Goal: Task Accomplishment & Management: Use online tool/utility

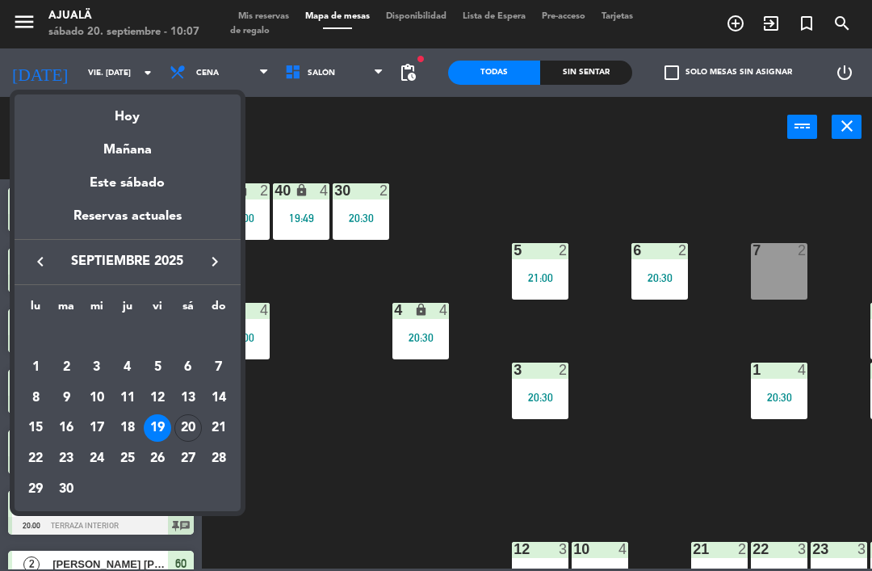
scroll to position [749, 0]
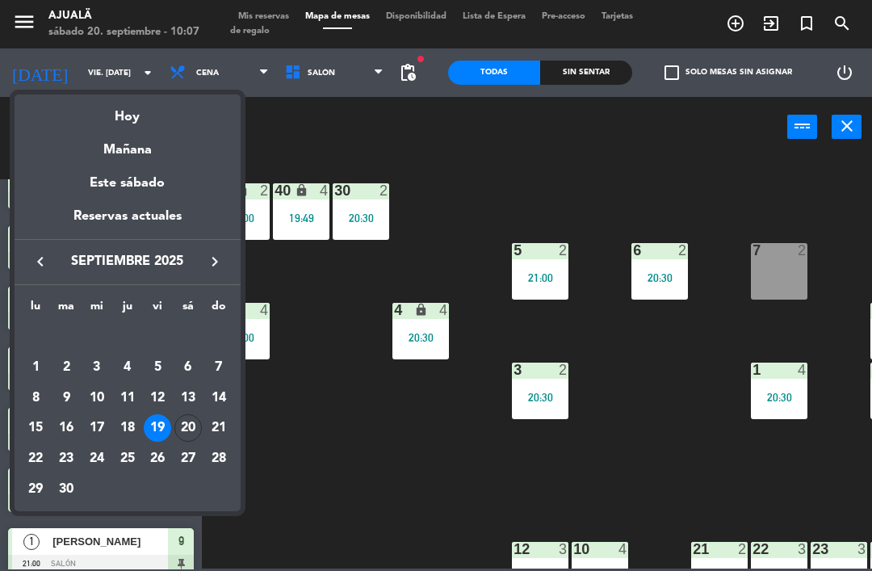
click at [194, 430] on div "20" at bounding box center [187, 427] width 27 height 27
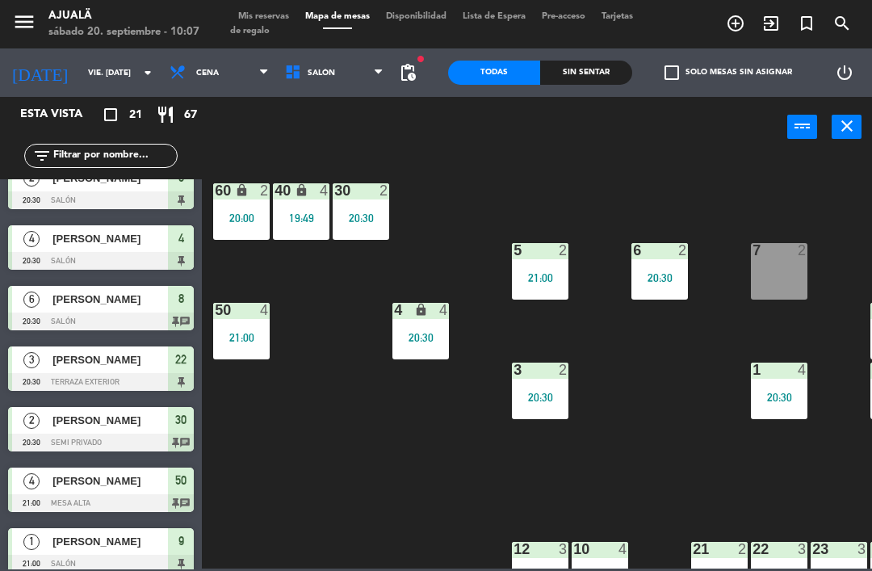
type input "sáb. [DATE]"
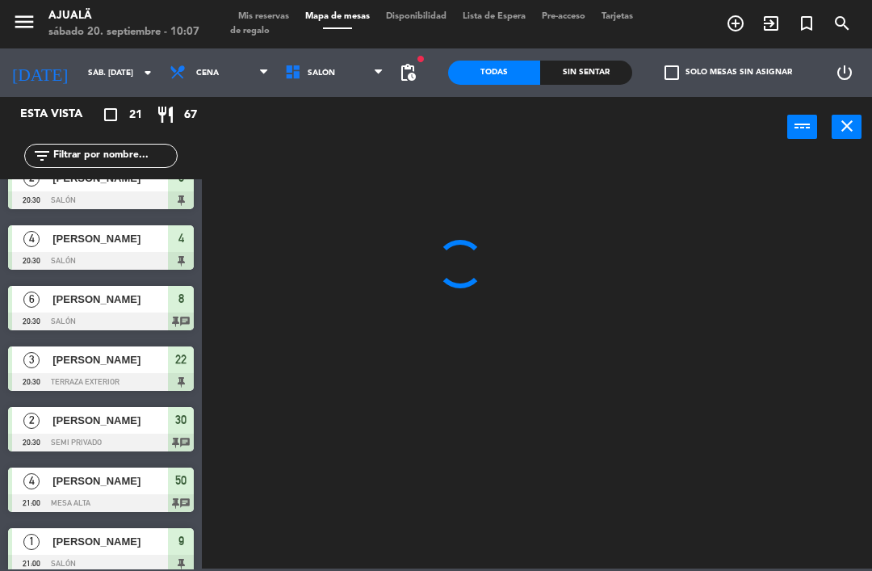
click at [196, 73] on span "Cena" at bounding box center [207, 73] width 23 height 9
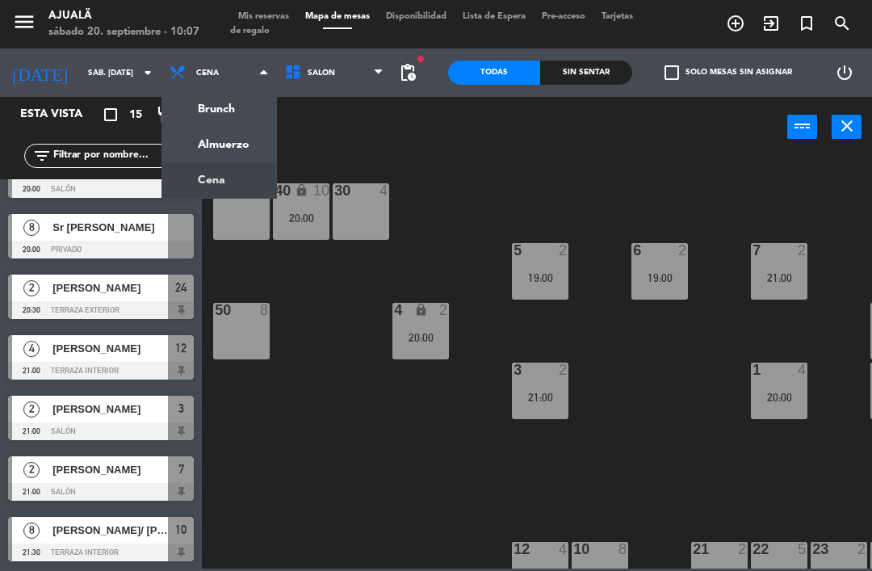
click at [244, 138] on ng-component "menu Ajualä sábado 20. septiembre - 10:07 Mis reservas Mapa de mesas Disponibil…" at bounding box center [436, 284] width 872 height 568
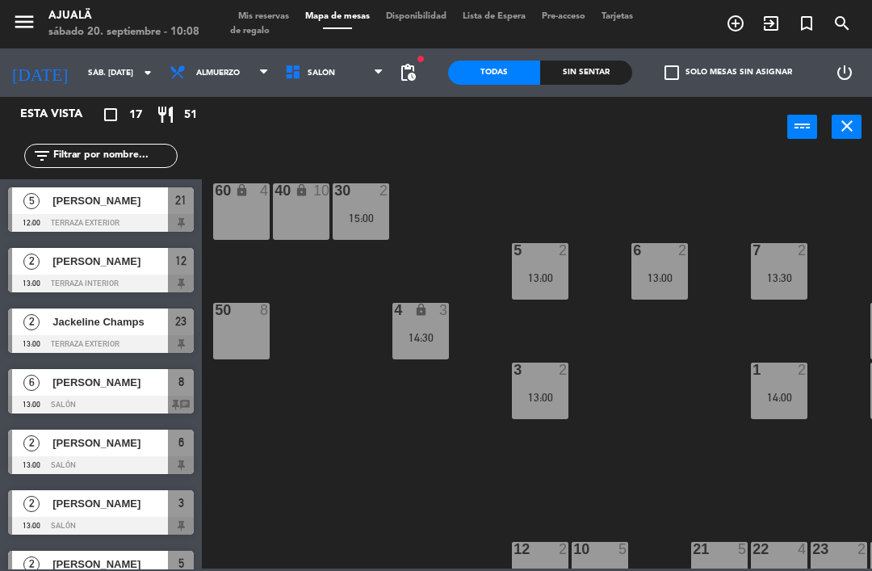
scroll to position [0, 0]
click at [147, 201] on span "[PERSON_NAME]" at bounding box center [109, 200] width 115 height 17
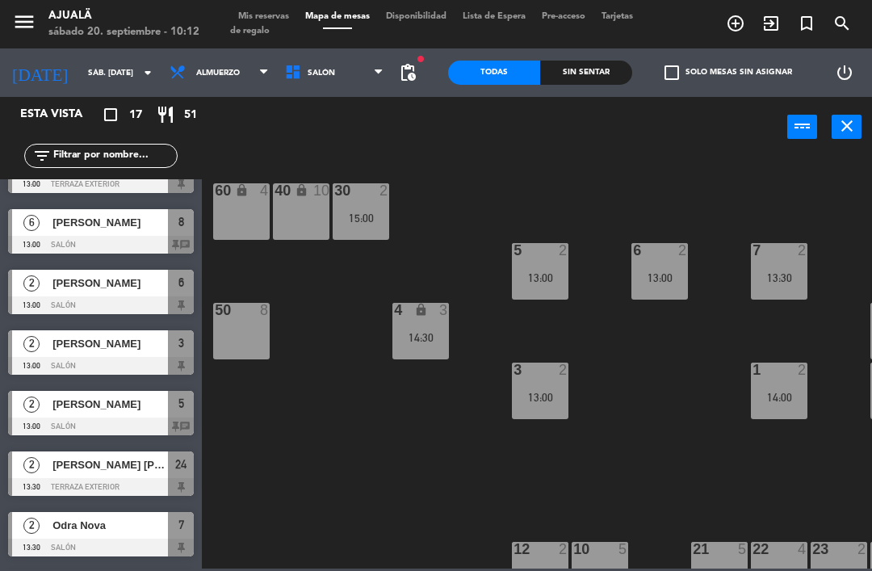
scroll to position [174, 0]
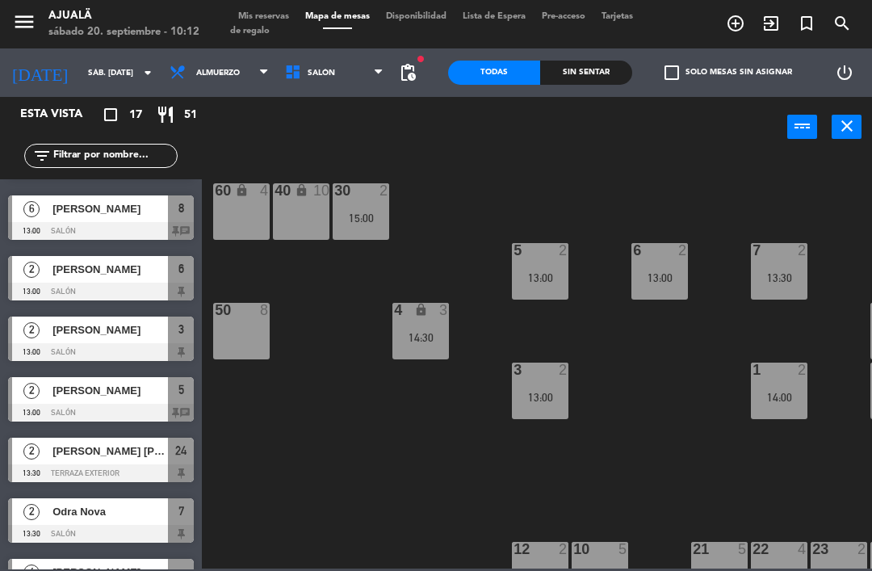
click at [119, 340] on div "[PERSON_NAME]" at bounding box center [109, 329] width 117 height 27
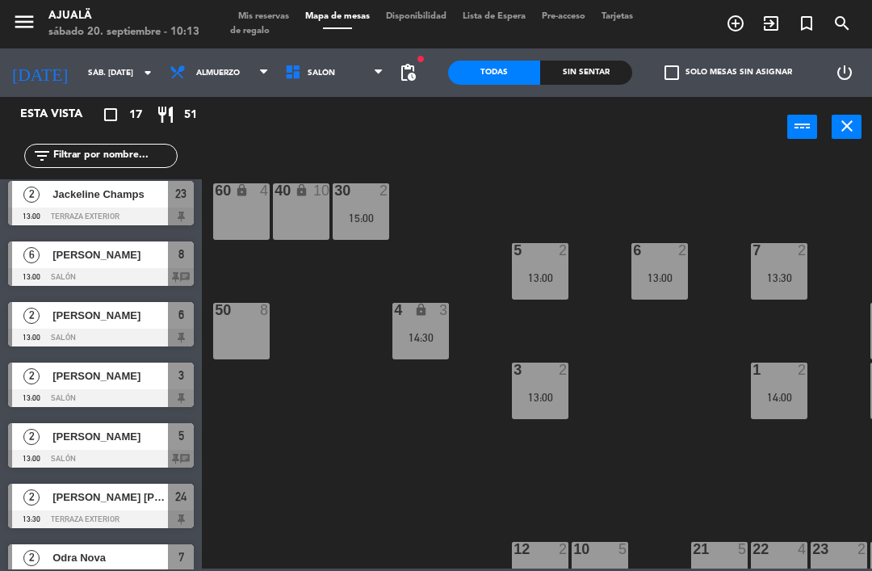
scroll to position [157, 0]
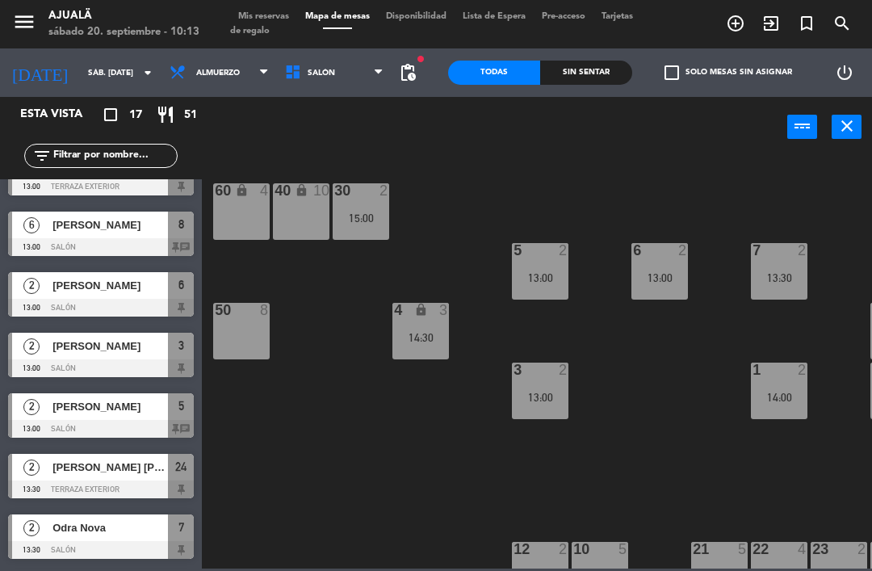
click at [119, 314] on div at bounding box center [101, 308] width 186 height 18
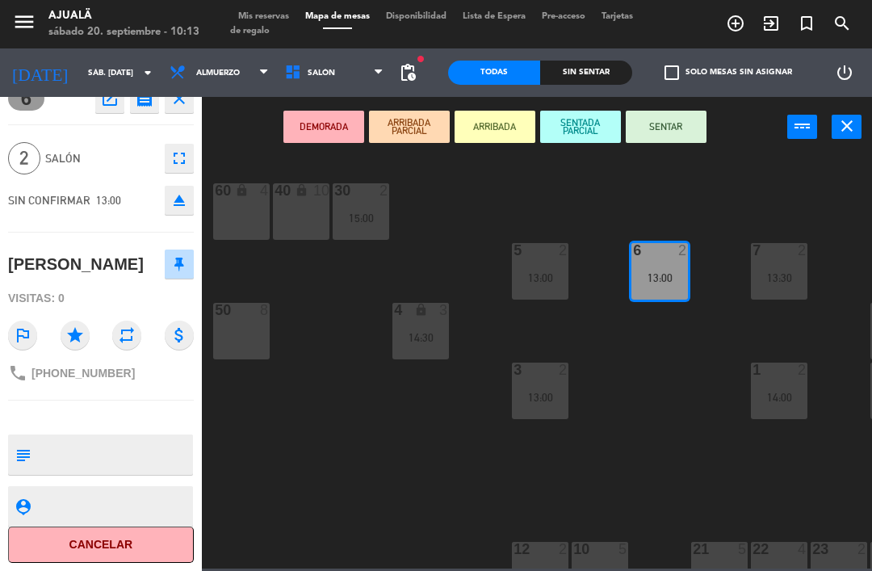
scroll to position [20, 0]
click at [111, 543] on button "Cancelar" at bounding box center [101, 545] width 186 height 36
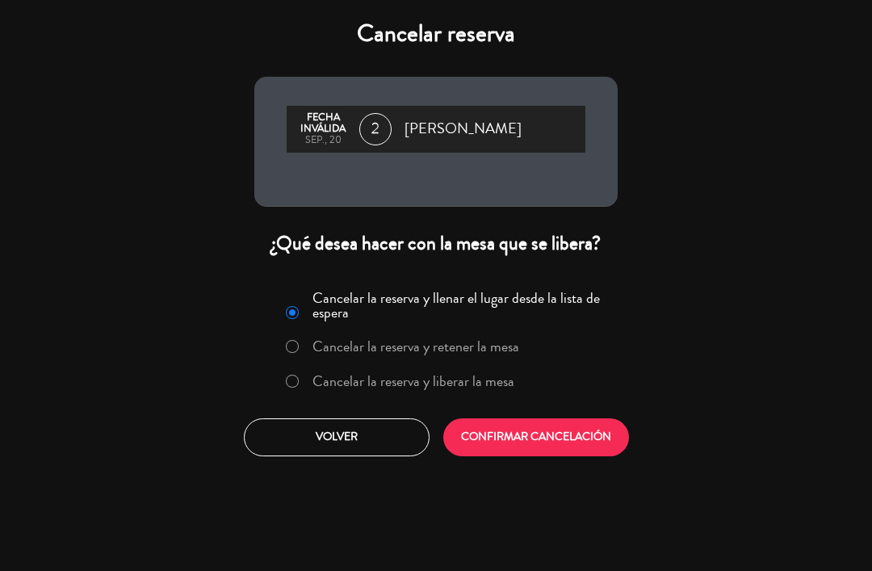
click at [525, 455] on button "CONFIRMAR CANCELACIÓN" at bounding box center [536, 437] width 186 height 38
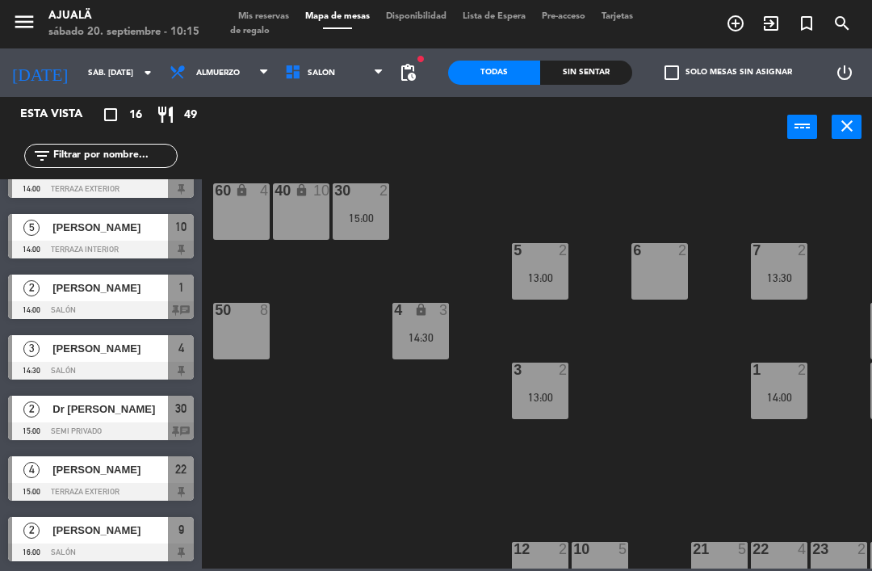
scroll to position [579, 0]
click at [153, 424] on div at bounding box center [101, 431] width 186 height 18
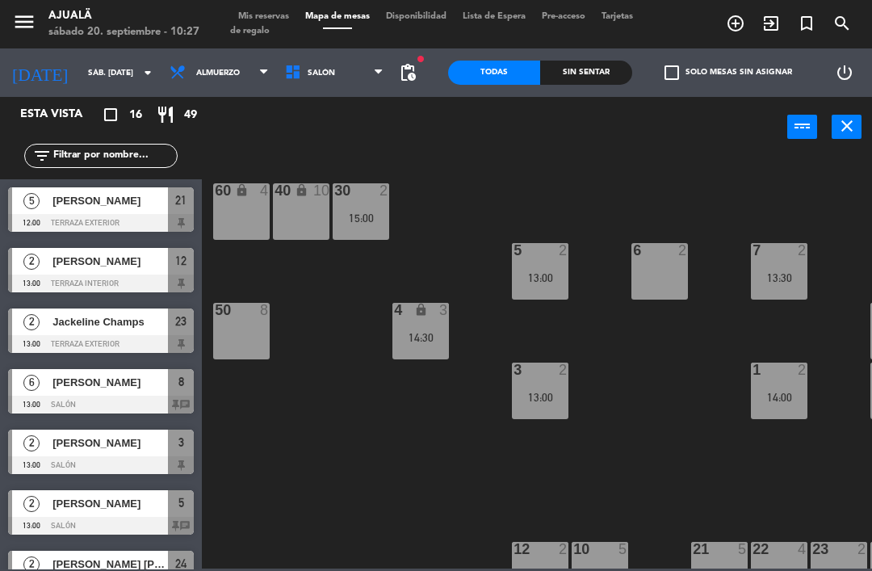
scroll to position [0, 0]
click at [869, 283] on div "30 2 15:00 40 lock 10 60 lock 4 5 2 13:00 6 2 7 2 13:30 4 lock 3 14:30 8 6 13:0…" at bounding box center [541, 361] width 661 height 413
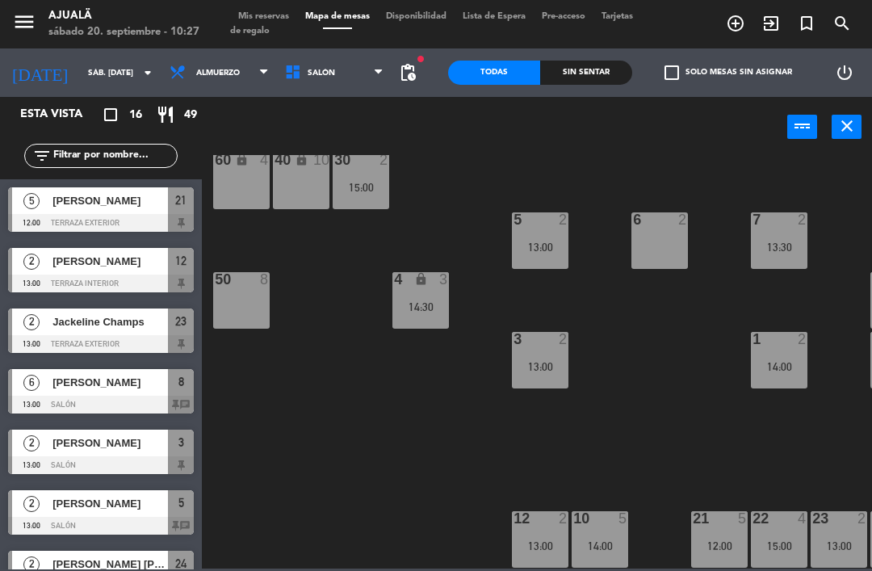
scroll to position [31, 0]
click at [161, 222] on div at bounding box center [101, 223] width 186 height 18
click at [48, 266] on div "2" at bounding box center [31, 261] width 39 height 27
click at [56, 332] on div "Jackeline Champs" at bounding box center [109, 321] width 117 height 27
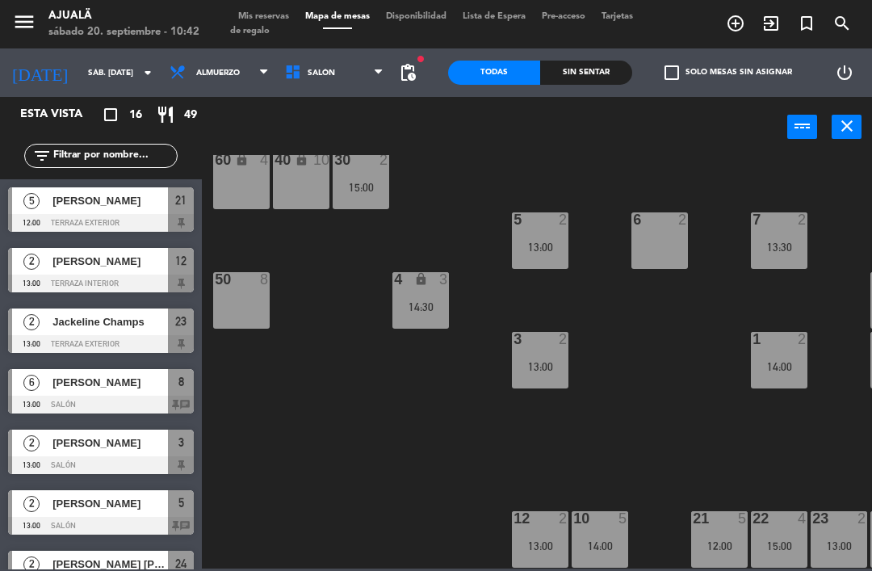
click at [155, 386] on span "[PERSON_NAME]" at bounding box center [109, 382] width 115 height 17
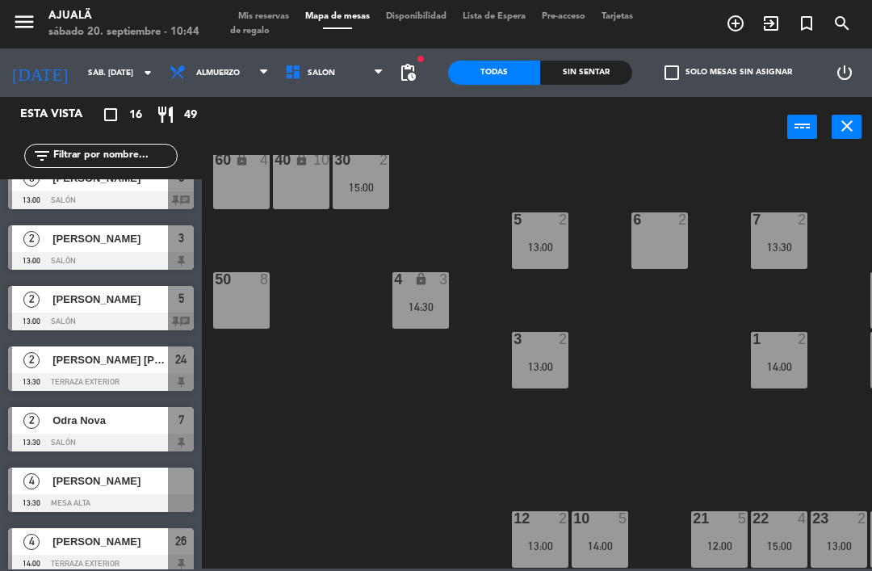
scroll to position [216, 0]
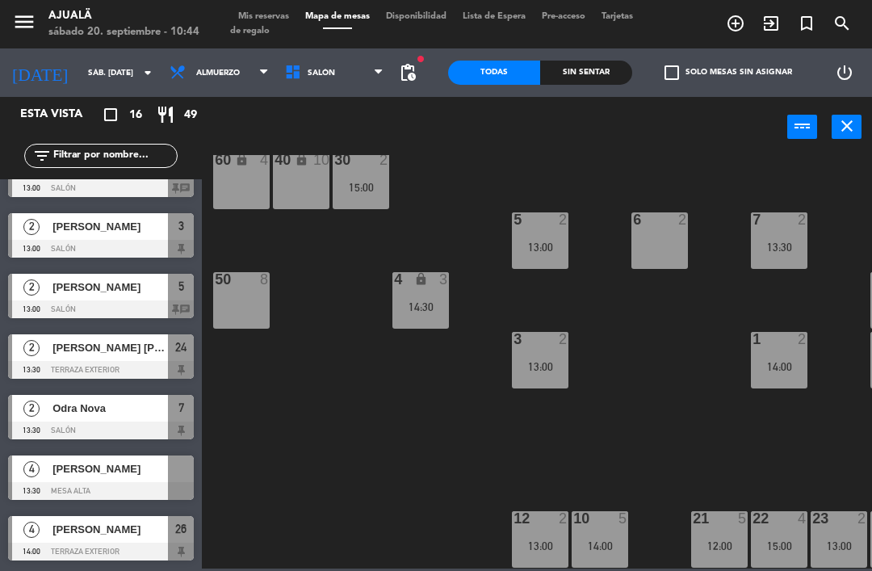
click at [171, 241] on div at bounding box center [101, 249] width 186 height 18
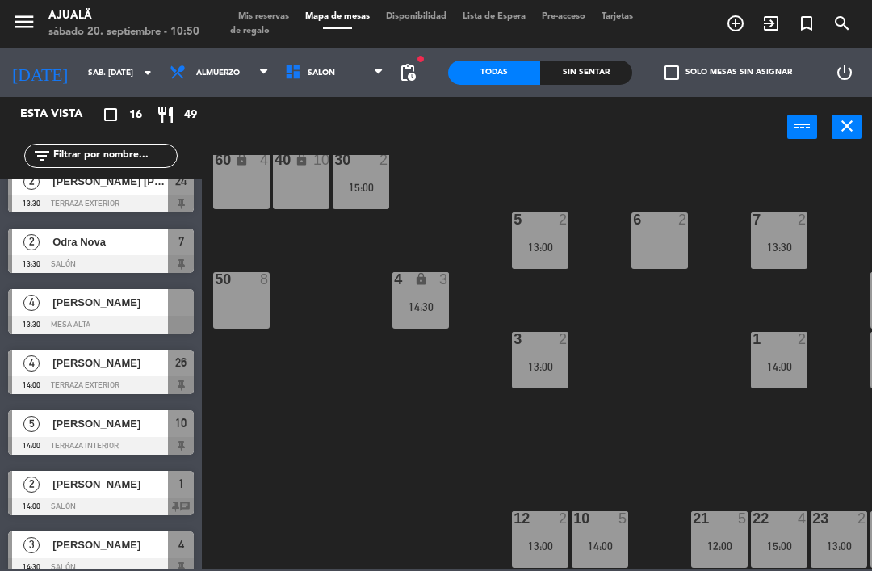
scroll to position [382, 0]
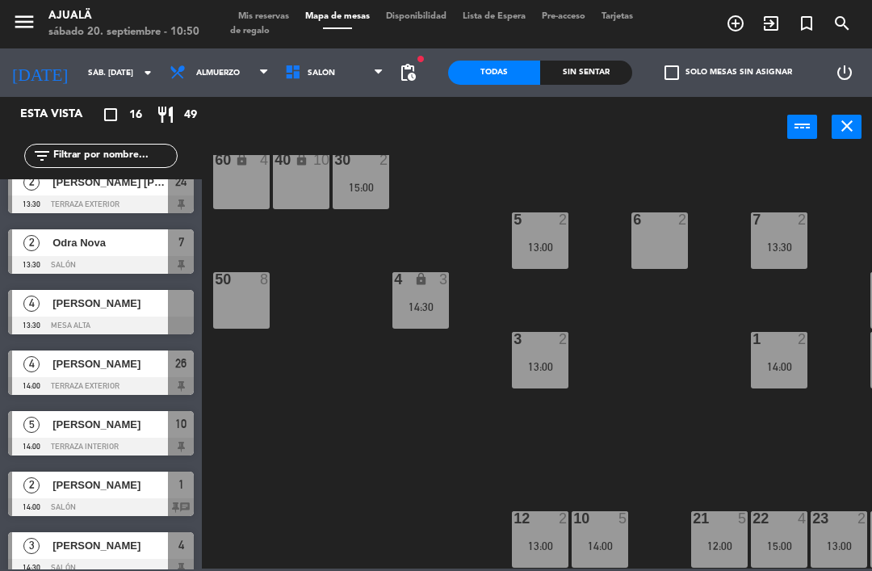
click at [56, 315] on div "[PERSON_NAME]" at bounding box center [109, 303] width 117 height 27
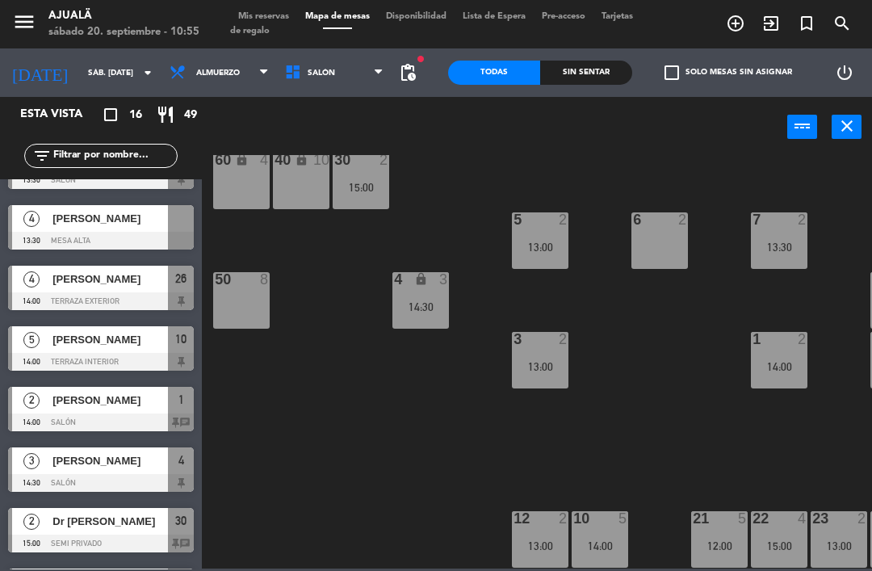
scroll to position [467, 0]
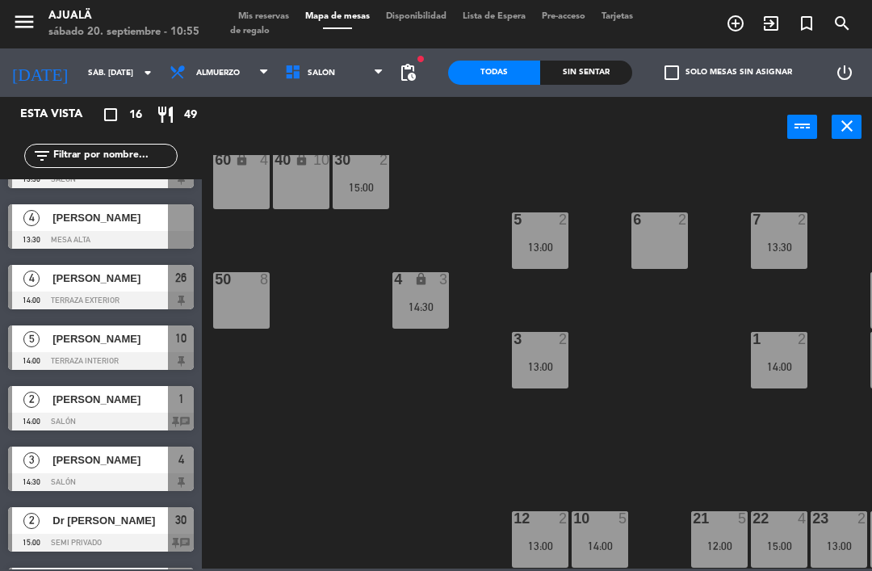
click at [61, 341] on span "[PERSON_NAME]" at bounding box center [109, 338] width 115 height 17
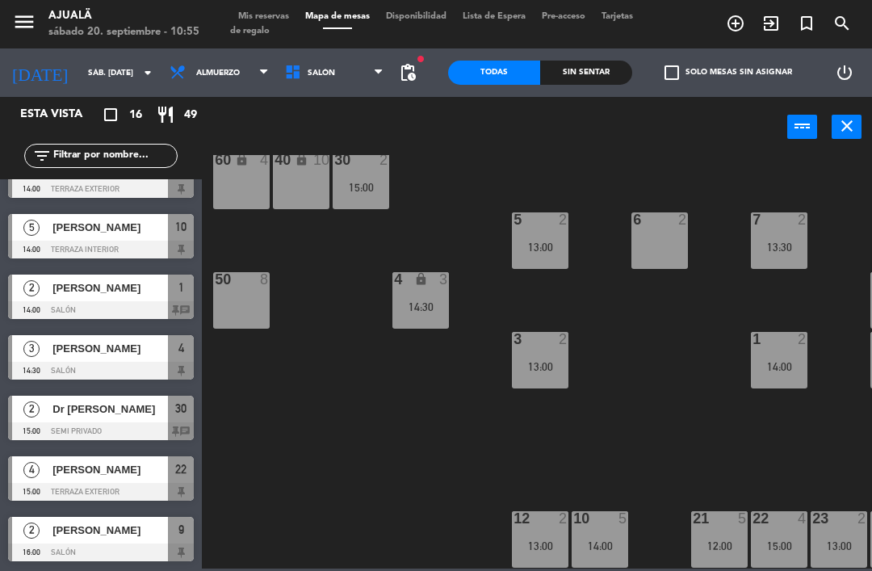
scroll to position [579, 0]
click at [157, 346] on span "[PERSON_NAME]" at bounding box center [109, 348] width 115 height 17
click at [63, 488] on div at bounding box center [101, 492] width 186 height 18
click at [183, 356] on span "4" at bounding box center [181, 347] width 6 height 19
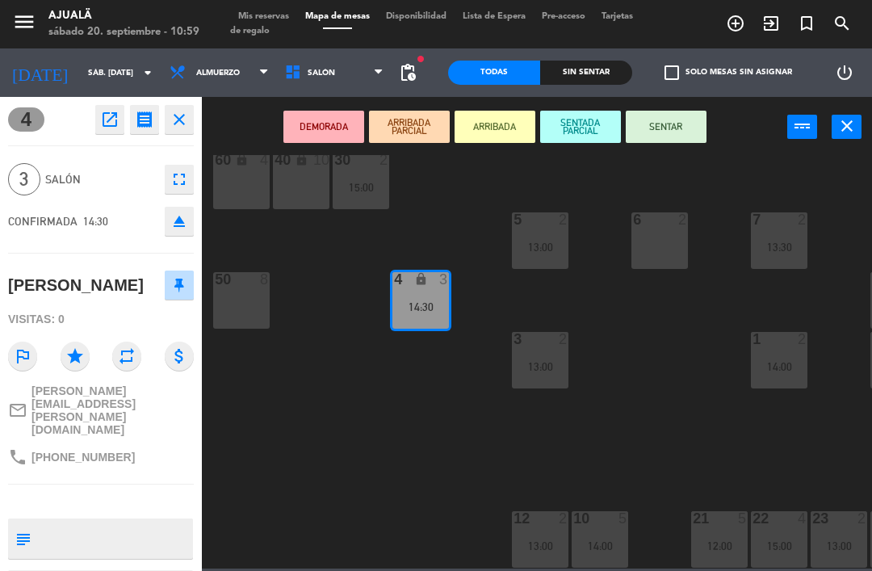
click at [110, 111] on icon "open_in_new" at bounding box center [109, 119] width 19 height 19
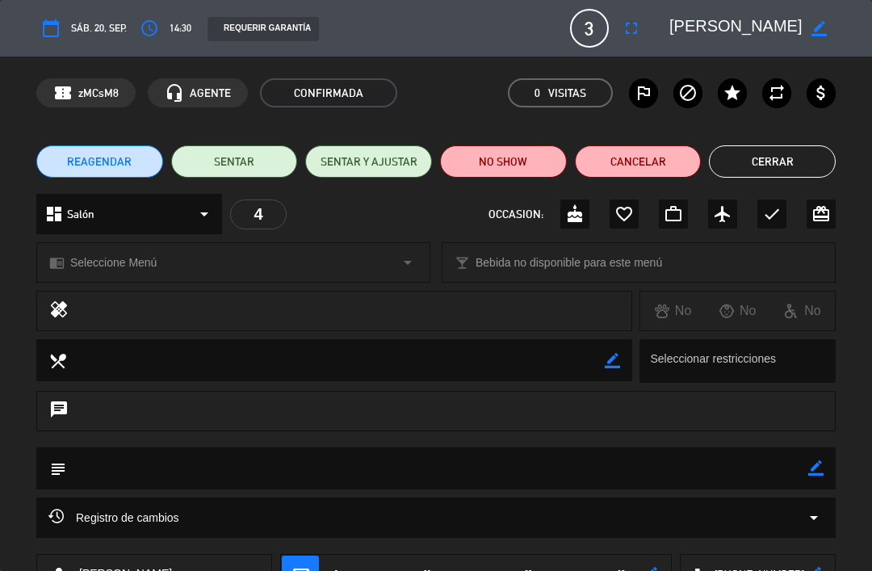
click at [626, 36] on icon "fullscreen" at bounding box center [631, 28] width 19 height 19
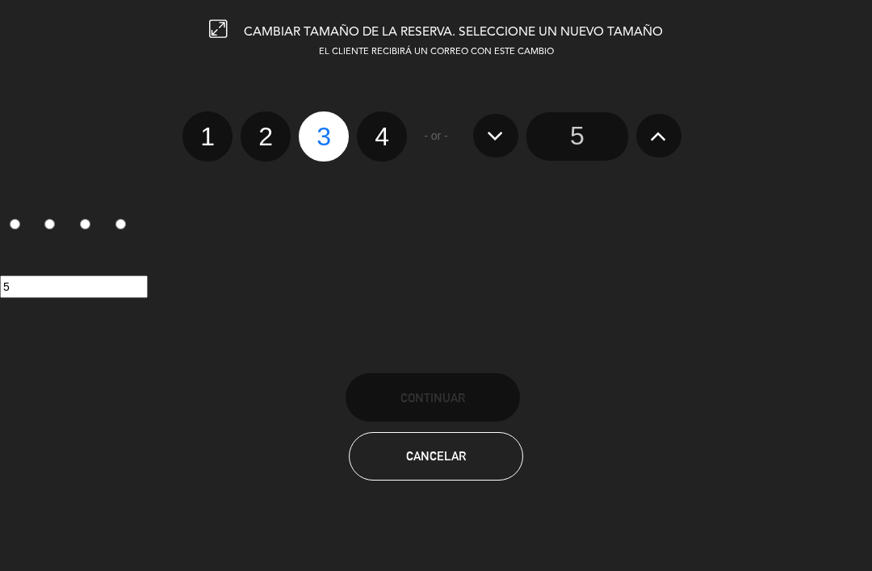
click at [597, 134] on input "5" at bounding box center [577, 136] width 102 height 48
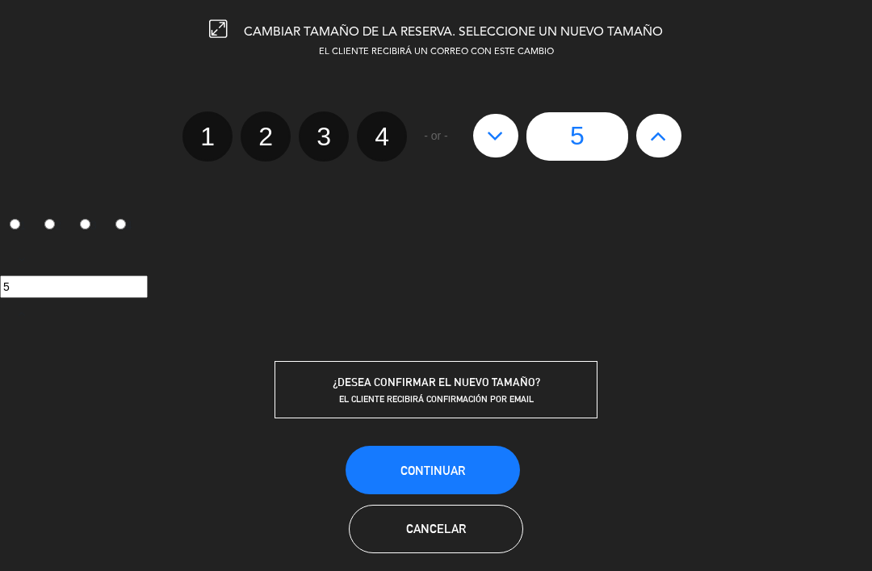
click at [443, 471] on span "Continuar" at bounding box center [432, 470] width 65 height 14
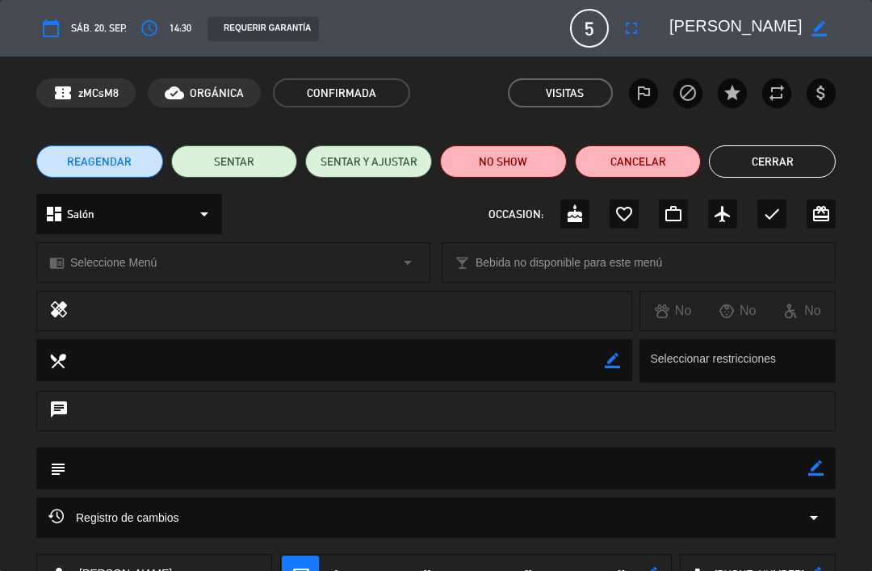
click at [793, 162] on button "Cerrar" at bounding box center [772, 161] width 127 height 32
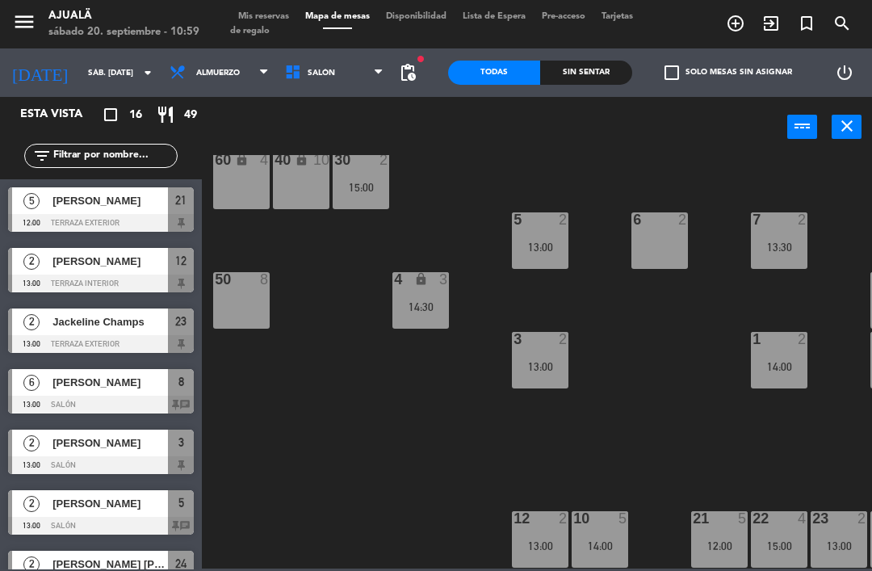
scroll to position [104, 0]
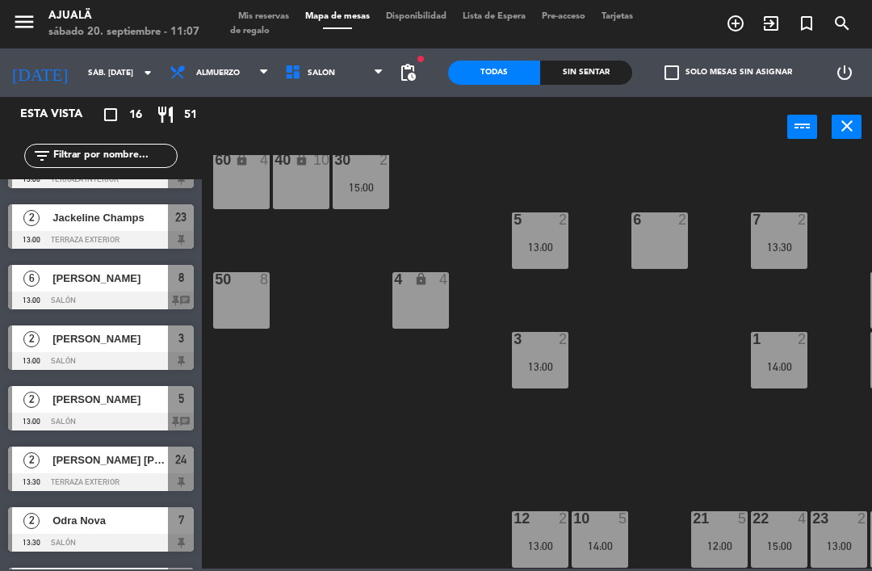
click at [196, 83] on span "Almuerzo" at bounding box center [218, 73] width 115 height 36
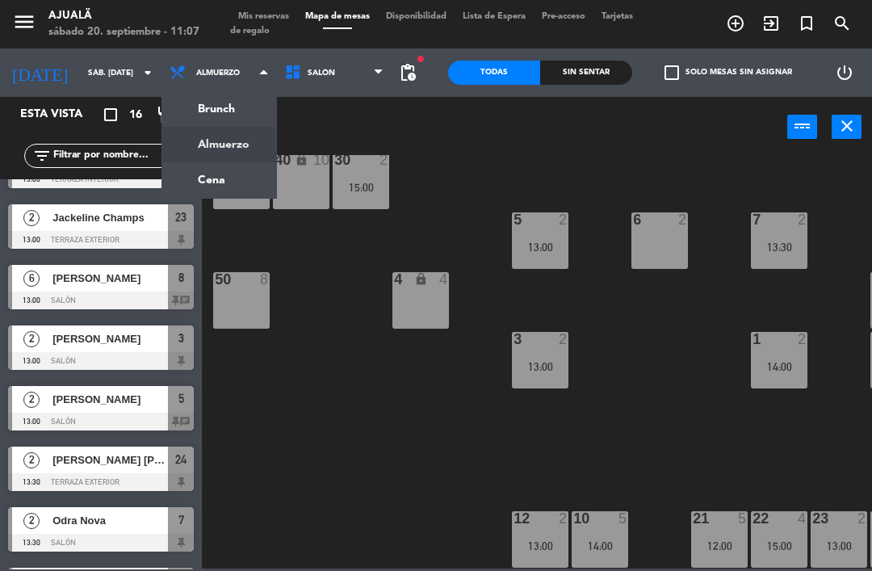
click at [212, 174] on ng-component "menu Ajualä sábado 20. septiembre - 11:07 Mis reservas Mapa de mesas Disponibil…" at bounding box center [436, 284] width 872 height 568
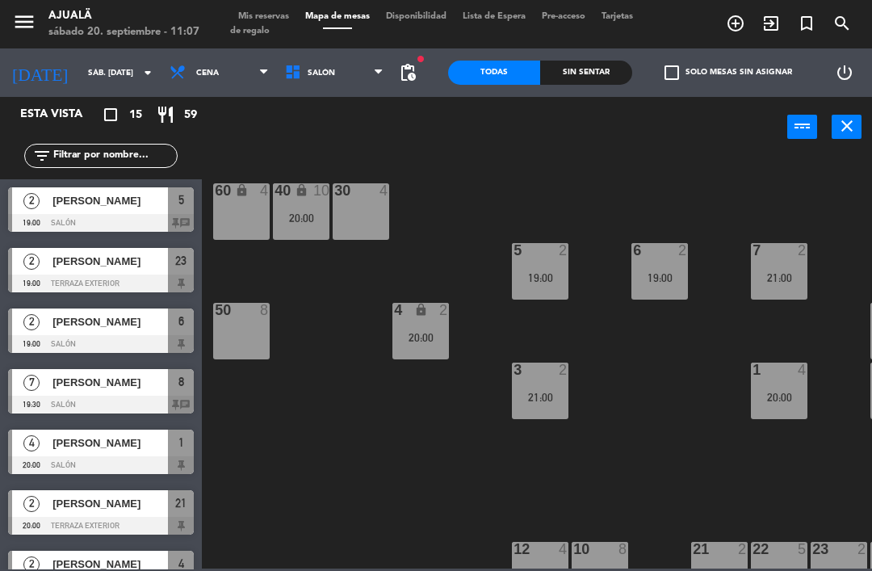
scroll to position [0, 0]
click at [46, 212] on div "2" at bounding box center [31, 200] width 39 height 27
click at [50, 268] on div "2" at bounding box center [31, 261] width 39 height 27
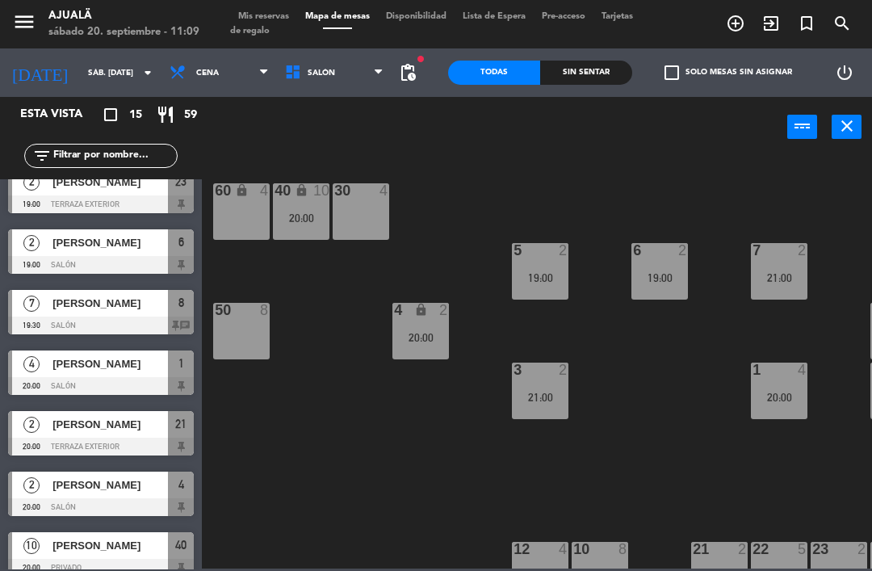
scroll to position [82, 0]
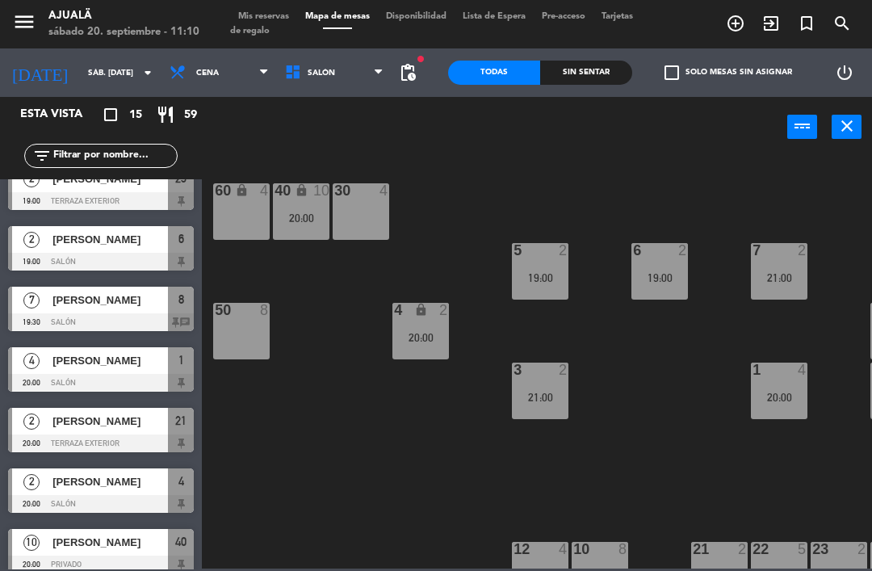
click at [52, 363] on div "[PERSON_NAME]" at bounding box center [109, 360] width 117 height 27
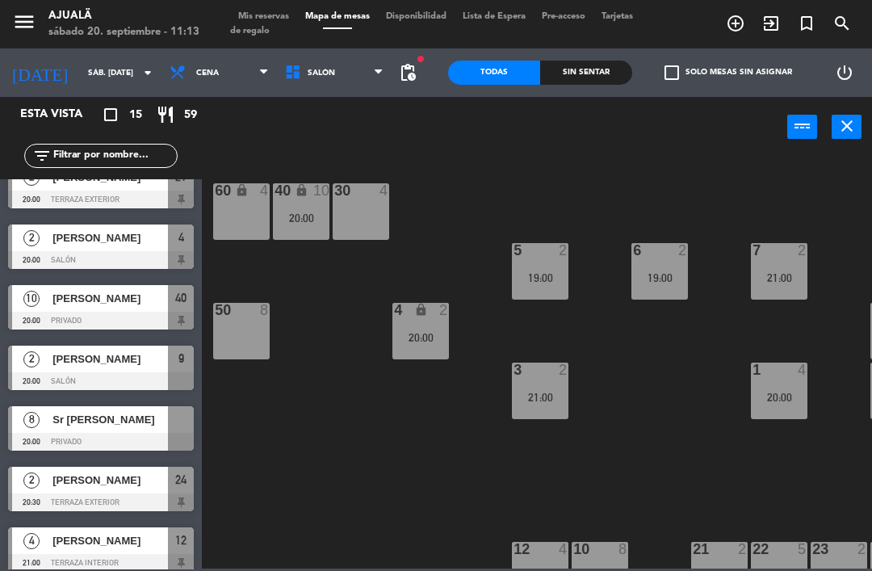
scroll to position [330, 0]
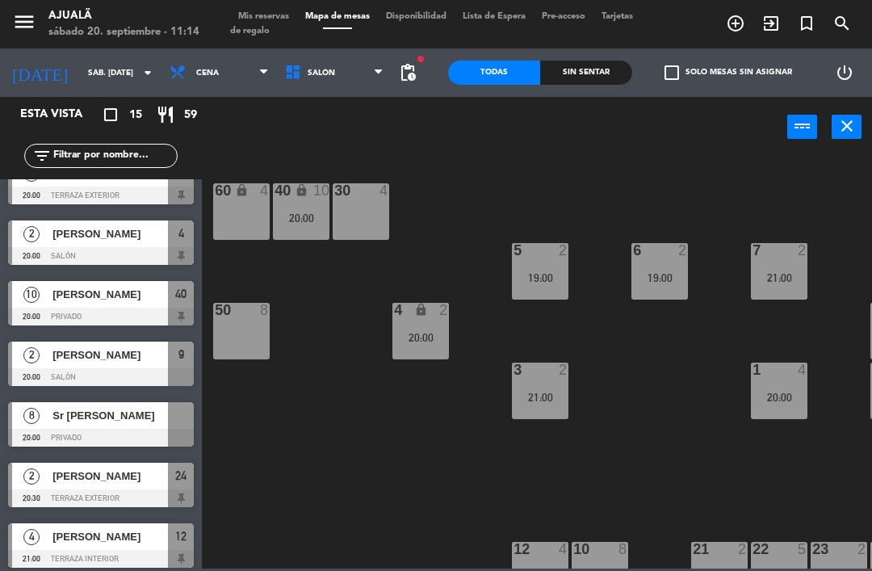
click at [159, 310] on div at bounding box center [101, 317] width 186 height 18
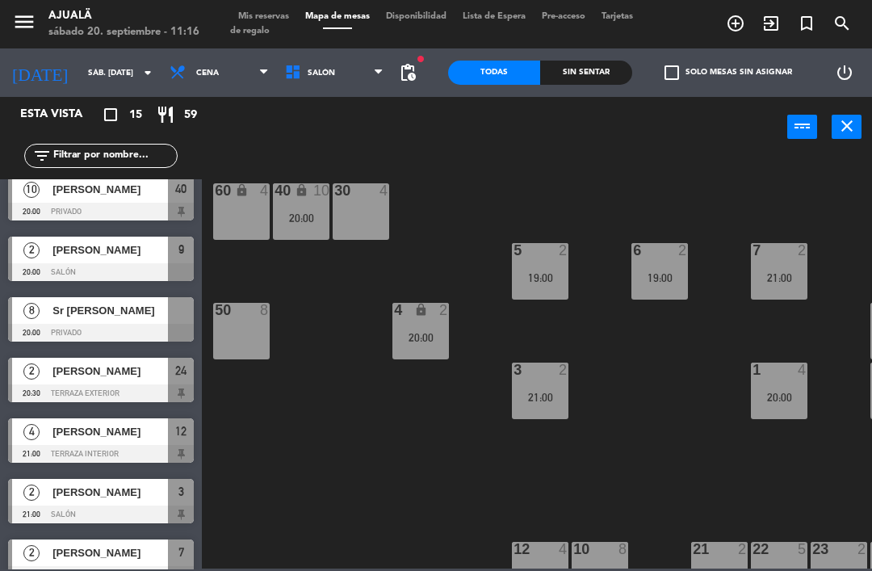
scroll to position [441, 0]
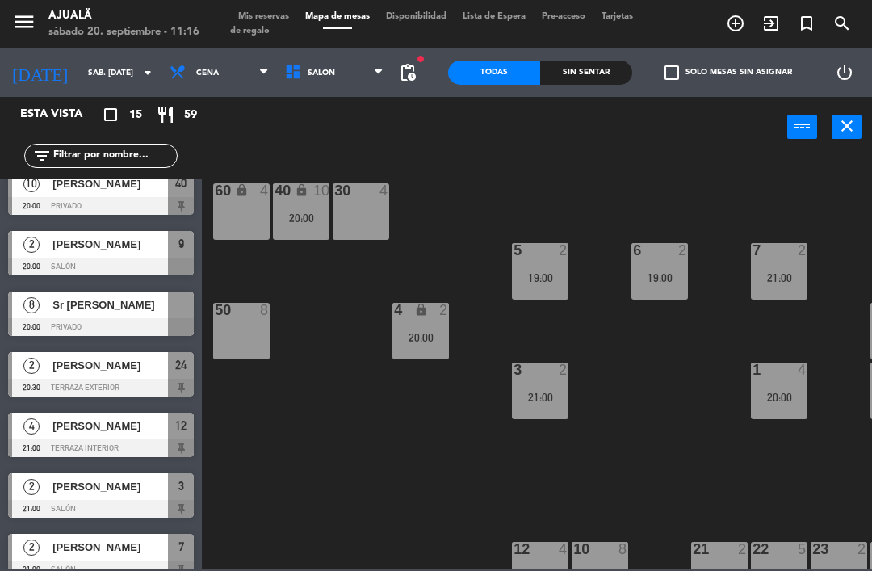
click at [47, 375] on div "2" at bounding box center [31, 365] width 39 height 27
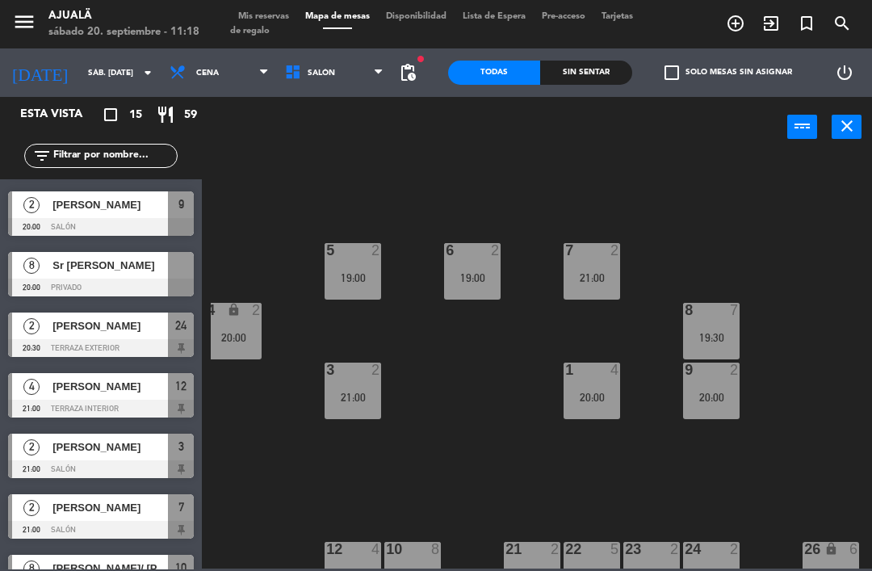
scroll to position [504, 0]
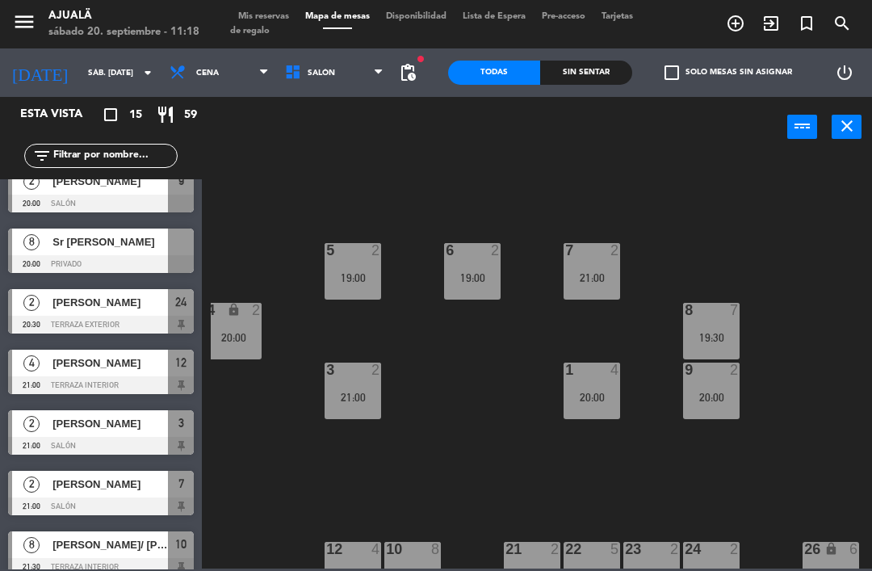
click at [45, 309] on div "2" at bounding box center [31, 302] width 39 height 27
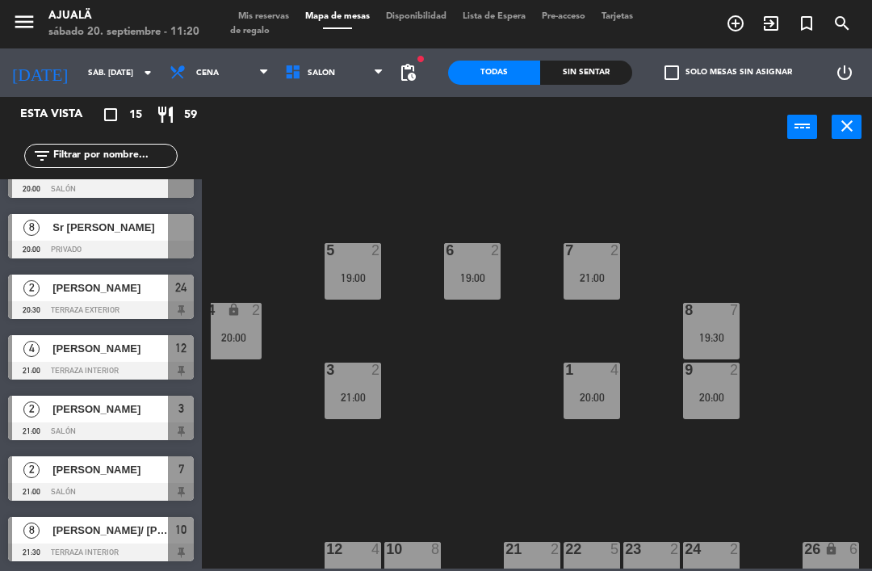
scroll to position [518, 0]
click at [157, 358] on div "[PERSON_NAME]" at bounding box center [109, 348] width 117 height 27
click at [69, 535] on span "[PERSON_NAME]/ [PERSON_NAME]" at bounding box center [109, 530] width 115 height 17
click at [54, 476] on span "[PERSON_NAME]" at bounding box center [109, 469] width 115 height 17
click at [119, 403] on span "[PERSON_NAME]" at bounding box center [109, 408] width 115 height 17
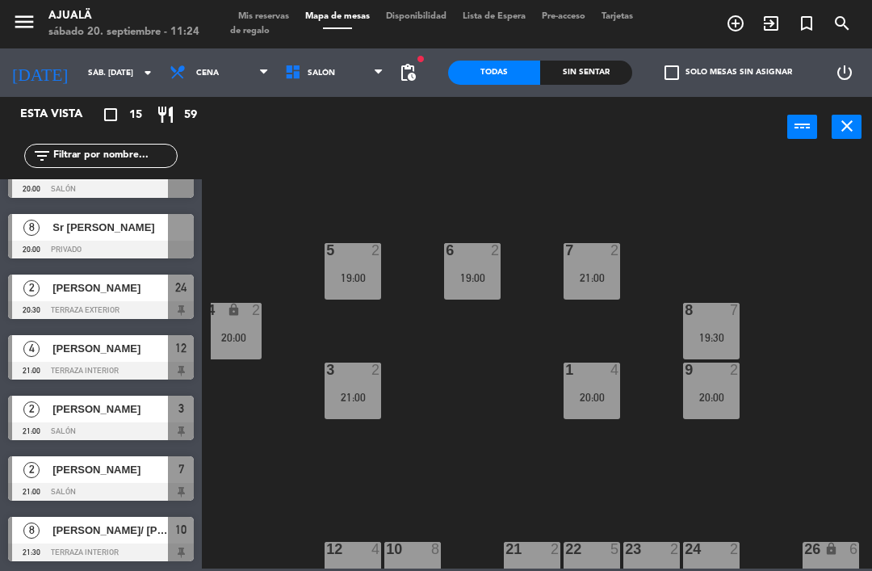
click at [167, 369] on div at bounding box center [101, 371] width 186 height 18
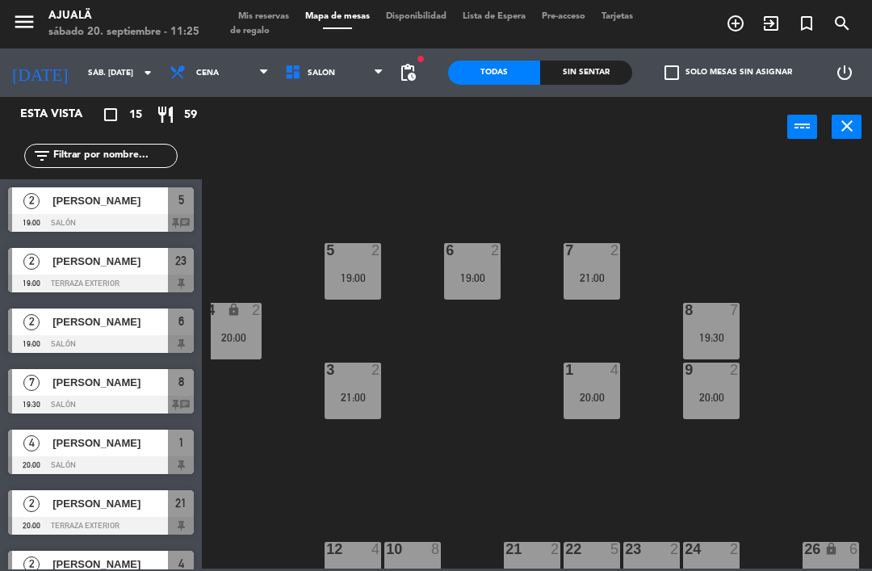
scroll to position [33, 0]
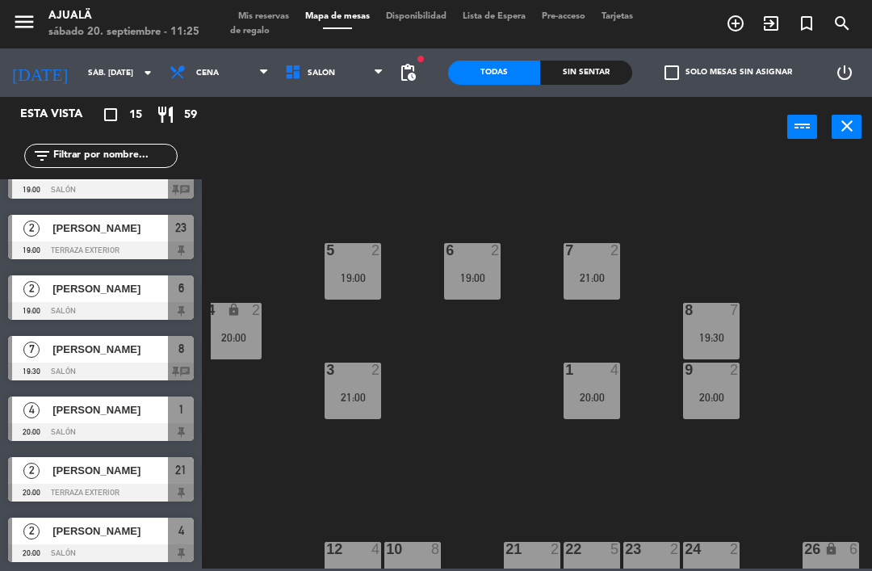
click at [137, 484] on div at bounding box center [101, 493] width 186 height 18
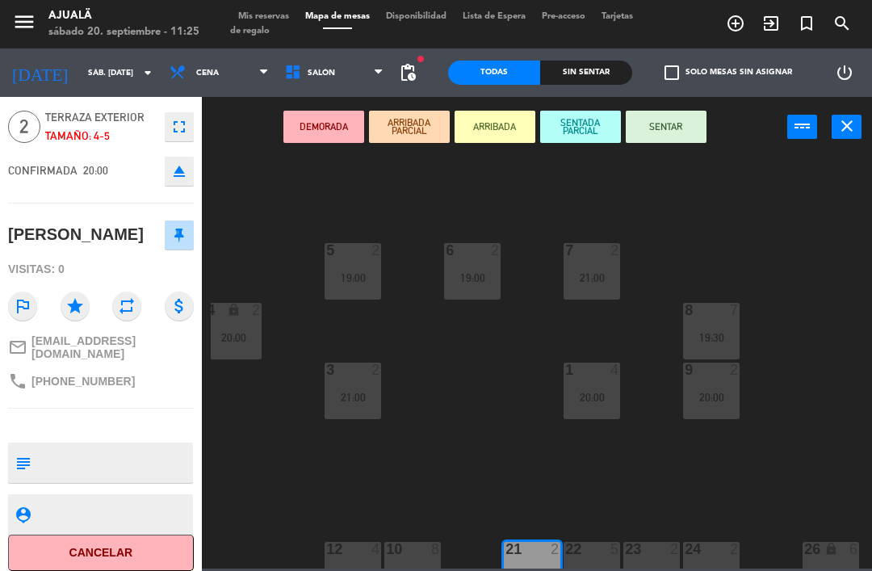
scroll to position [54, 0]
click at [130, 545] on button "Cancelar" at bounding box center [101, 553] width 186 height 36
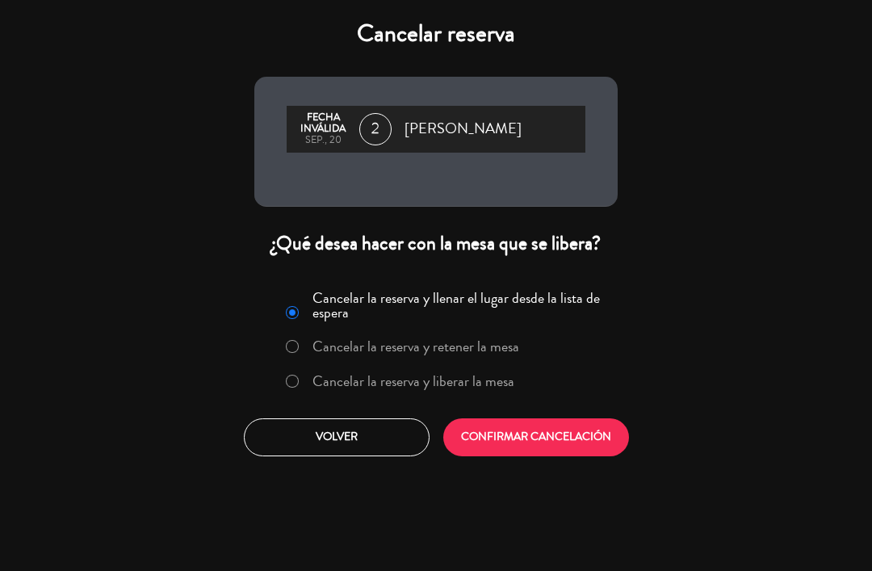
click at [547, 438] on button "CONFIRMAR CANCELACIÓN" at bounding box center [536, 437] width 186 height 38
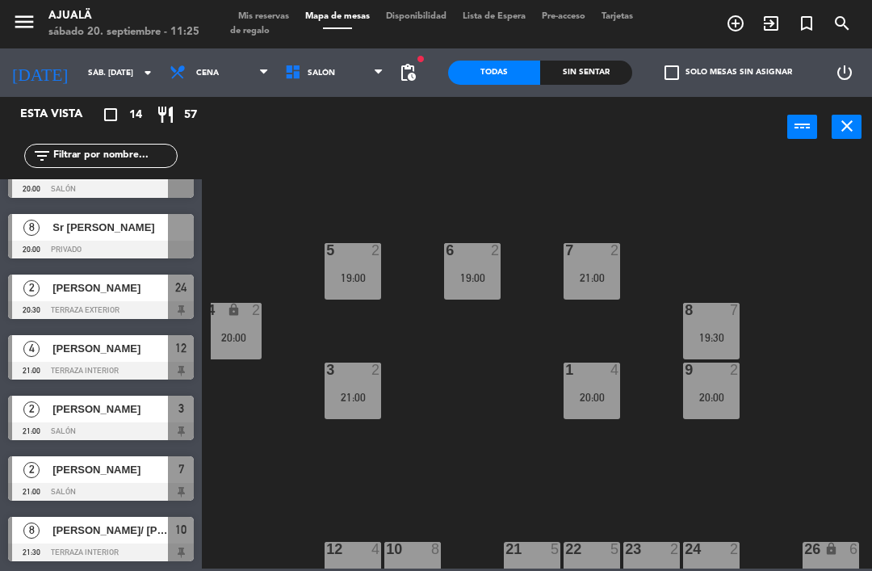
scroll to position [458, 0]
click at [213, 77] on span "Cena" at bounding box center [218, 73] width 115 height 36
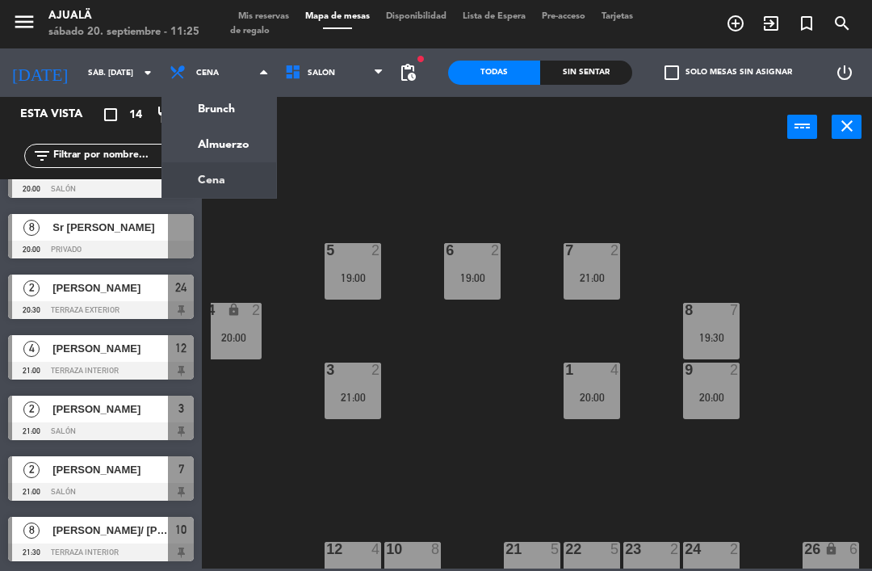
click at [237, 152] on ng-component "menu Ajualä sábado 20. septiembre - 11:25 Mis reservas Mapa de mesas Disponibil…" at bounding box center [436, 284] width 872 height 568
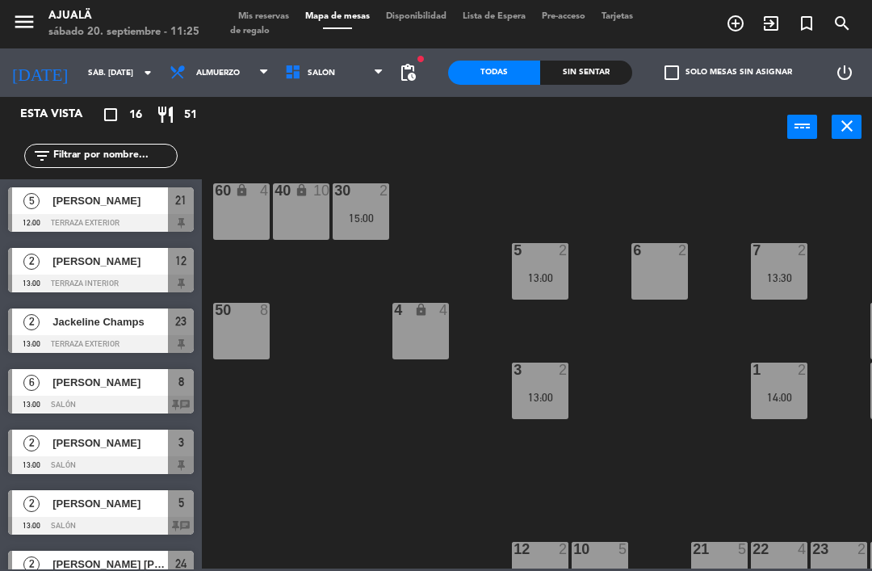
scroll to position [0, 0]
click at [169, 272] on div "12" at bounding box center [181, 261] width 26 height 27
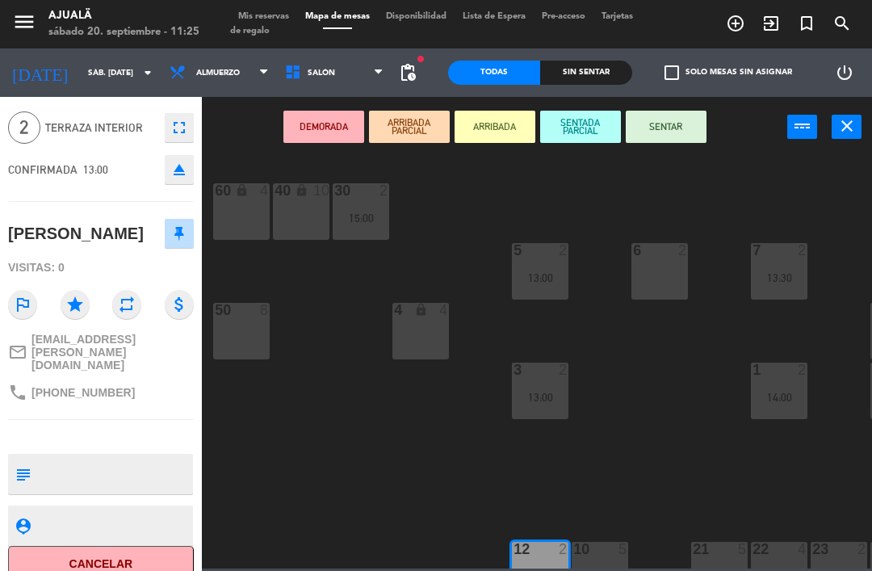
scroll to position [51, 0]
click at [146, 547] on button "Cancelar" at bounding box center [101, 565] width 186 height 36
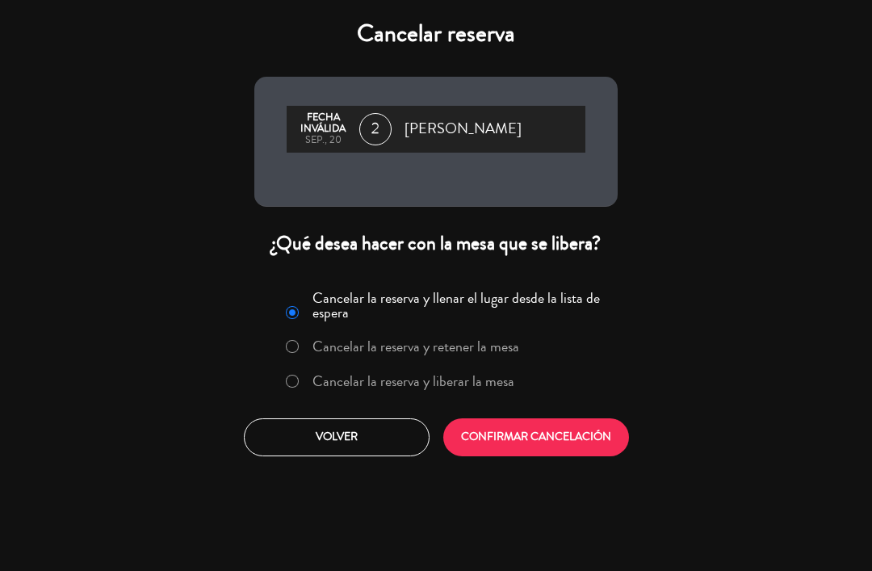
click at [520, 425] on button "CONFIRMAR CANCELACIÓN" at bounding box center [536, 437] width 186 height 38
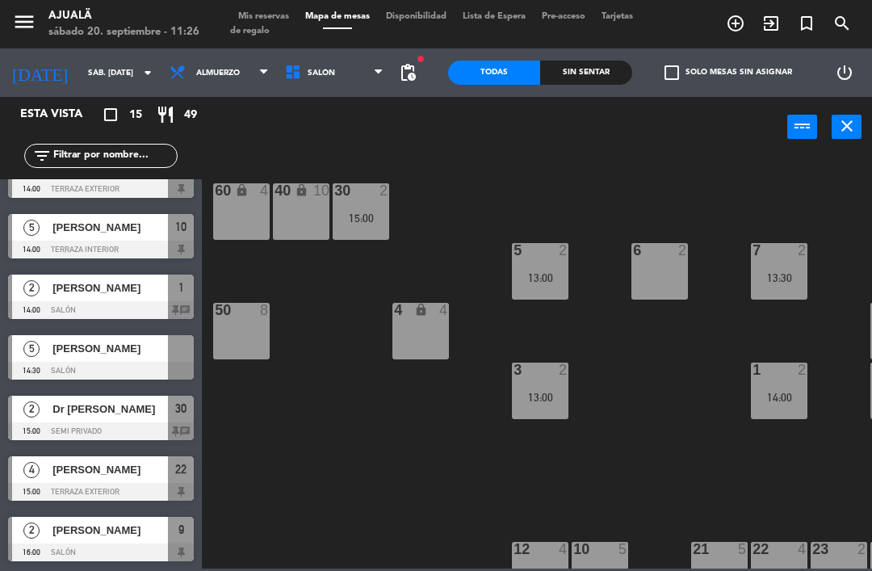
scroll to position [518, 0]
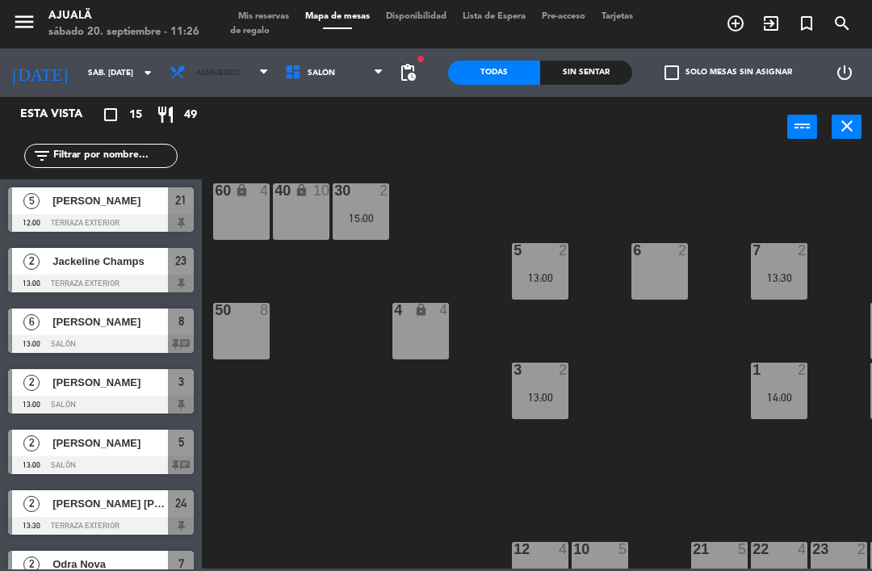
click at [208, 81] on span "Almuerzo" at bounding box center [218, 73] width 115 height 36
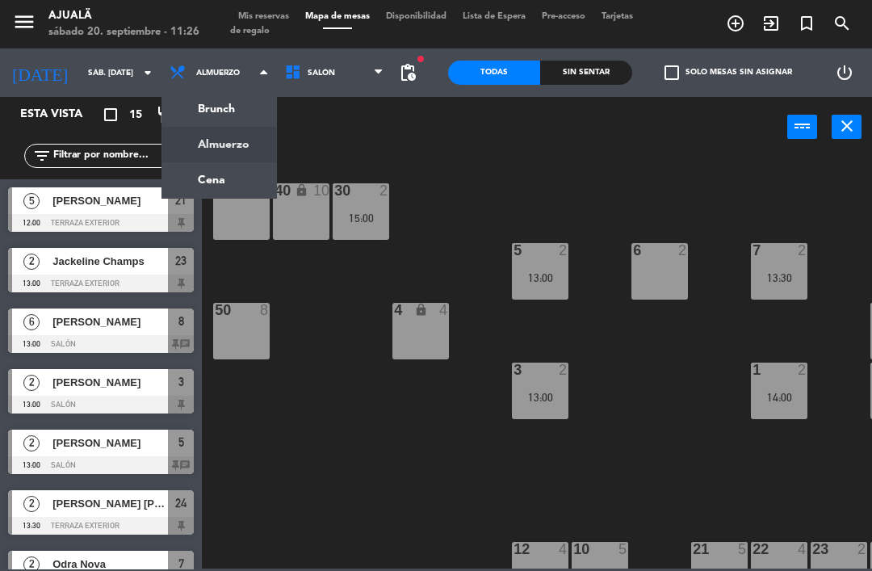
scroll to position [0, 0]
click at [228, 185] on ng-component "menu Ajualä sábado 20. septiembre - 11:26 Mis reservas Mapa de mesas Disponibil…" at bounding box center [436, 284] width 872 height 568
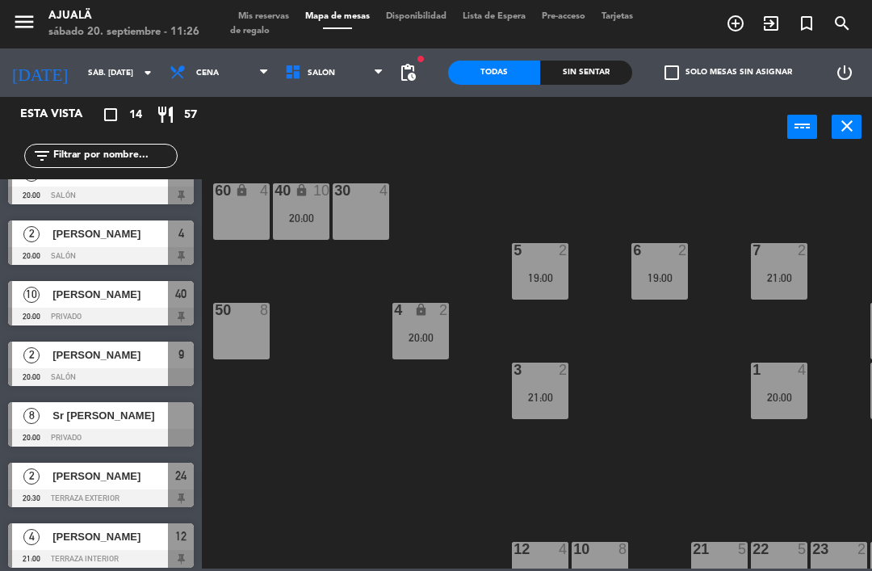
scroll to position [269, 0]
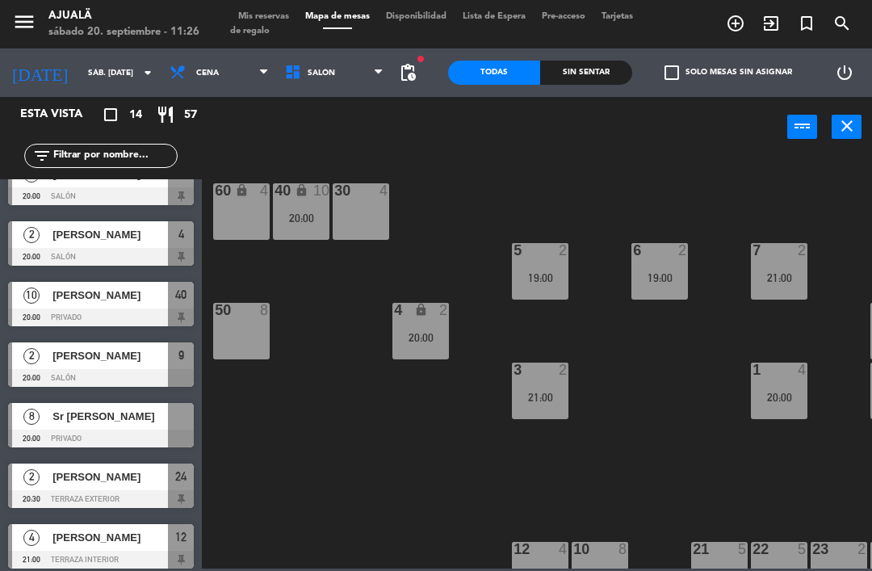
click at [141, 302] on span "[PERSON_NAME]" at bounding box center [109, 295] width 115 height 17
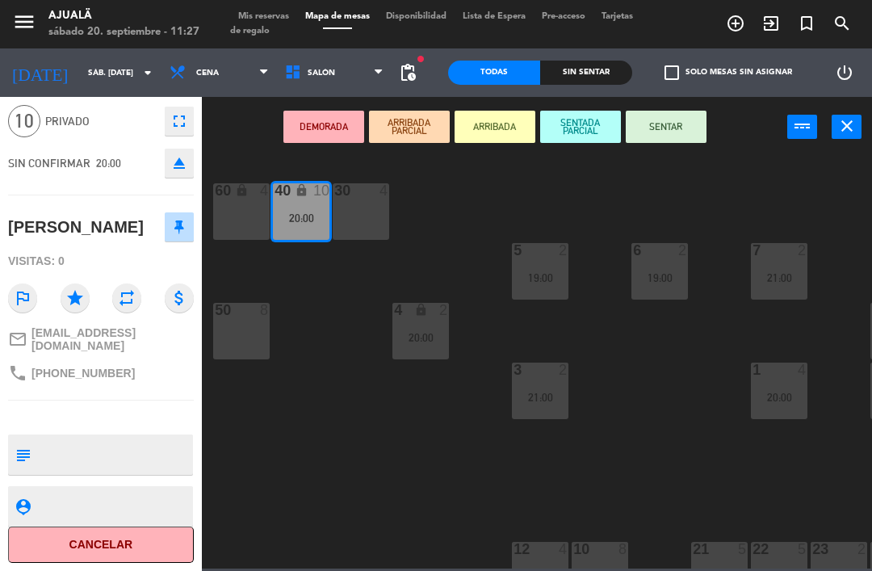
scroll to position [73, 0]
click at [125, 540] on button "Cancelar" at bounding box center [101, 544] width 186 height 36
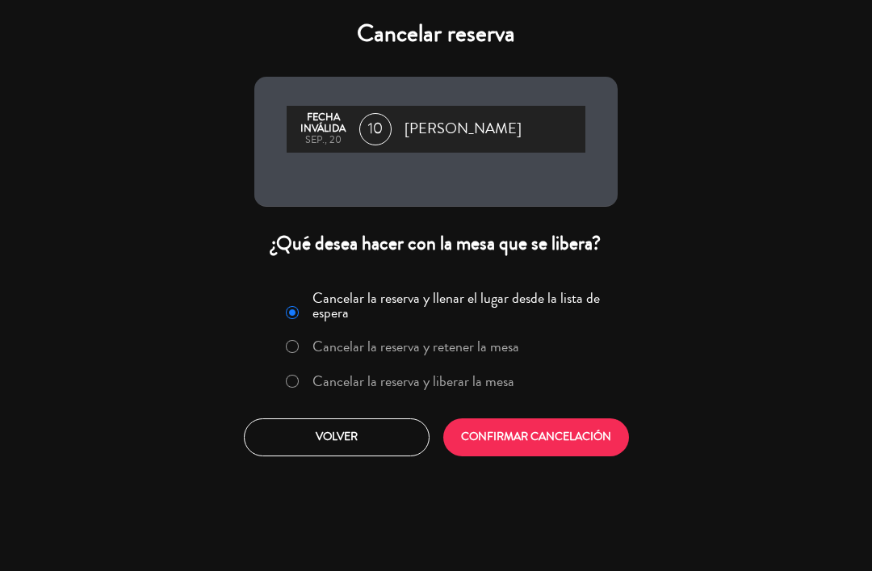
click at [544, 438] on button "CONFIRMAR CANCELACIÓN" at bounding box center [536, 437] width 186 height 38
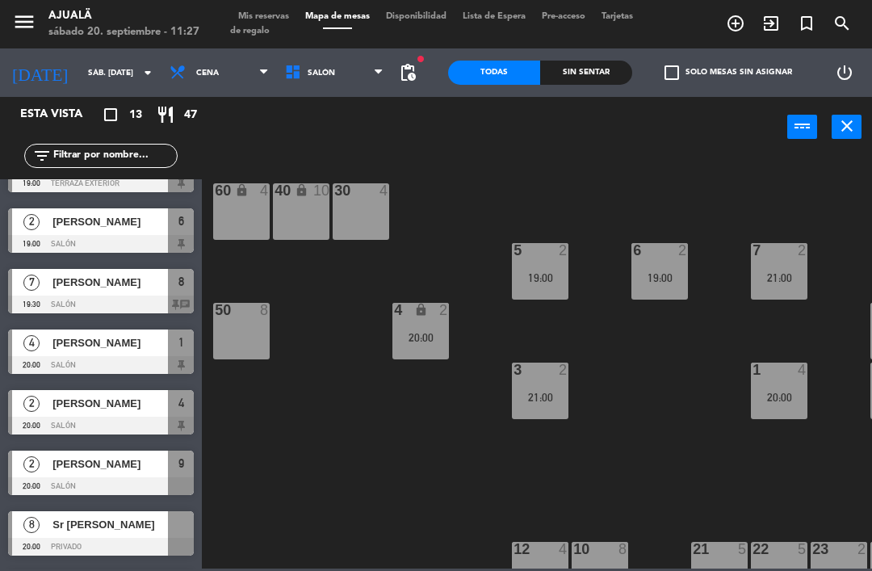
scroll to position [99, 0]
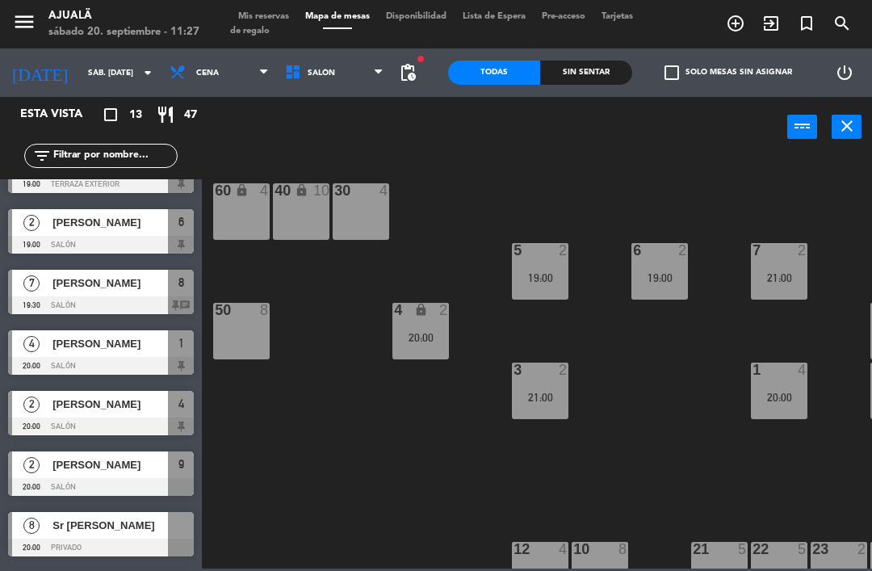
click at [164, 270] on div "[PERSON_NAME]" at bounding box center [109, 283] width 117 height 27
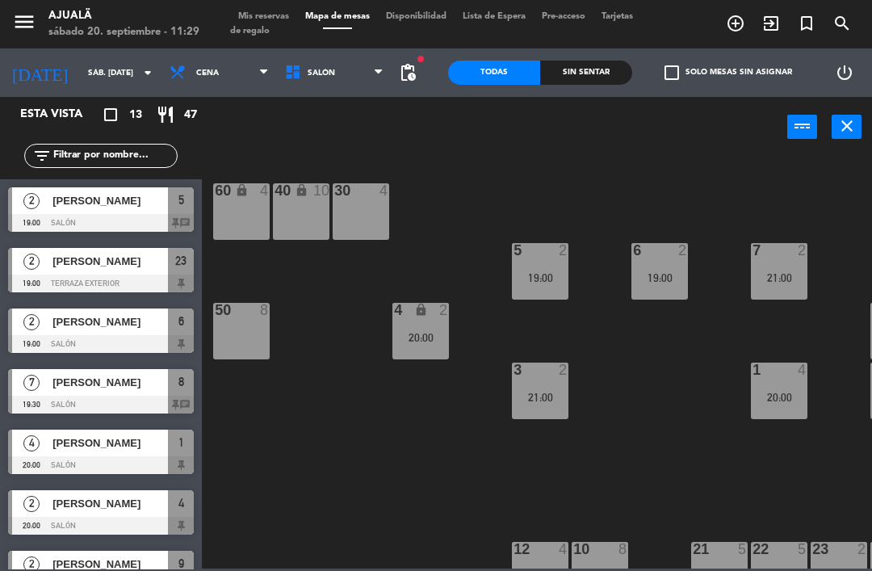
scroll to position [0, 0]
click at [170, 74] on span "Cena" at bounding box center [218, 73] width 115 height 36
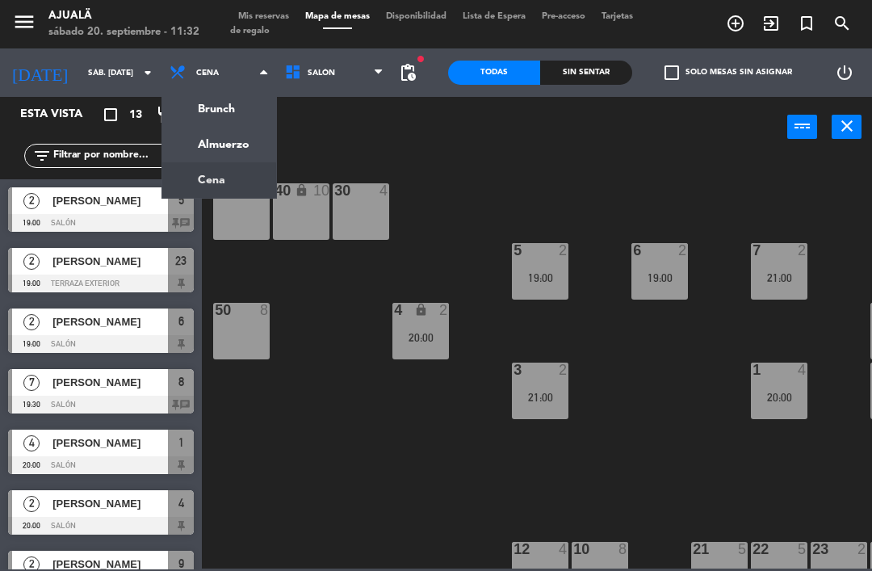
click at [182, 146] on ng-component "menu Ajualä sábado 20. septiembre - 11:32 Mis reservas Mapa de mesas Disponibil…" at bounding box center [436, 284] width 872 height 568
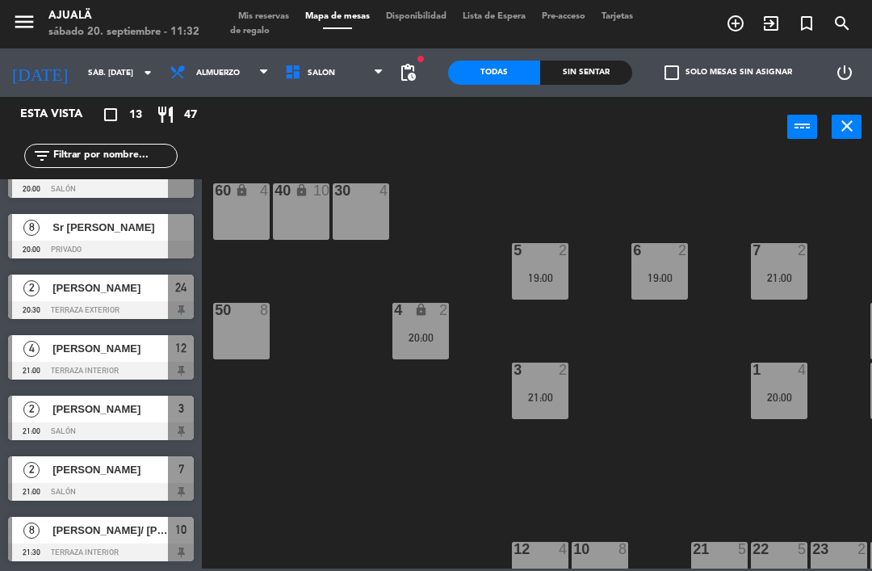
scroll to position [397, 0]
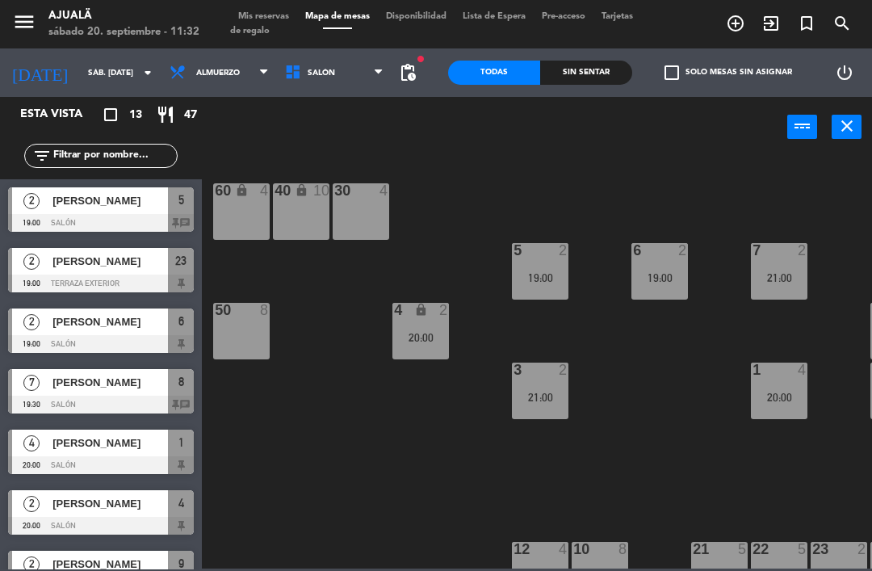
click at [208, 70] on span "Almuerzo" at bounding box center [218, 73] width 44 height 9
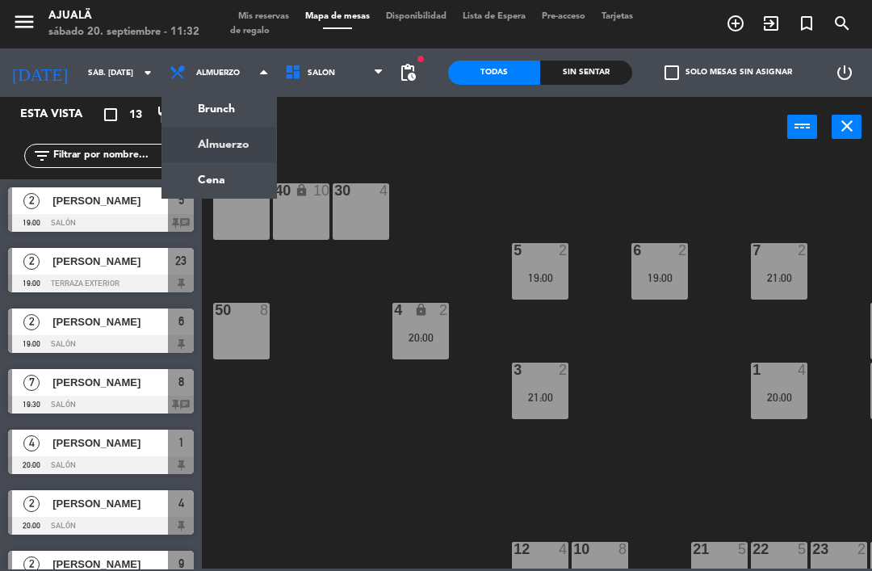
scroll to position [0, 0]
click at [220, 186] on ng-component "menu Ajualä sábado 20. septiembre - 11:32 Mis reservas Mapa de mesas Disponibil…" at bounding box center [436, 284] width 872 height 568
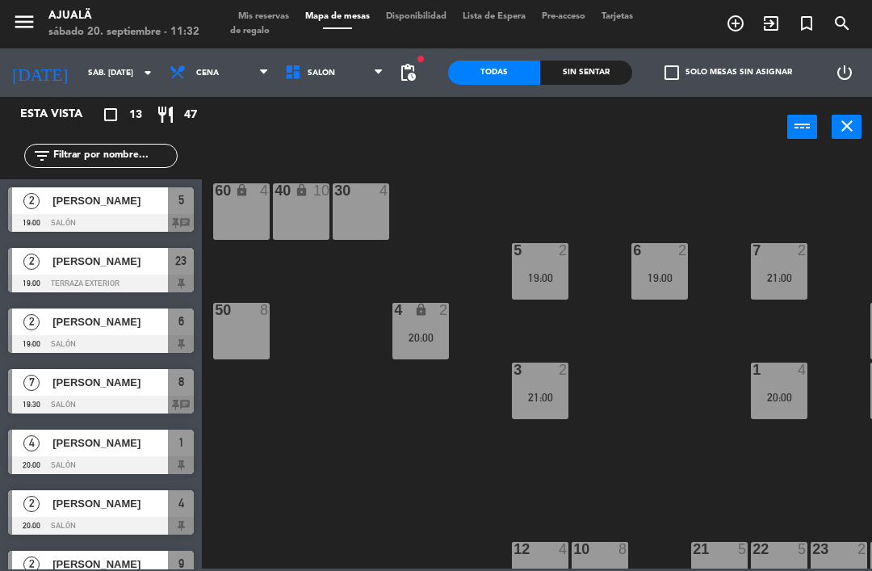
click at [195, 64] on span "Cena" at bounding box center [218, 73] width 115 height 36
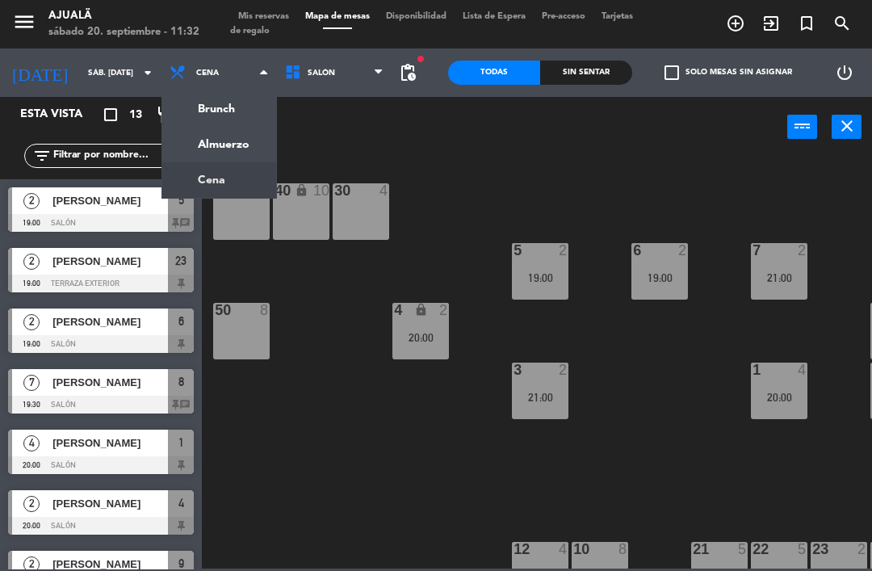
click at [232, 141] on ng-component "menu Ajualä sábado 20. septiembre - 11:32 Mis reservas Mapa de mesas Disponibil…" at bounding box center [436, 284] width 872 height 568
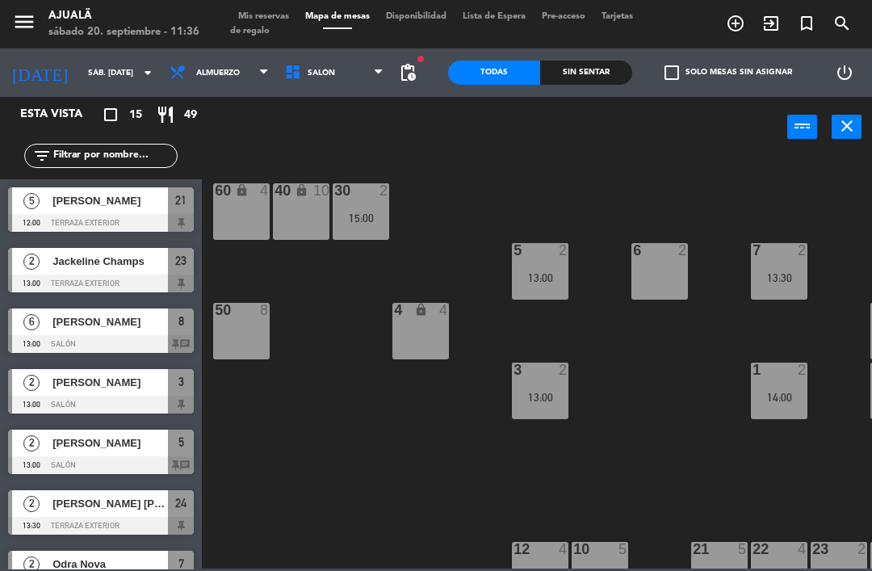
click at [208, 66] on span "Almuerzo" at bounding box center [218, 73] width 115 height 36
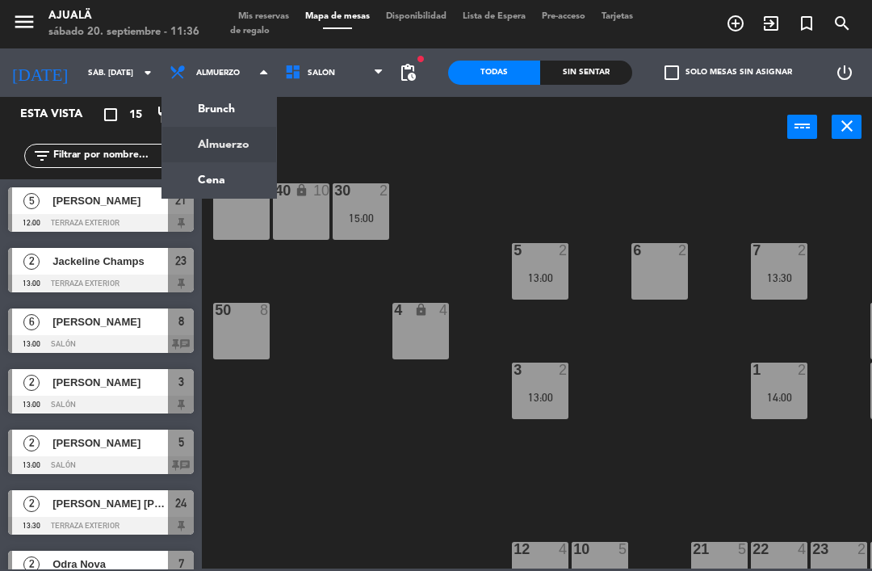
click at [220, 181] on ng-component "menu Ajualä sábado 20. septiembre - 11:36 Mis reservas Mapa de mesas Disponibil…" at bounding box center [436, 284] width 872 height 568
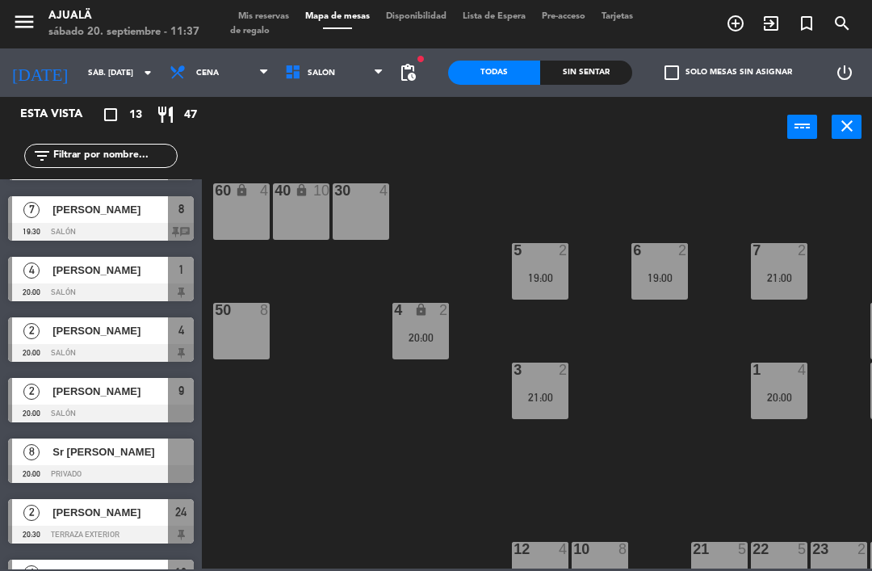
scroll to position [146, 0]
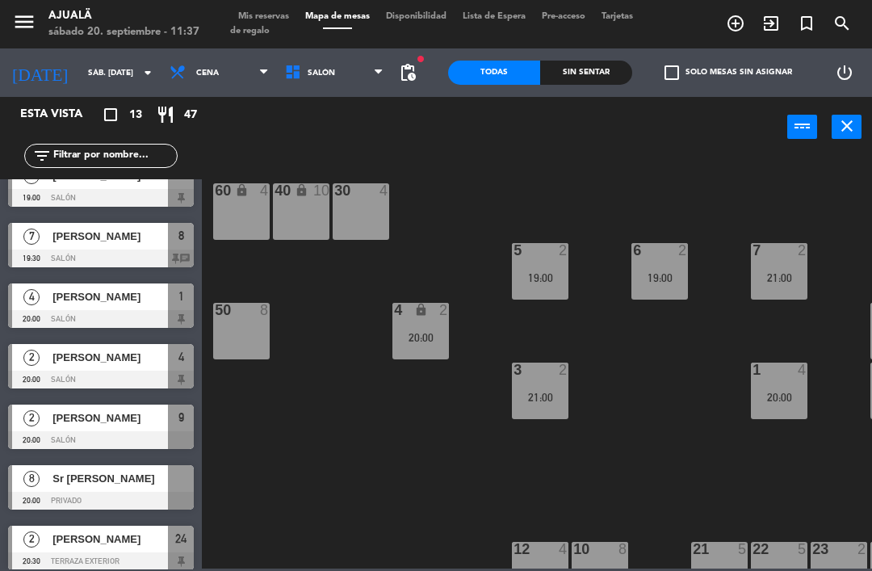
click at [123, 302] on span "[PERSON_NAME]" at bounding box center [109, 296] width 115 height 17
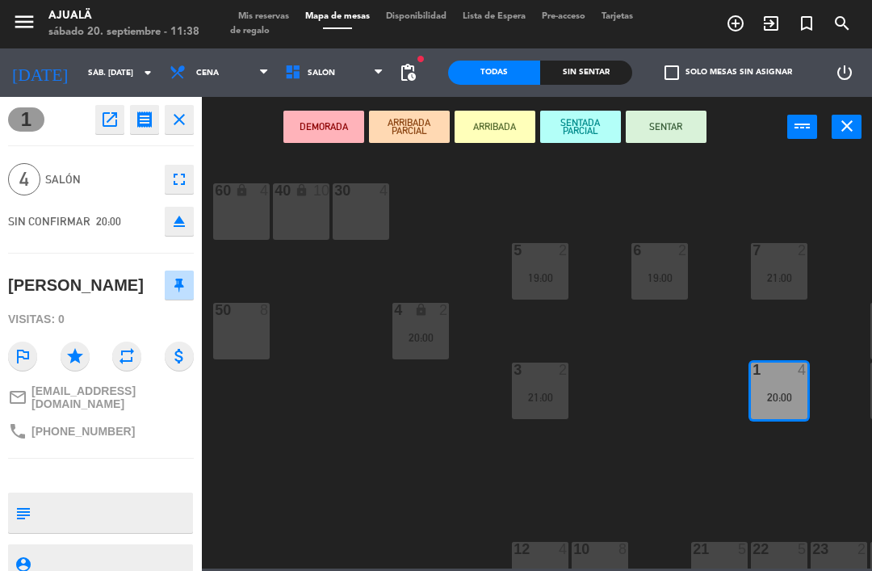
click at [108, 127] on icon "open_in_new" at bounding box center [109, 119] width 19 height 19
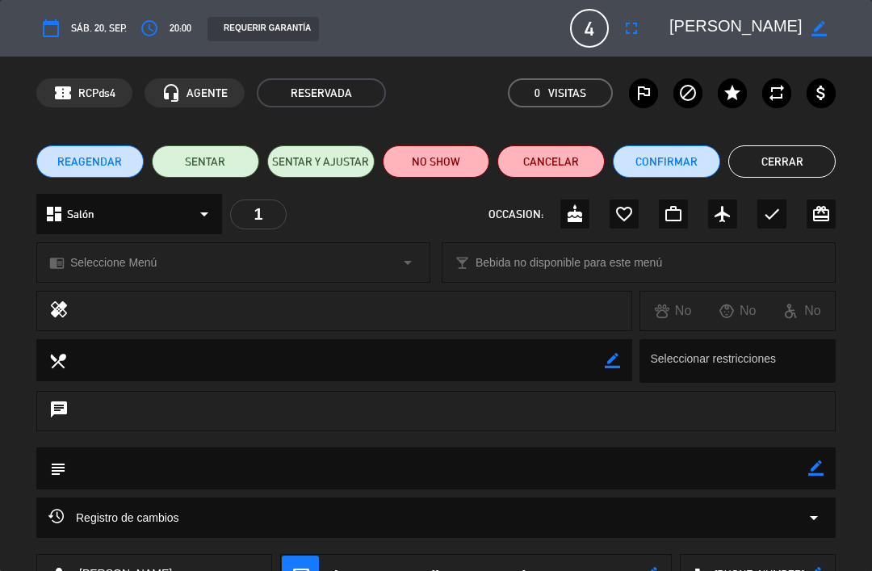
click at [631, 37] on icon "fullscreen" at bounding box center [631, 28] width 19 height 19
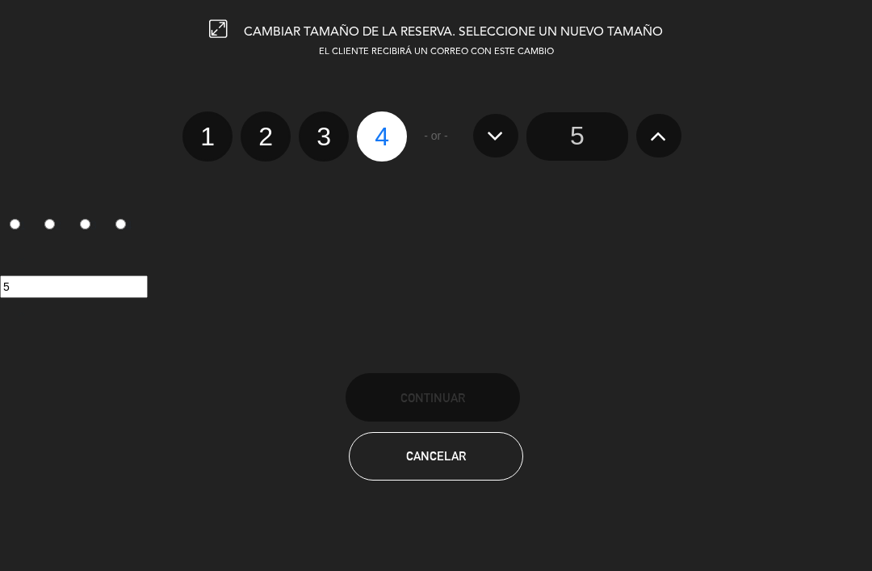
click at [663, 136] on icon at bounding box center [658, 136] width 17 height 26
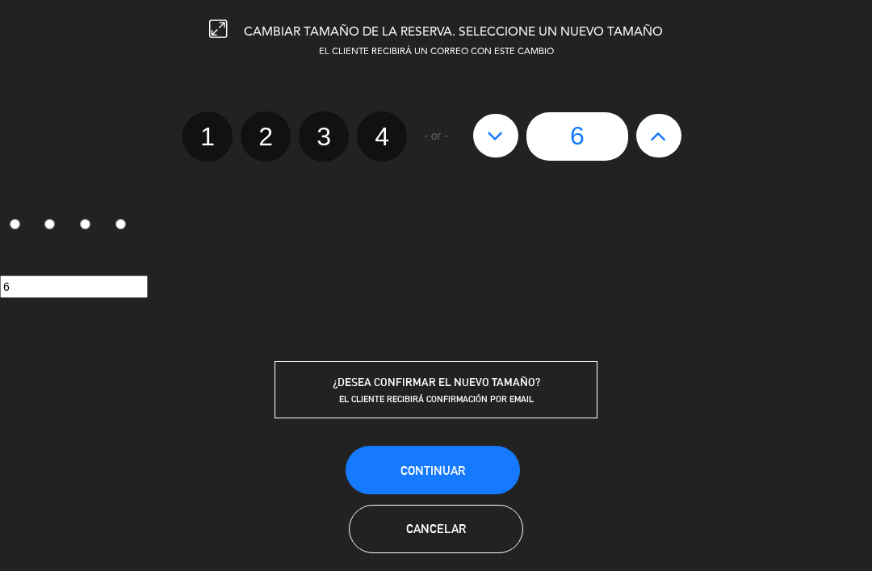
click at [663, 140] on icon at bounding box center [658, 136] width 17 height 26
type input "7"
click at [507, 145] on button at bounding box center [495, 136] width 45 height 44
type input "6"
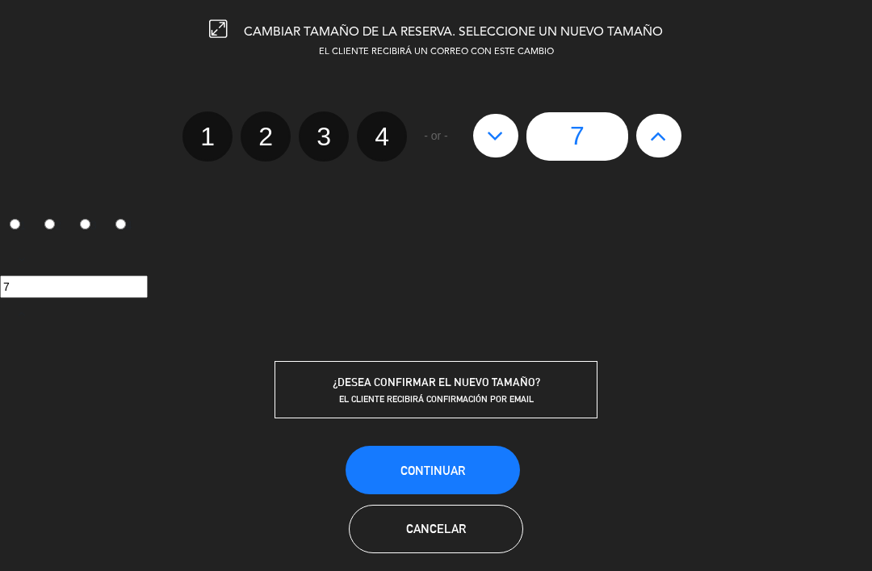
type input "6"
click at [447, 466] on span "Continuar" at bounding box center [432, 470] width 65 height 14
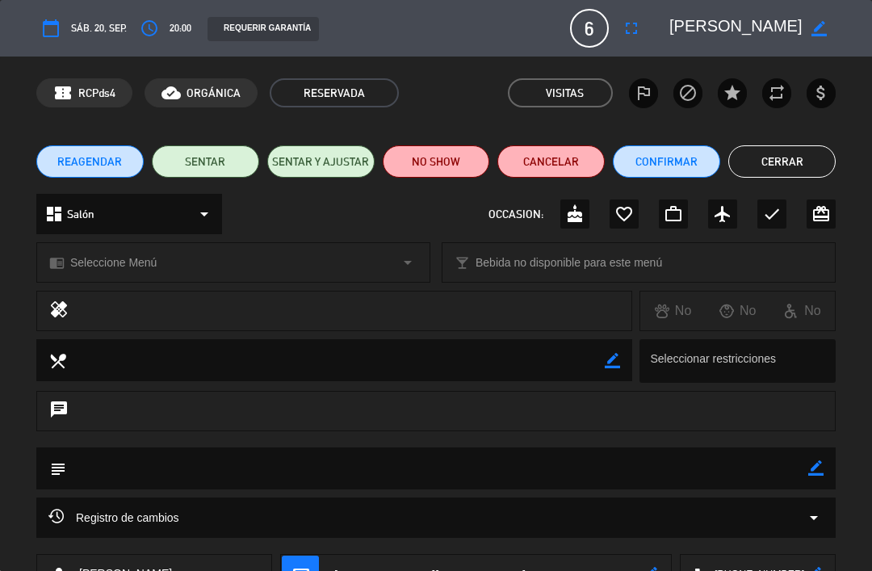
click at [795, 168] on button "Cerrar" at bounding box center [781, 161] width 107 height 32
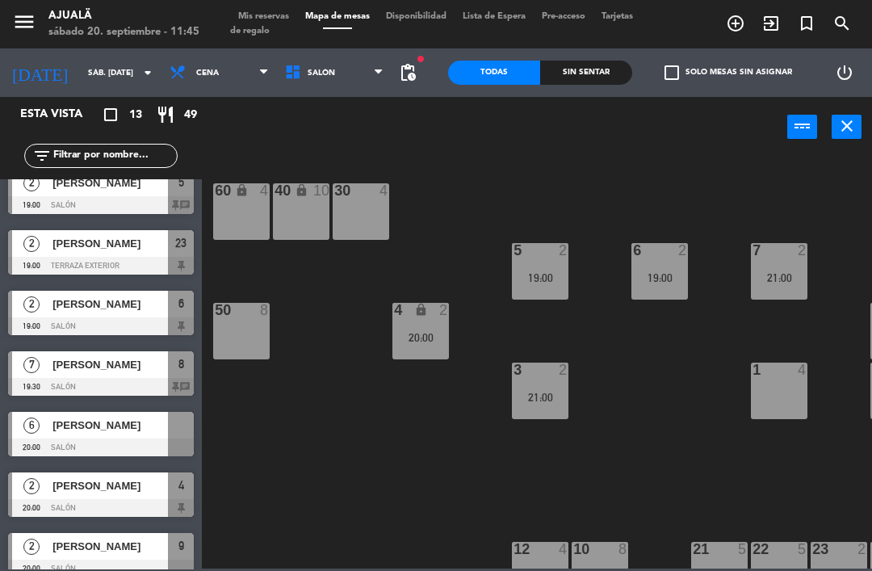
scroll to position [21, 0]
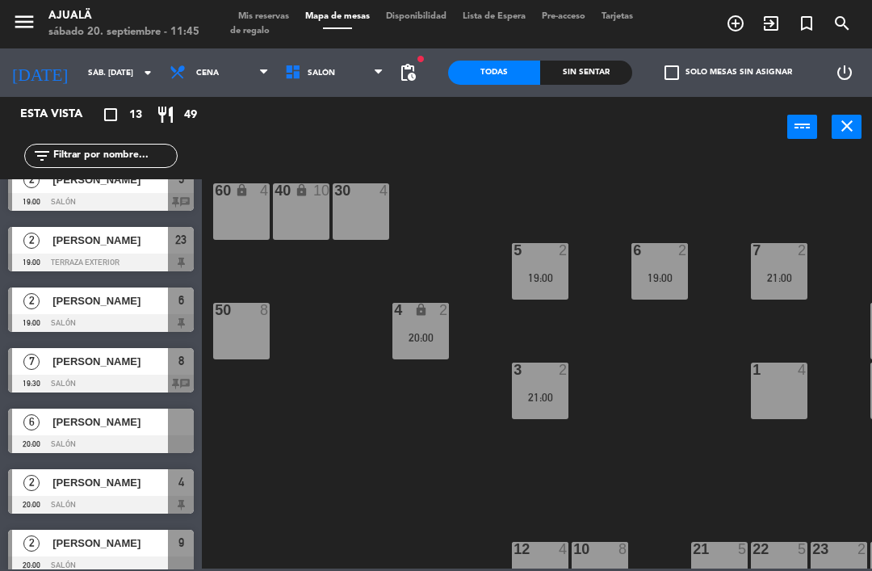
click at [148, 438] on div at bounding box center [101, 444] width 186 height 18
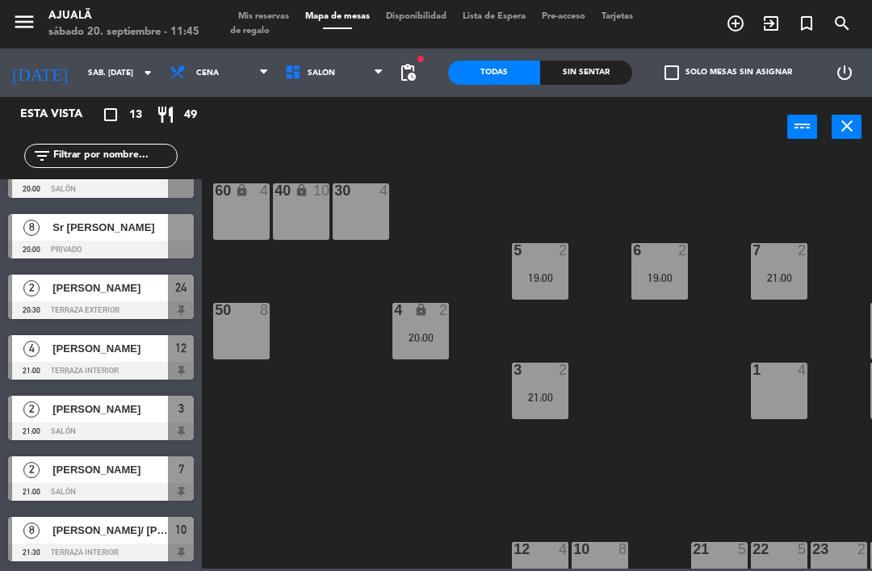
scroll to position [397, 0]
click at [119, 528] on span "[PERSON_NAME]/ [PERSON_NAME]" at bounding box center [109, 530] width 115 height 17
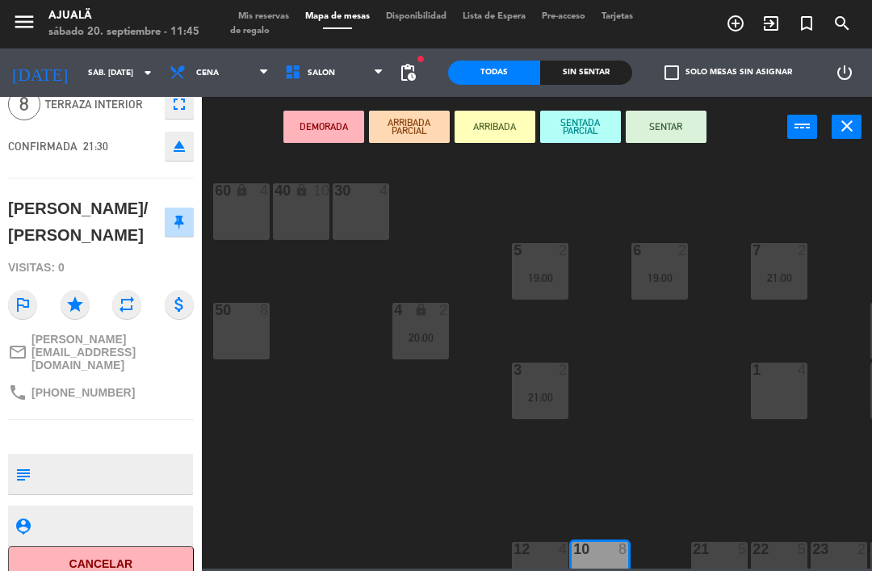
scroll to position [73, 0]
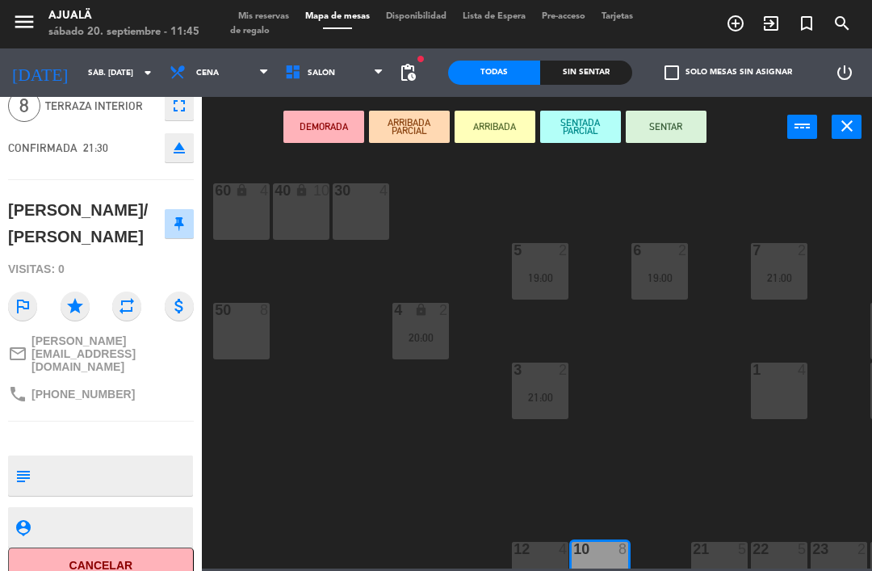
click at [135, 547] on button "Cancelar" at bounding box center [101, 565] width 186 height 36
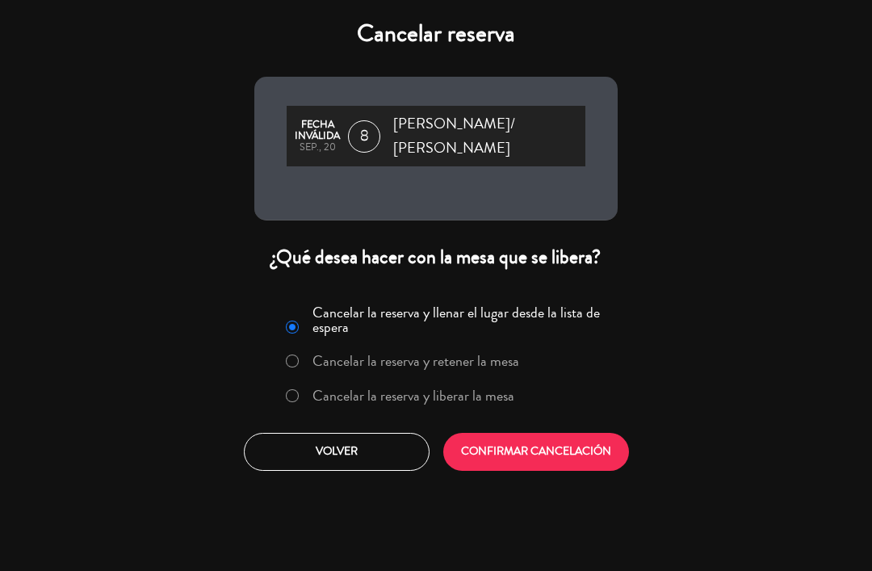
click at [546, 433] on button "CONFIRMAR CANCELACIÓN" at bounding box center [536, 452] width 186 height 38
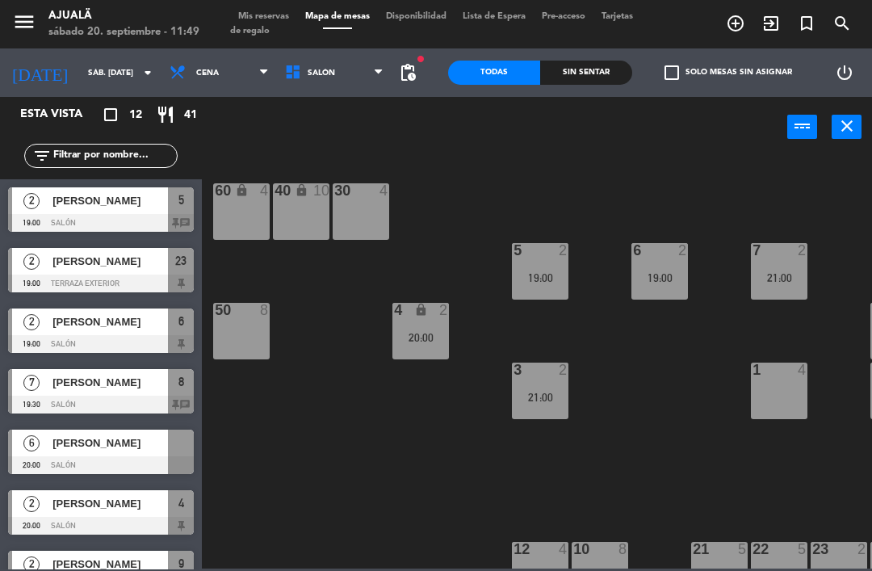
scroll to position [0, 0]
click at [194, 56] on span "Cena" at bounding box center [218, 73] width 115 height 36
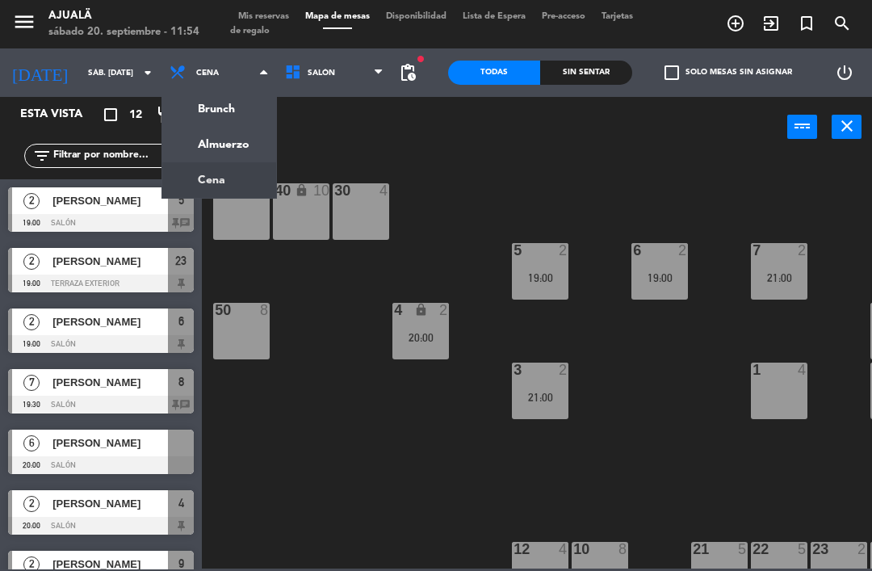
click at [236, 140] on ng-component "menu Ajualä sábado 20. septiembre - 11:54 Mis reservas Mapa de mesas Disponibil…" at bounding box center [436, 284] width 872 height 568
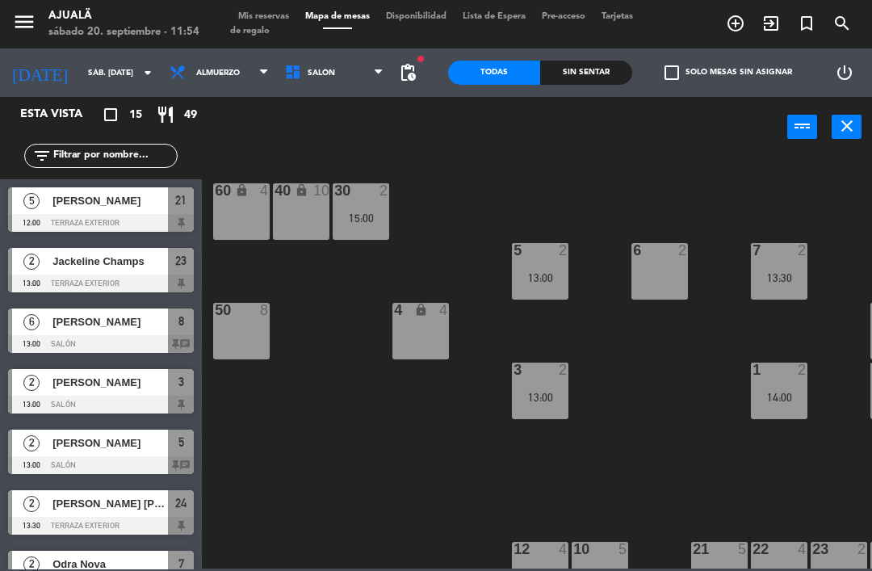
click at [184, 82] on span "Almuerzo" at bounding box center [218, 73] width 115 height 36
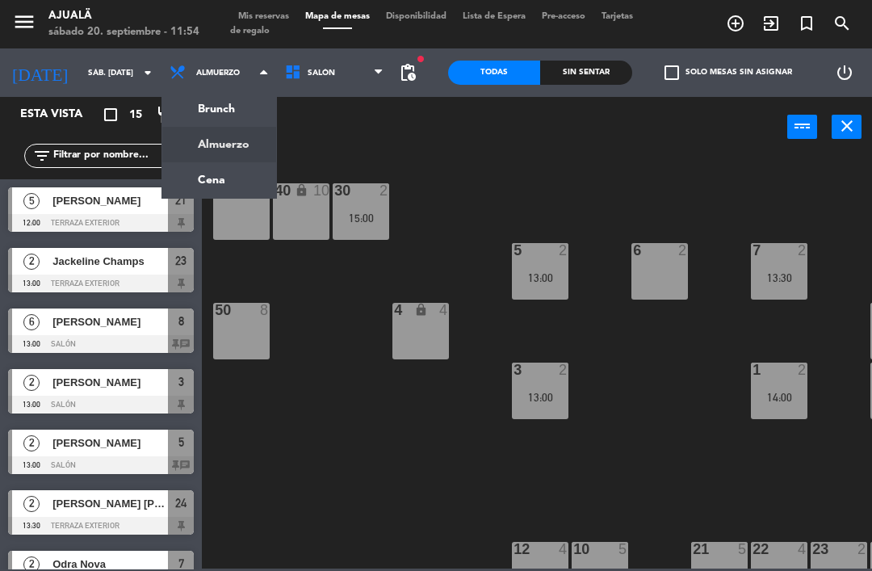
click at [173, 185] on ng-component "menu Ajualä sábado 20. septiembre - 11:54 Mis reservas Mapa de mesas Disponibil…" at bounding box center [436, 284] width 872 height 568
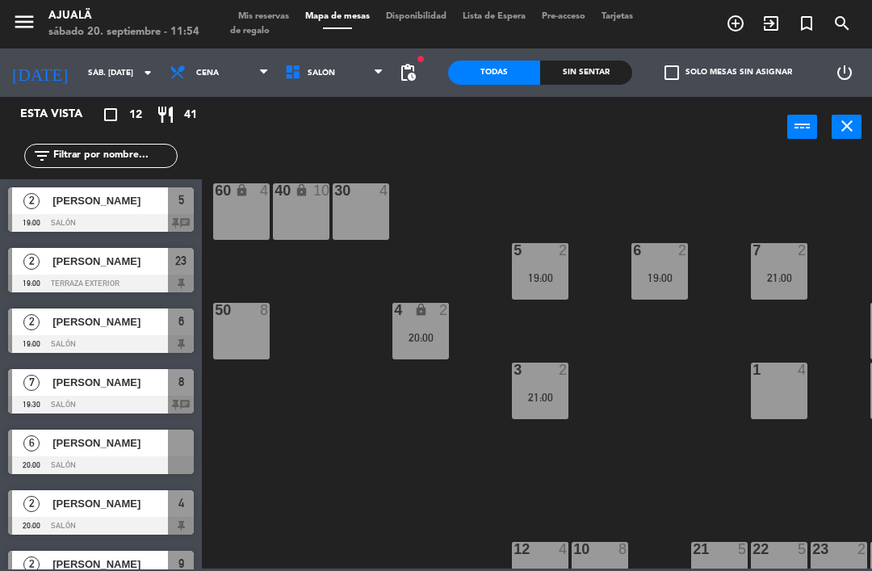
click at [169, 79] on icon at bounding box center [180, 73] width 23 height 18
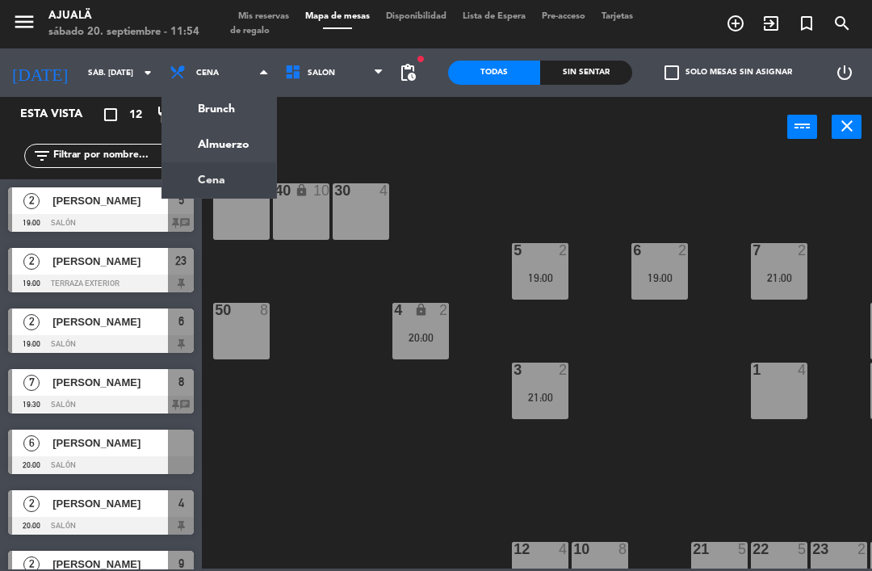
click at [185, 125] on ng-component "menu Ajualä sábado 20. septiembre - 11:54 Mis reservas Mapa de mesas Disponibil…" at bounding box center [436, 284] width 872 height 568
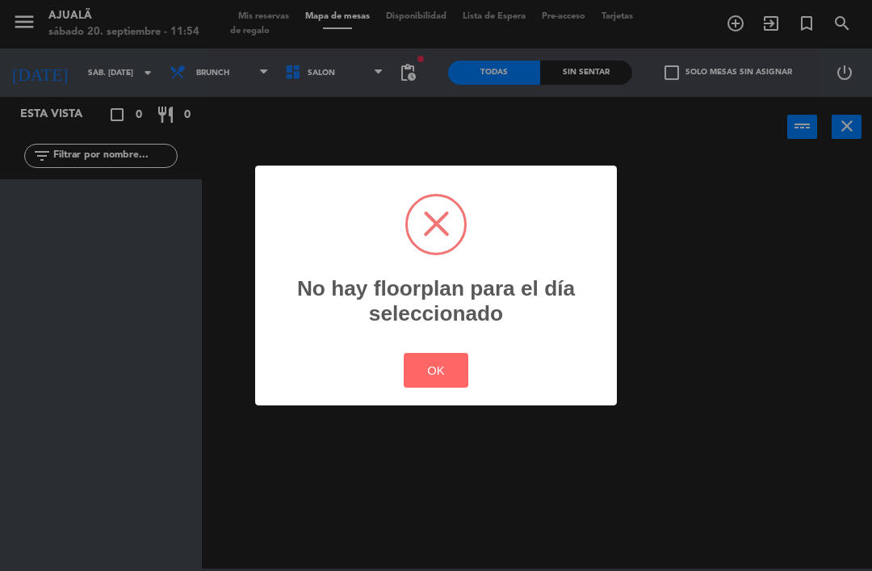
click at [425, 348] on div "? ! i No hay floorplan para el día seleccionado × OK Cancel" at bounding box center [436, 286] width 362 height 241
click at [442, 381] on button "OK" at bounding box center [436, 370] width 65 height 35
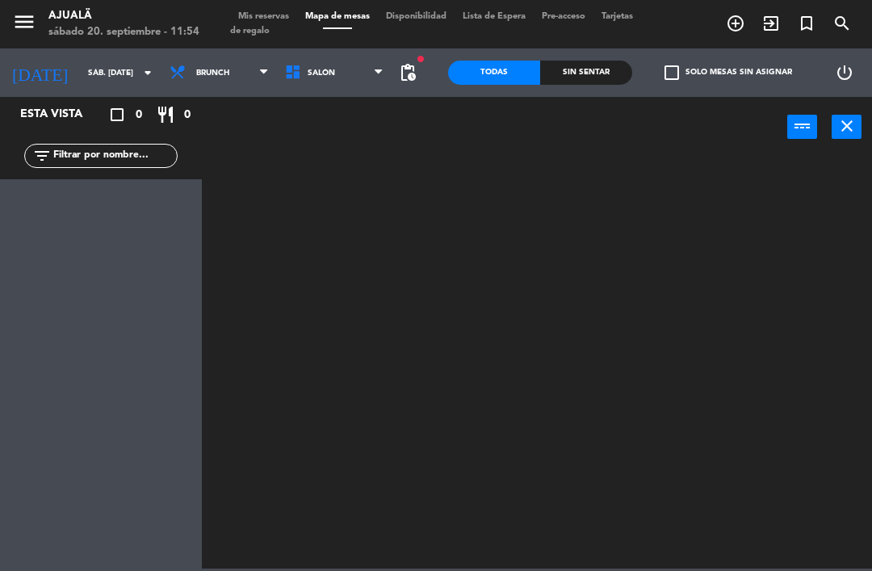
click at [179, 61] on span "Brunch" at bounding box center [218, 73] width 115 height 36
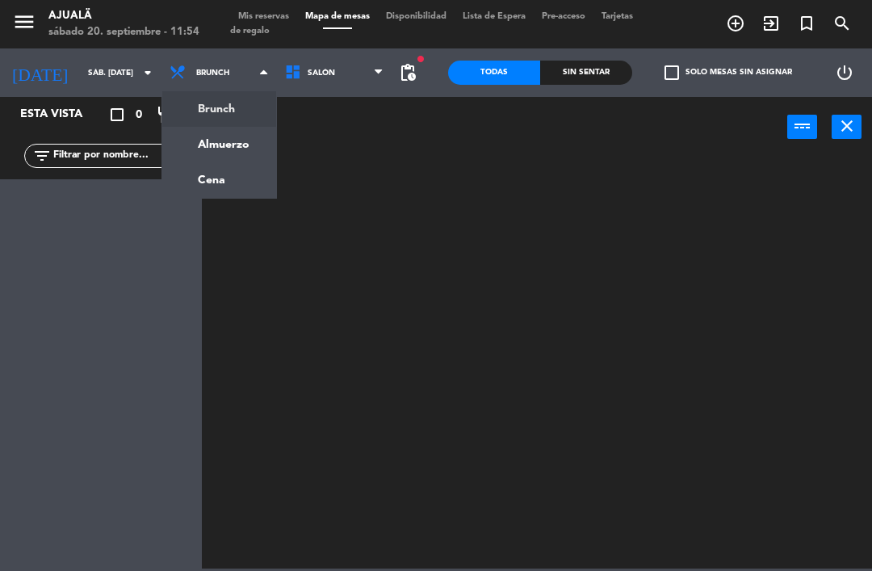
click at [175, 153] on ng-component "menu Ajualä sábado 20. septiembre - 11:54 Mis reservas Mapa de mesas Disponibil…" at bounding box center [436, 284] width 872 height 568
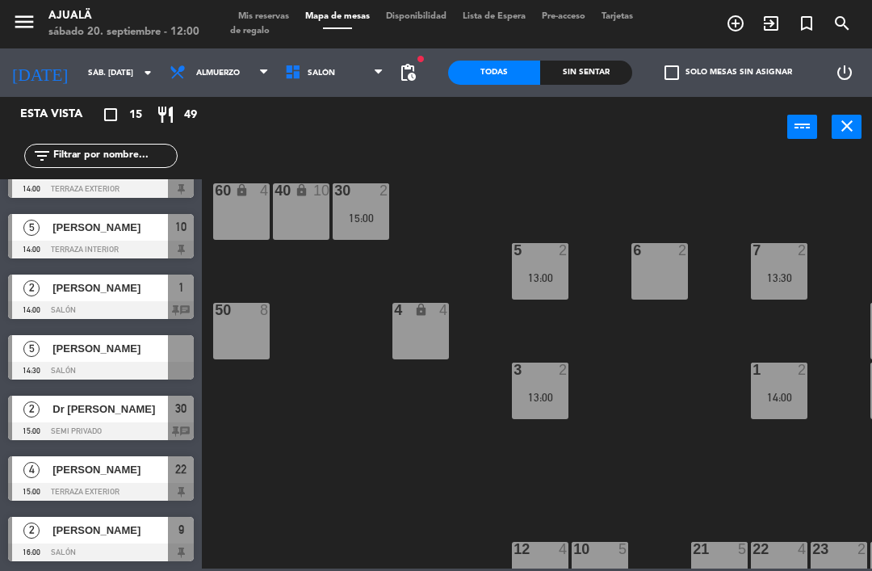
scroll to position [518, 0]
click at [196, 75] on span "Almuerzo" at bounding box center [218, 73] width 44 height 9
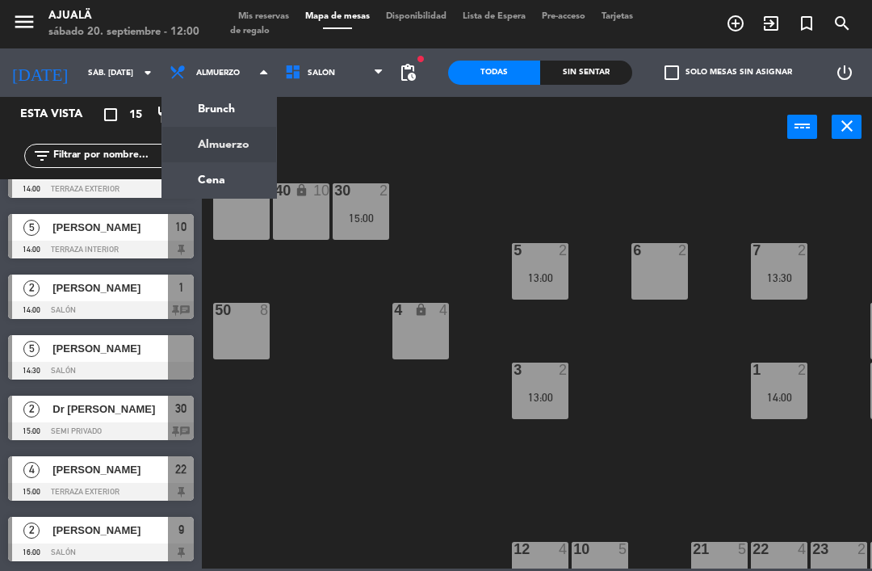
click at [186, 182] on ng-component "menu Ajualä sábado 20. septiembre - 12:00 Mis reservas Mapa de mesas Disponibil…" at bounding box center [436, 284] width 872 height 568
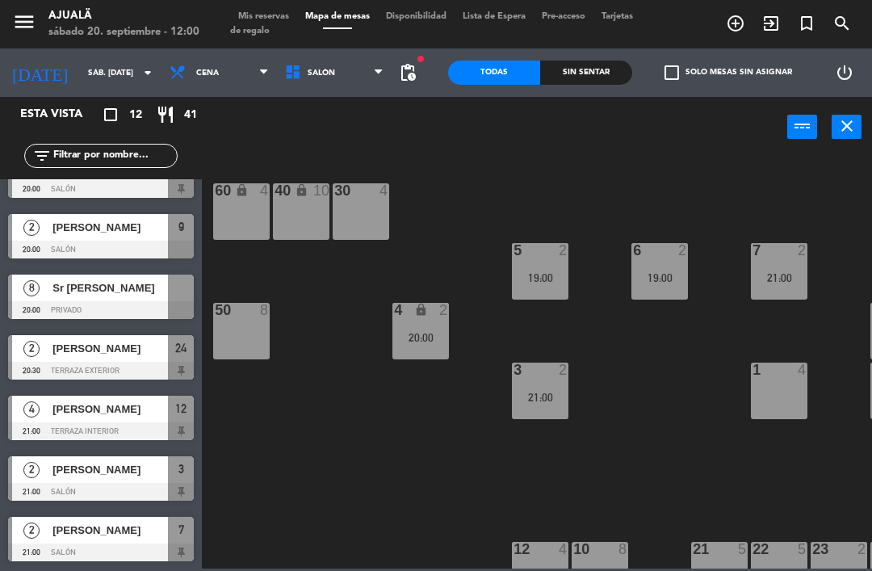
scroll to position [337, 0]
click at [774, 386] on div "1 4" at bounding box center [779, 390] width 57 height 57
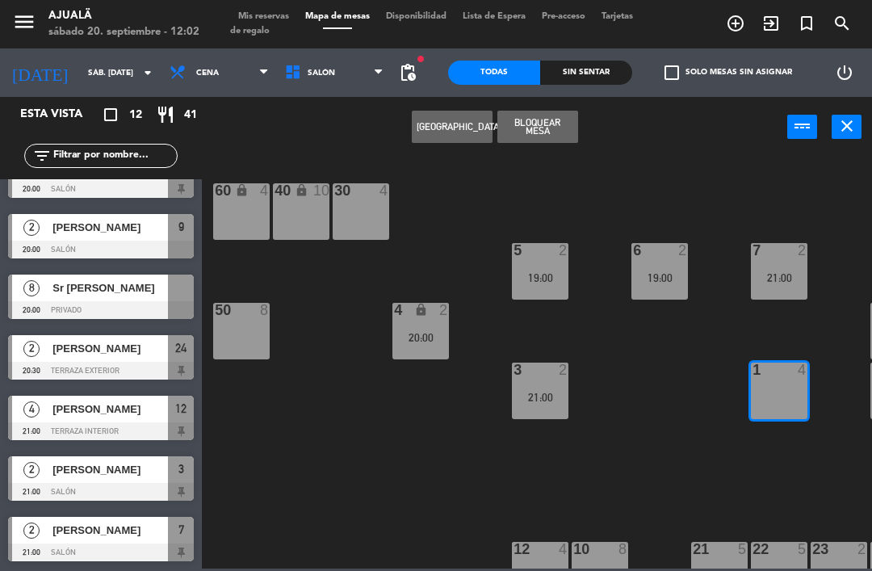
click at [463, 128] on button "[GEOGRAPHIC_DATA]" at bounding box center [452, 127] width 81 height 32
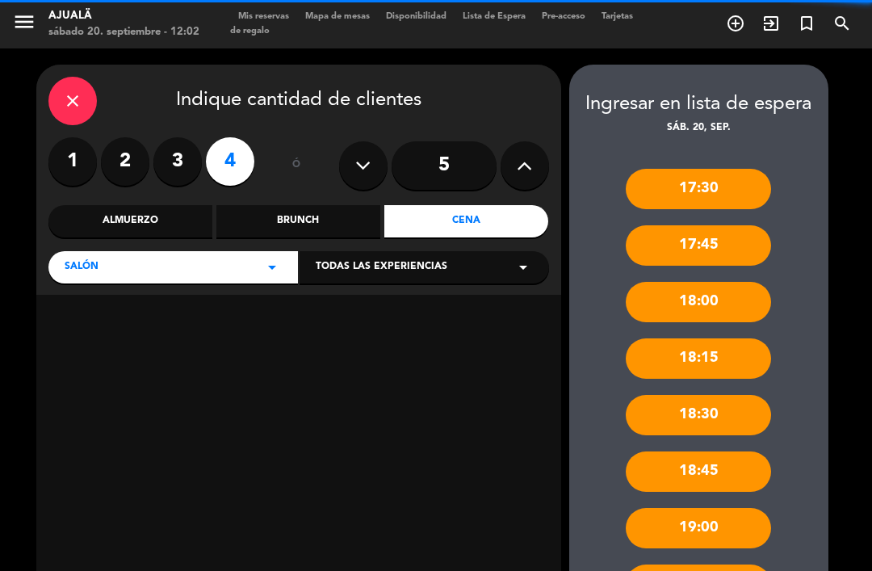
click at [173, 158] on label "3" at bounding box center [177, 161] width 48 height 48
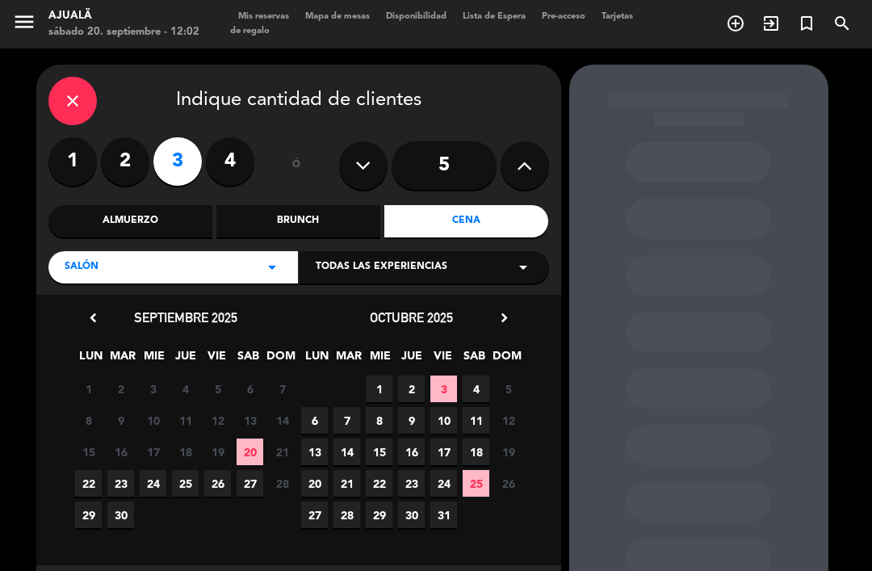
click at [258, 446] on span "20" at bounding box center [250, 451] width 27 height 27
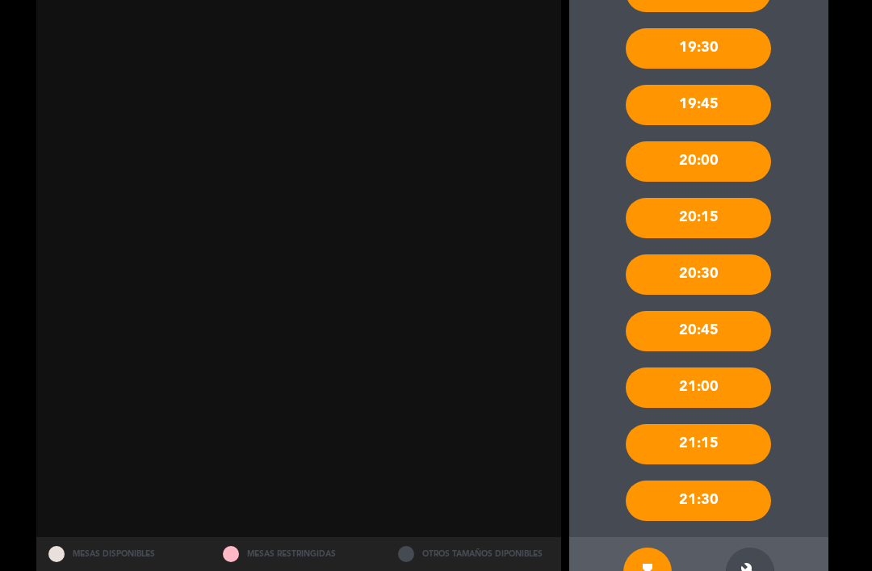
scroll to position [592, 0]
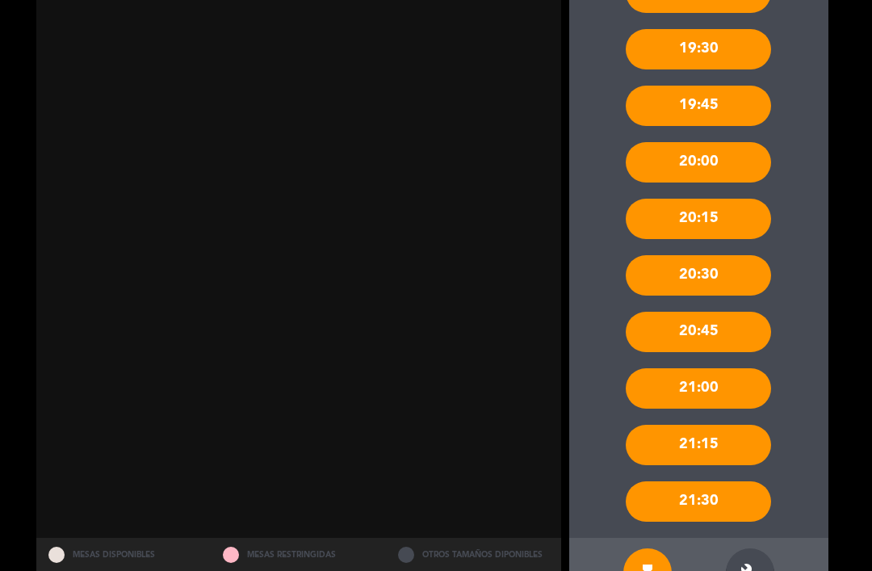
click at [749, 563] on icon "build" at bounding box center [749, 572] width 19 height 19
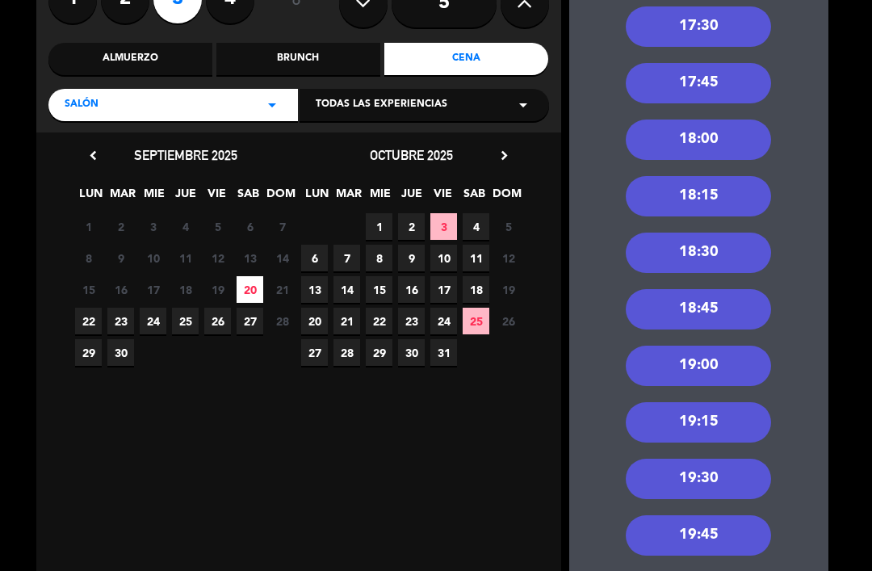
scroll to position [162, 0]
click at [731, 346] on div "19:00" at bounding box center [698, 366] width 145 height 40
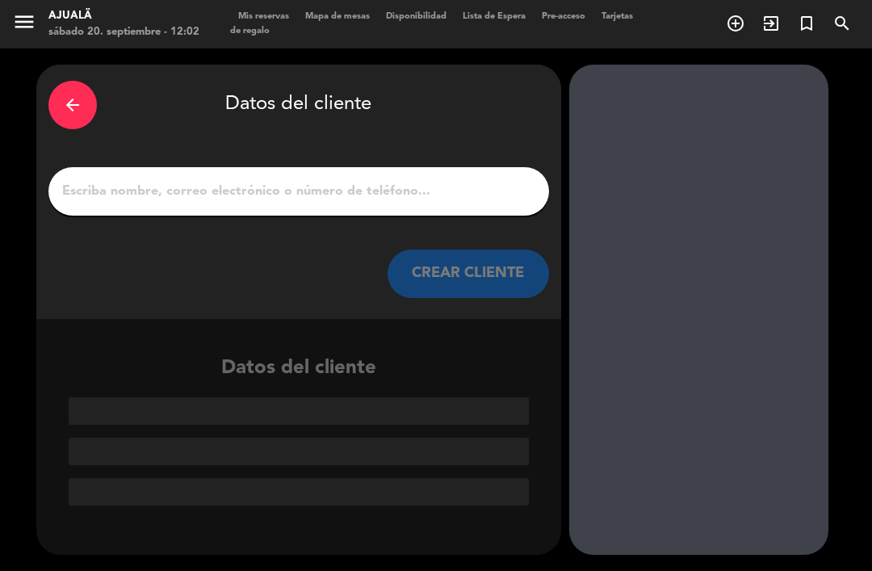
click at [381, 180] on input "1" at bounding box center [299, 191] width 476 height 23
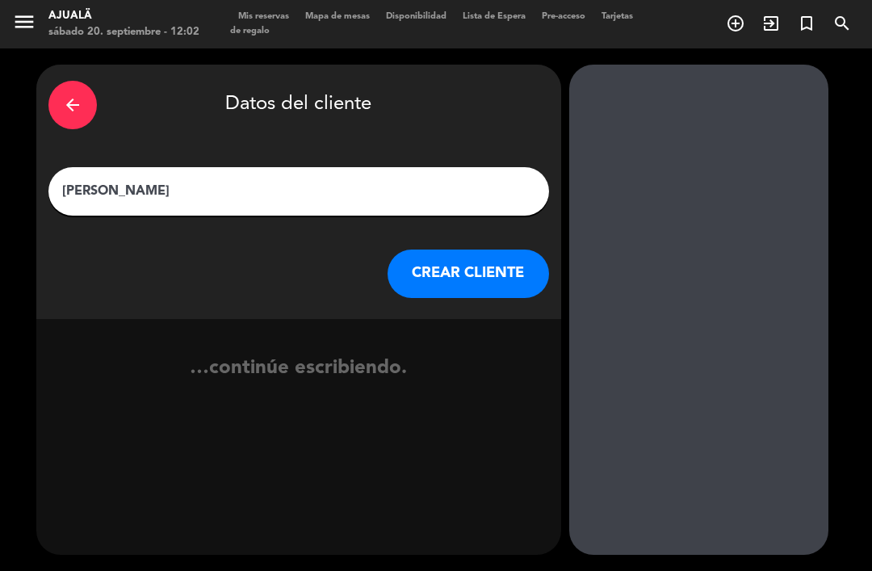
type input "[PERSON_NAME]"
click at [507, 249] on button "CREAR CLIENTE" at bounding box center [468, 273] width 161 height 48
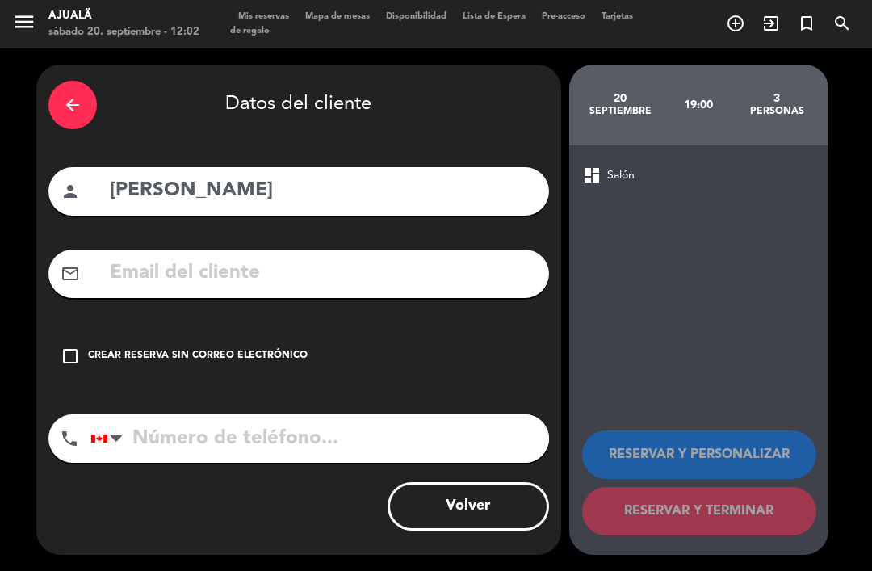
click at [69, 341] on div "check_box_outline_blank Crear reserva sin correo electrónico" at bounding box center [298, 356] width 501 height 48
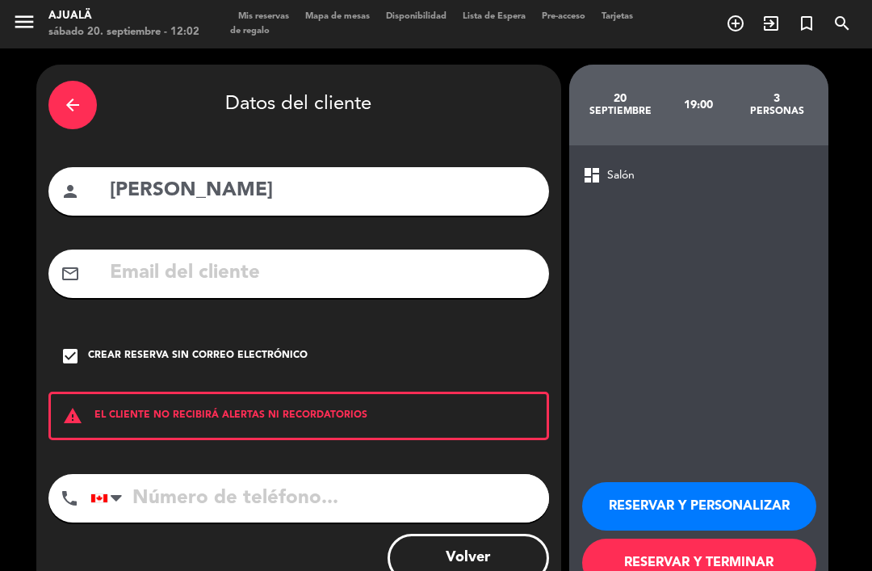
click at [721, 538] on button "RESERVAR Y TERMINAR" at bounding box center [699, 562] width 234 height 48
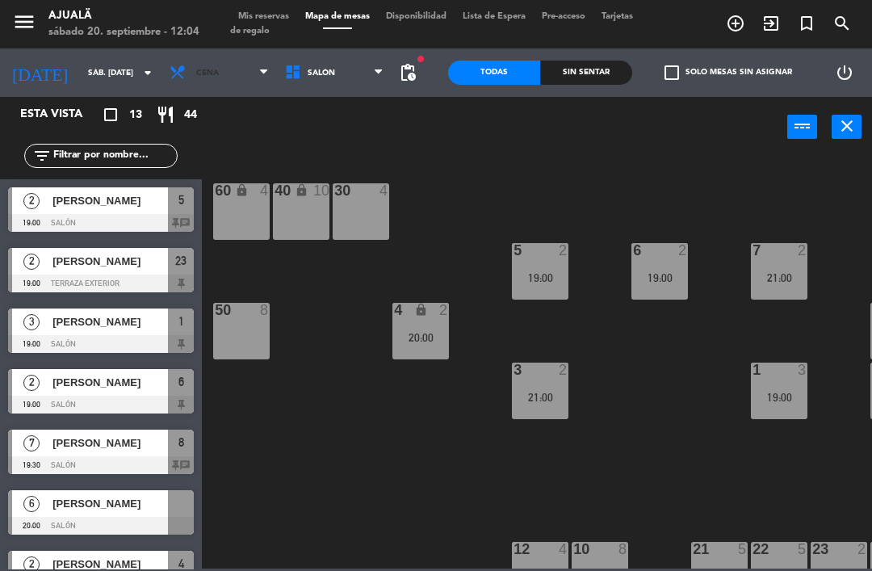
click at [196, 70] on span "Cena" at bounding box center [207, 73] width 23 height 9
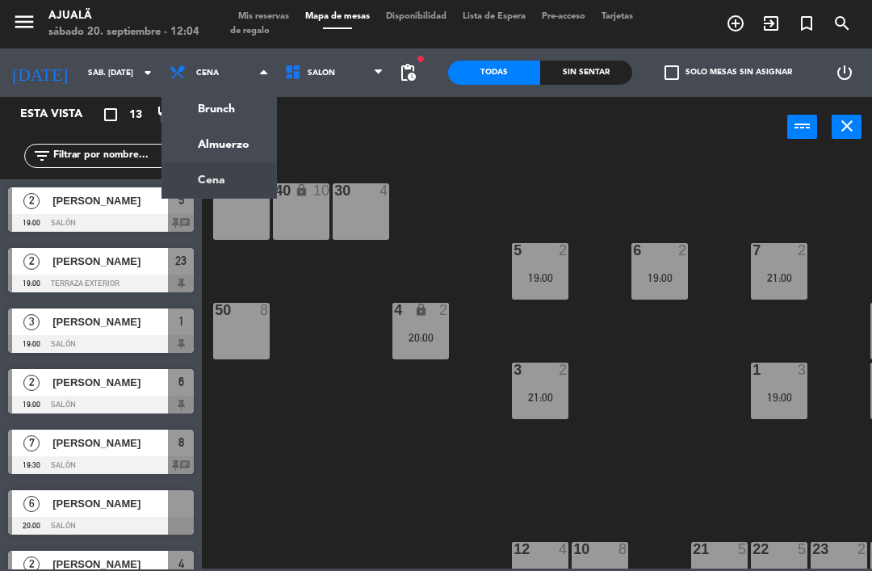
click at [228, 146] on ng-component "menu Ajualä sábado 20. septiembre - 12:04 Mis reservas Mapa de mesas Disponibil…" at bounding box center [436, 284] width 872 height 568
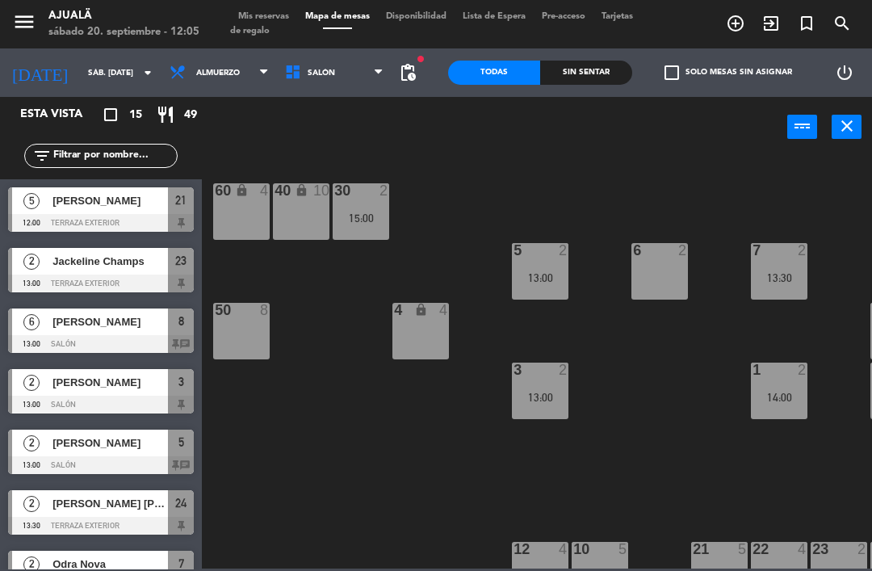
click at [170, 213] on div "21" at bounding box center [181, 200] width 26 height 27
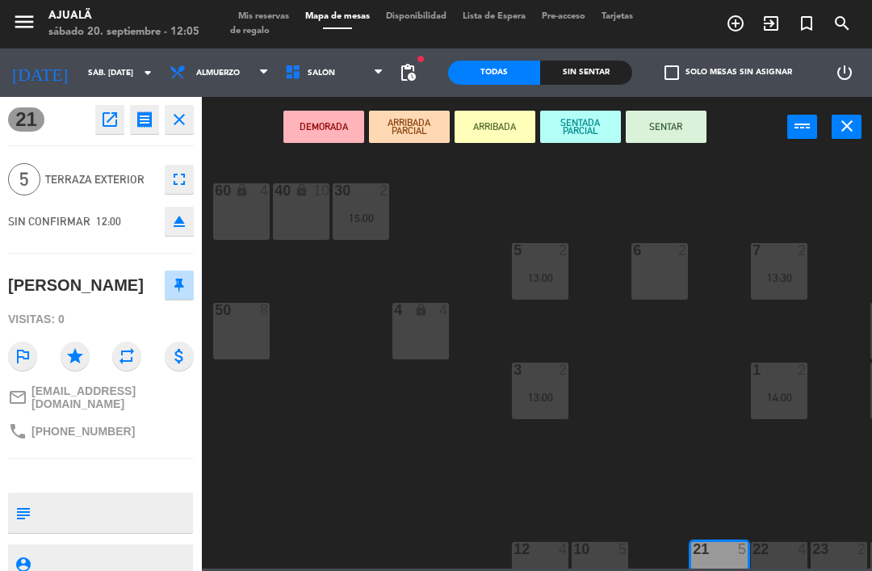
click at [674, 119] on button "SENTAR" at bounding box center [666, 127] width 81 height 32
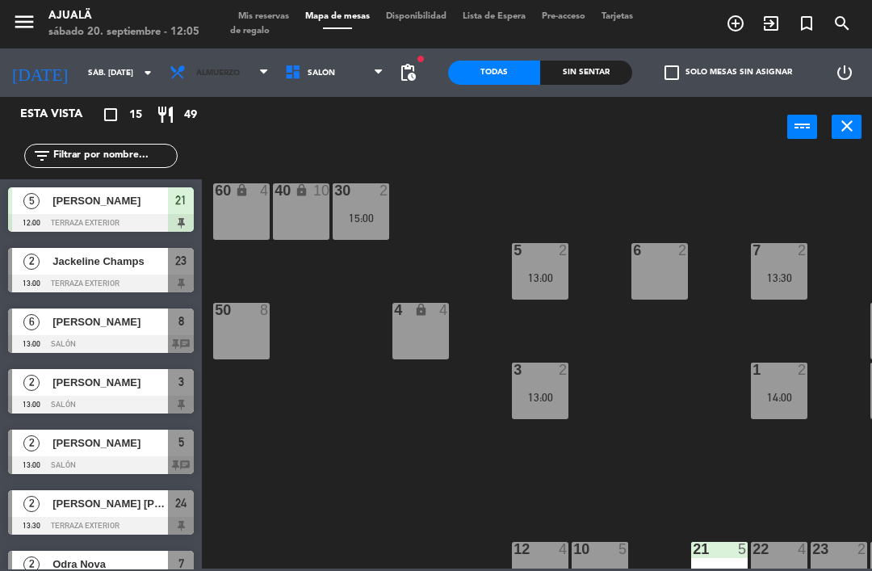
click at [201, 72] on span "Almuerzo" at bounding box center [218, 73] width 44 height 9
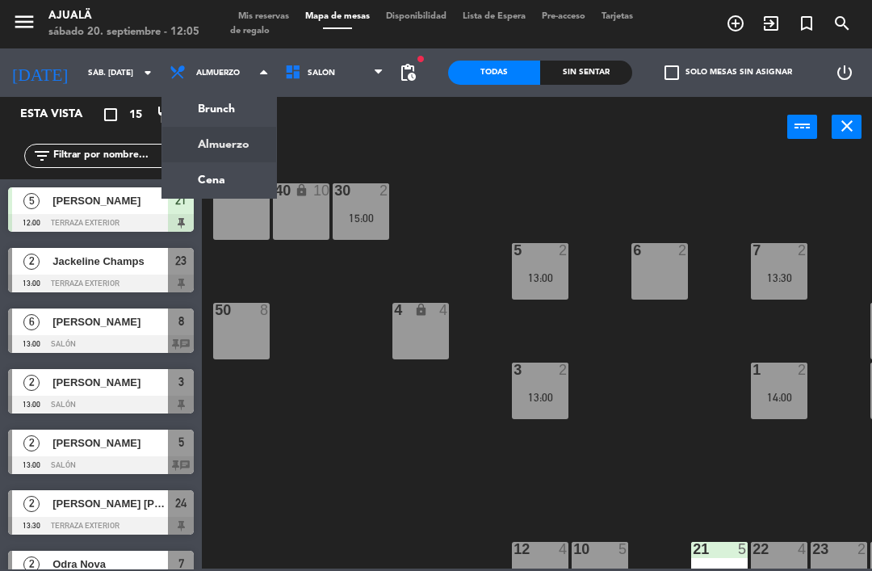
click at [177, 170] on ng-component "menu Ajualä sábado 20. septiembre - 12:05 Mis reservas Mapa de mesas Disponibil…" at bounding box center [436, 284] width 872 height 568
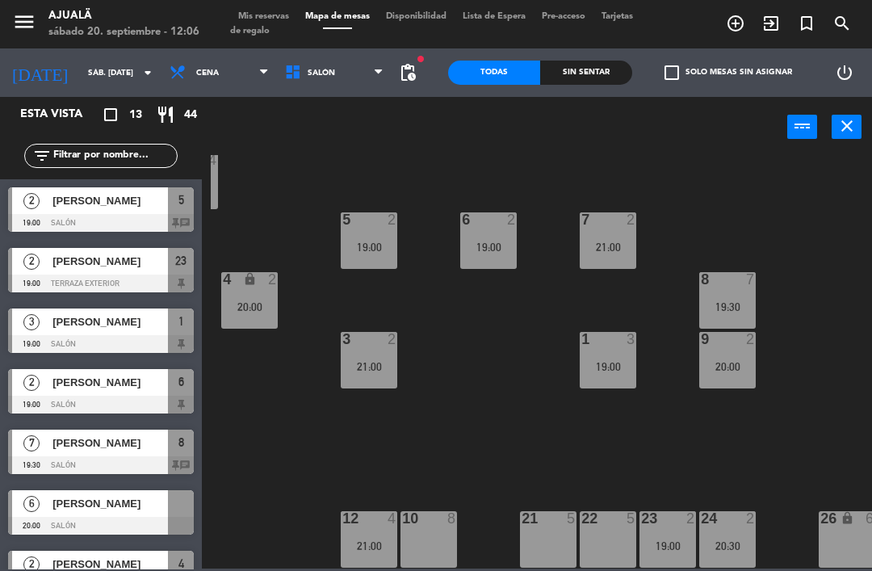
scroll to position [31, 171]
click at [623, 531] on div "22 5" at bounding box center [608, 539] width 57 height 57
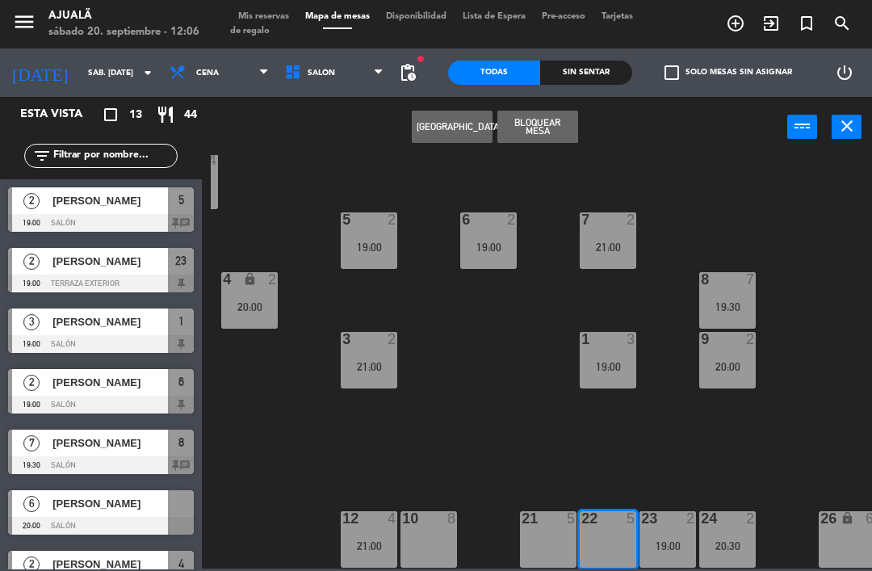
click at [432, 122] on button "[GEOGRAPHIC_DATA]" at bounding box center [452, 127] width 81 height 32
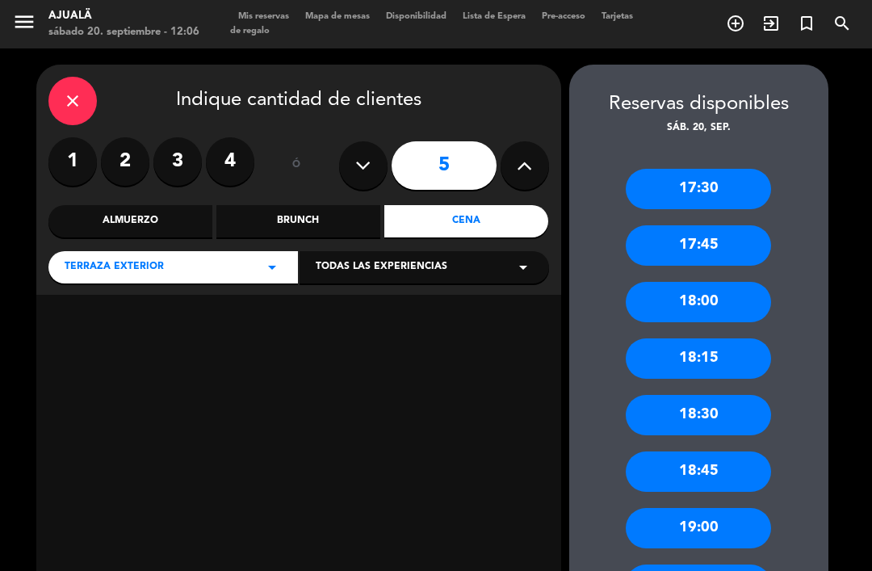
click at [193, 137] on label "3" at bounding box center [177, 161] width 48 height 48
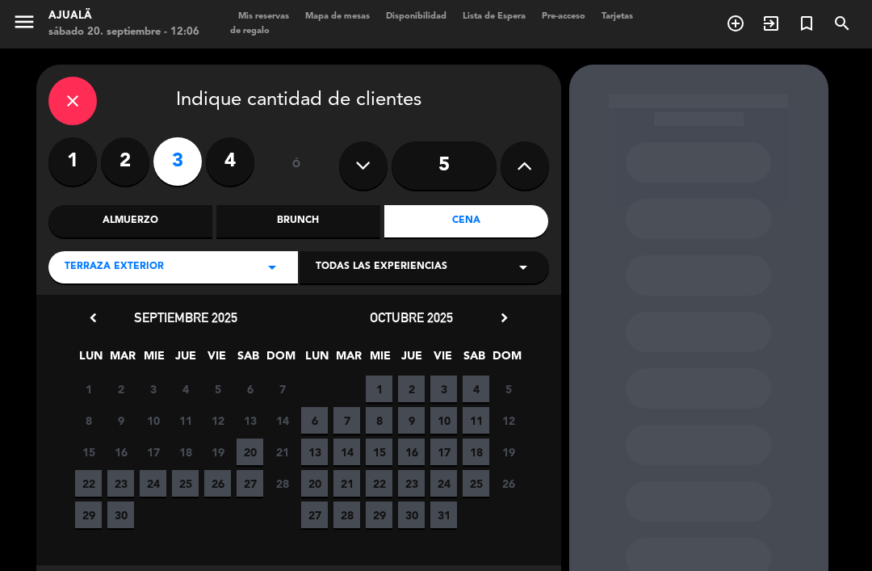
click at [258, 438] on span "20" at bounding box center [250, 451] width 27 height 27
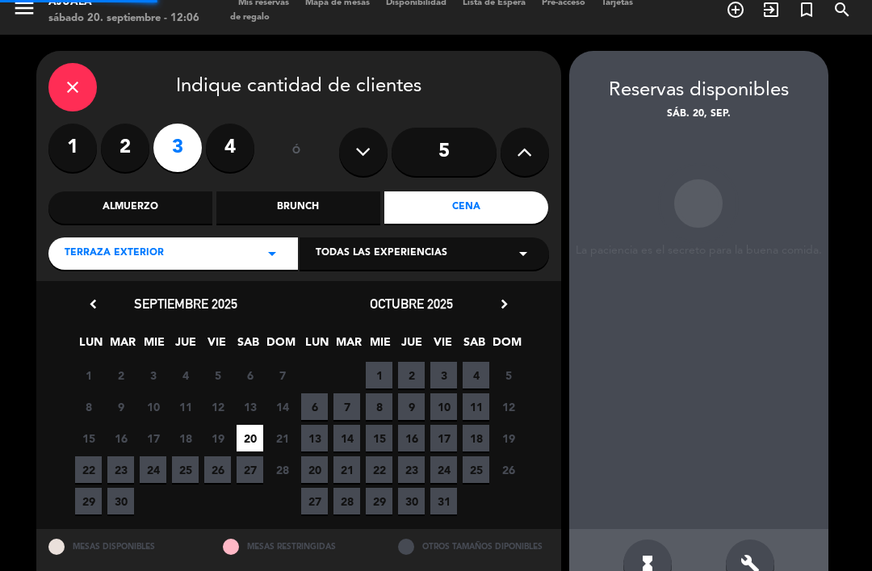
scroll to position [6, 0]
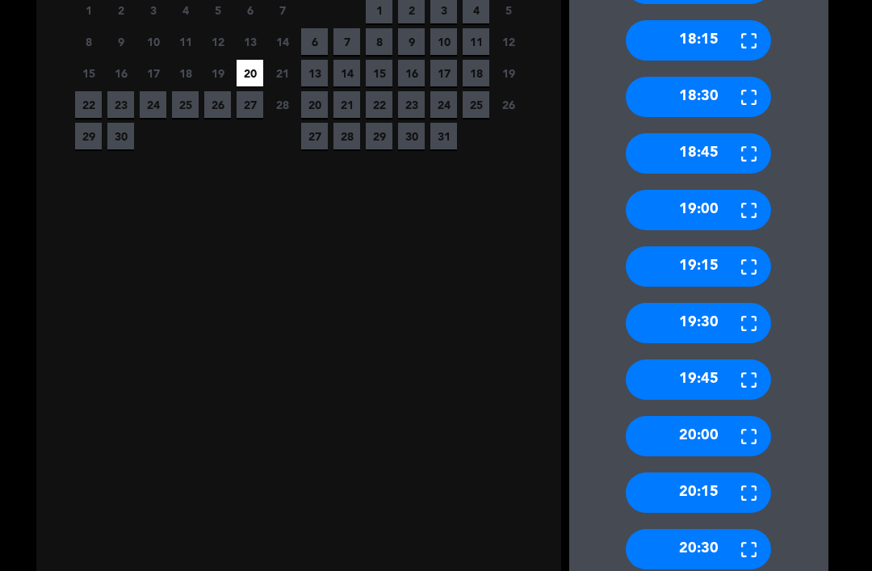
click at [726, 472] on div "20:15" at bounding box center [698, 492] width 145 height 40
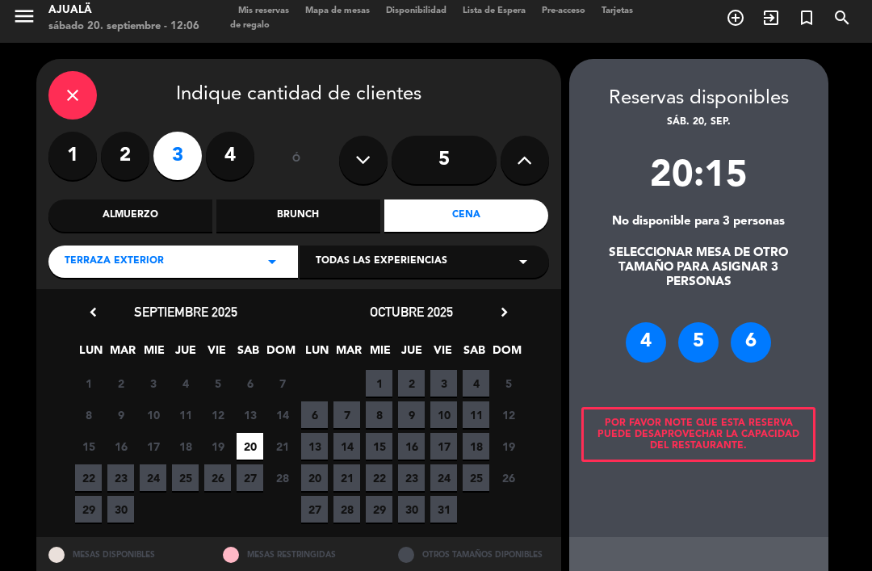
click at [744, 322] on div "6" at bounding box center [751, 342] width 40 height 40
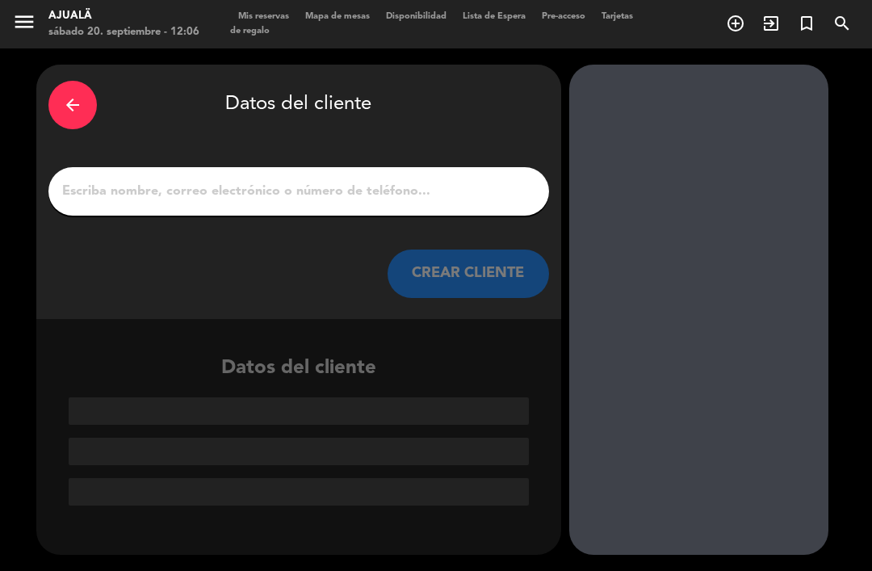
click at [383, 180] on input "1" at bounding box center [299, 191] width 476 height 23
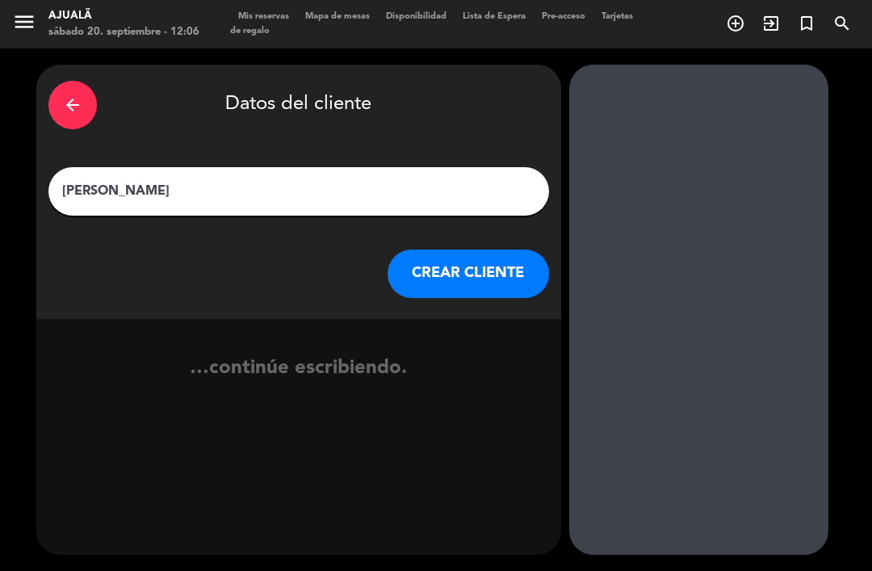
type input "[PERSON_NAME]"
click at [452, 249] on button "CREAR CLIENTE" at bounding box center [468, 273] width 161 height 48
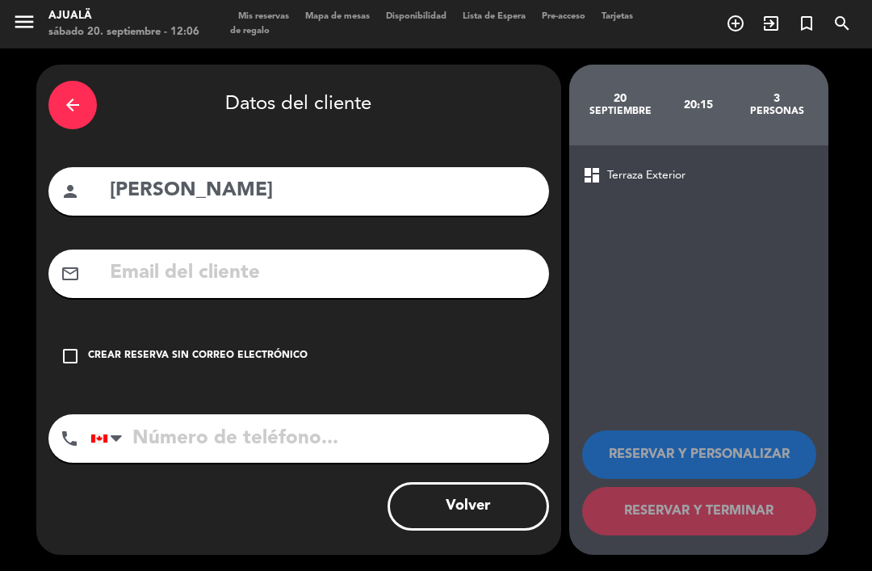
click at [69, 332] on div "check_box_outline_blank Crear reserva sin correo electrónico" at bounding box center [298, 356] width 501 height 48
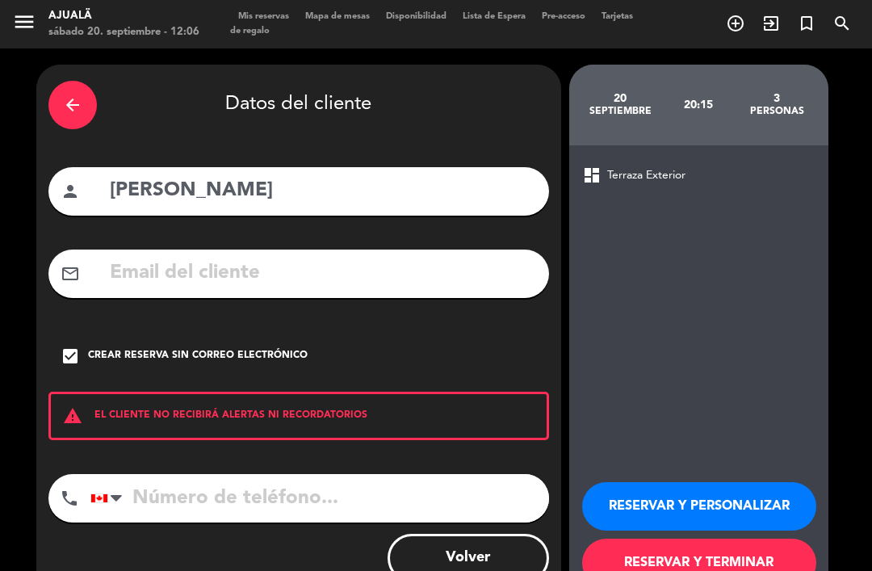
click at [706, 538] on button "RESERVAR Y TERMINAR" at bounding box center [699, 562] width 234 height 48
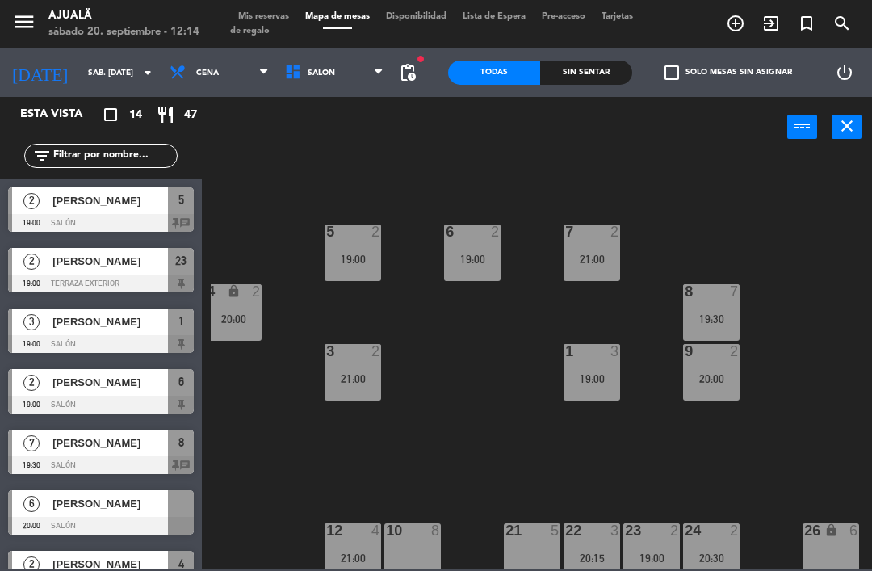
scroll to position [19, 187]
click at [529, 561] on div "21 5" at bounding box center [532, 551] width 57 height 57
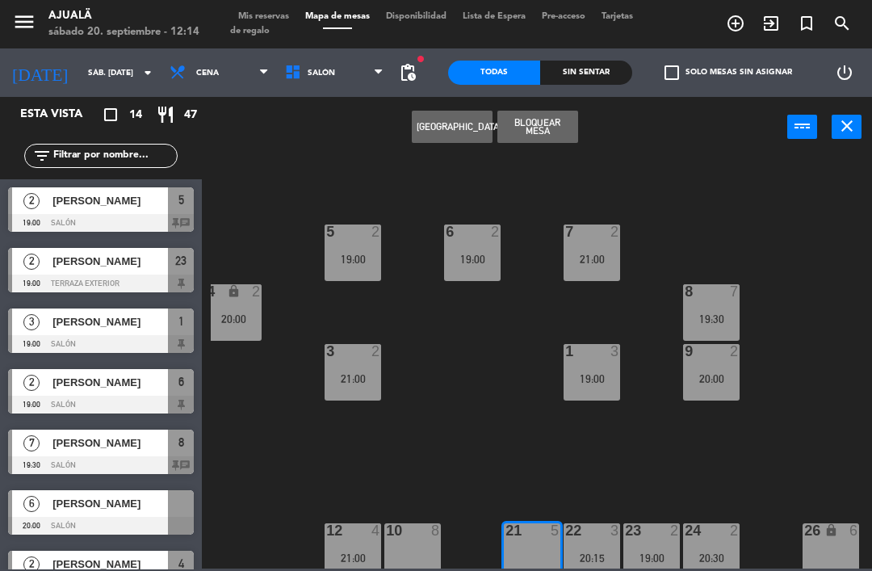
click at [465, 124] on button "[GEOGRAPHIC_DATA]" at bounding box center [452, 127] width 81 height 32
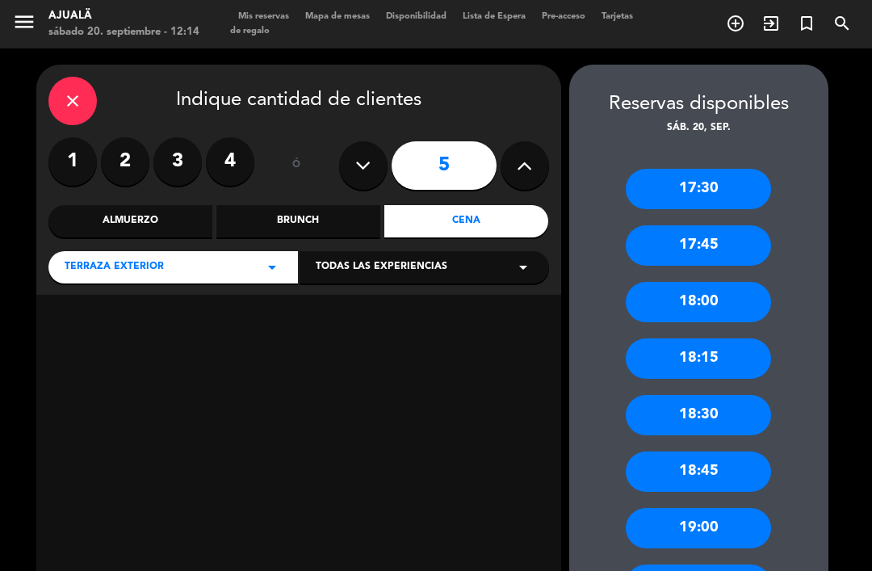
click at [116, 137] on label "2" at bounding box center [125, 161] width 48 height 48
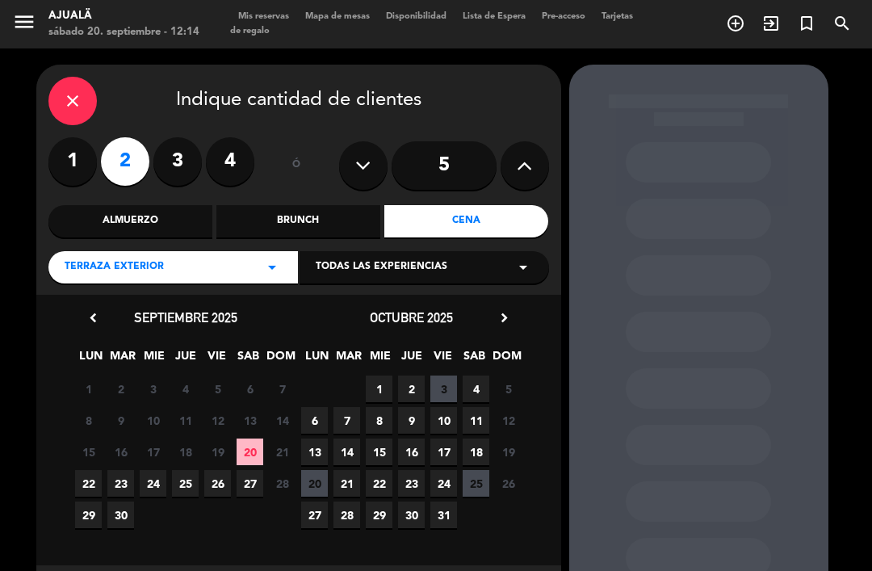
click at [258, 438] on span "20" at bounding box center [250, 451] width 27 height 27
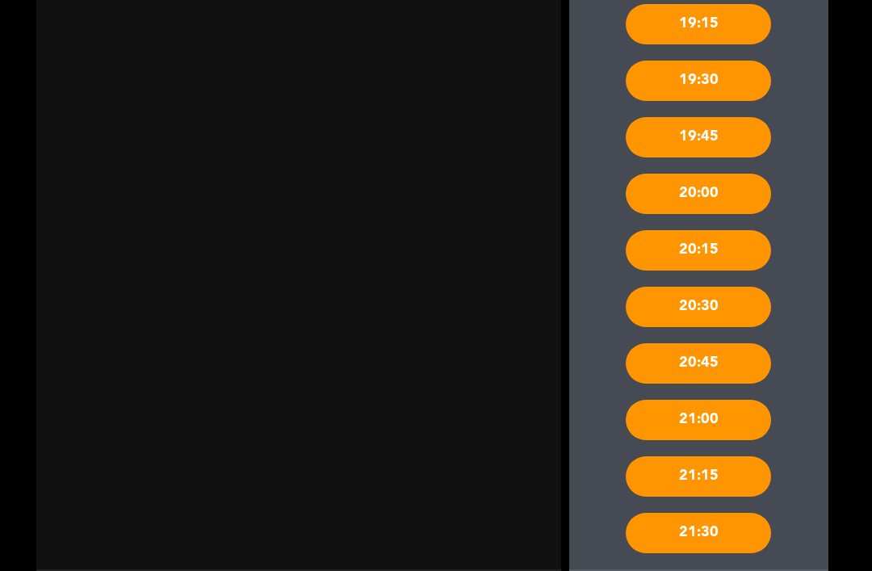
scroll to position [560, 0]
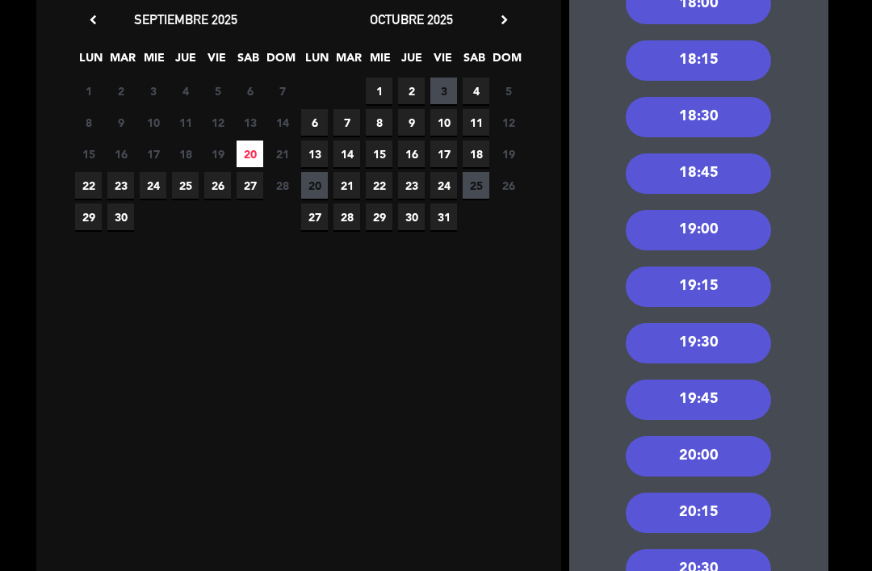
scroll to position [298, 0]
click at [739, 323] on div "19:30" at bounding box center [698, 343] width 145 height 40
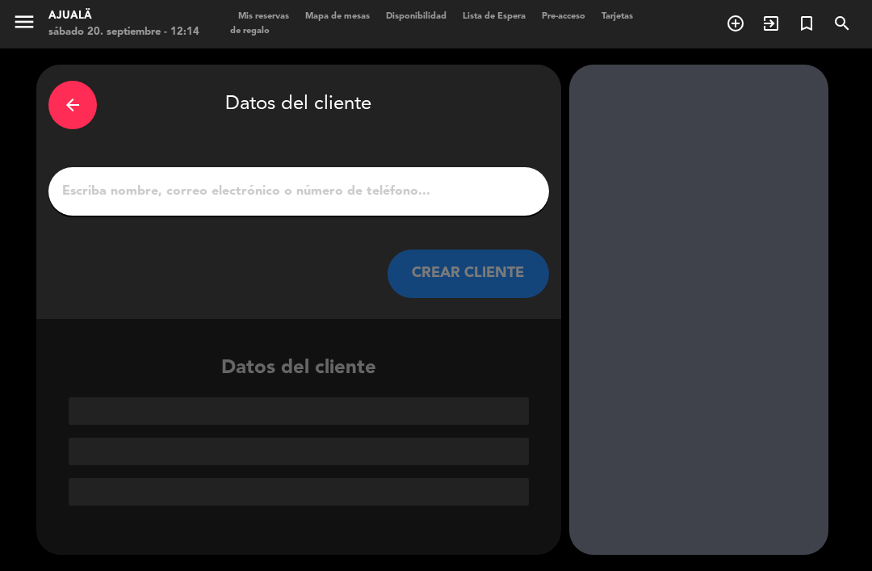
click at [417, 180] on input "1" at bounding box center [299, 191] width 476 height 23
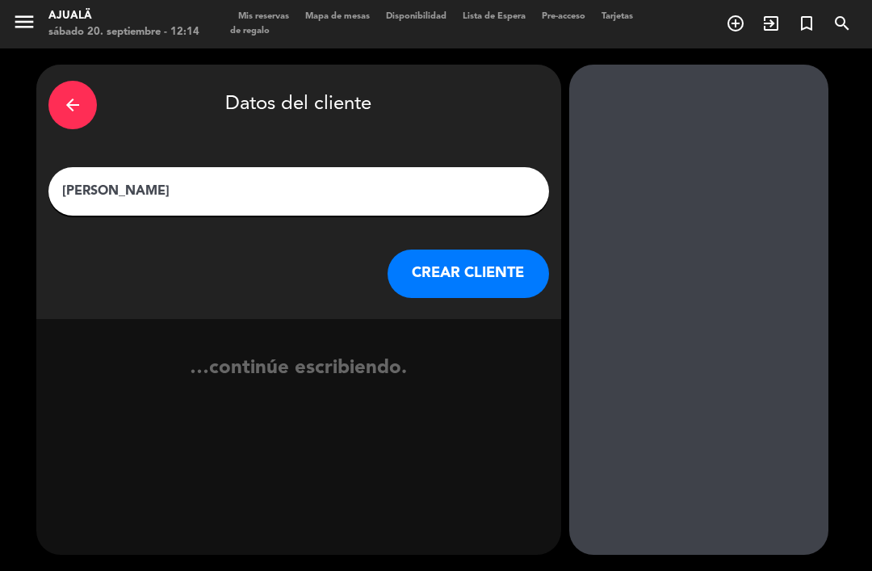
type input "[PERSON_NAME]"
click at [471, 249] on button "CREAR CLIENTE" at bounding box center [468, 273] width 161 height 48
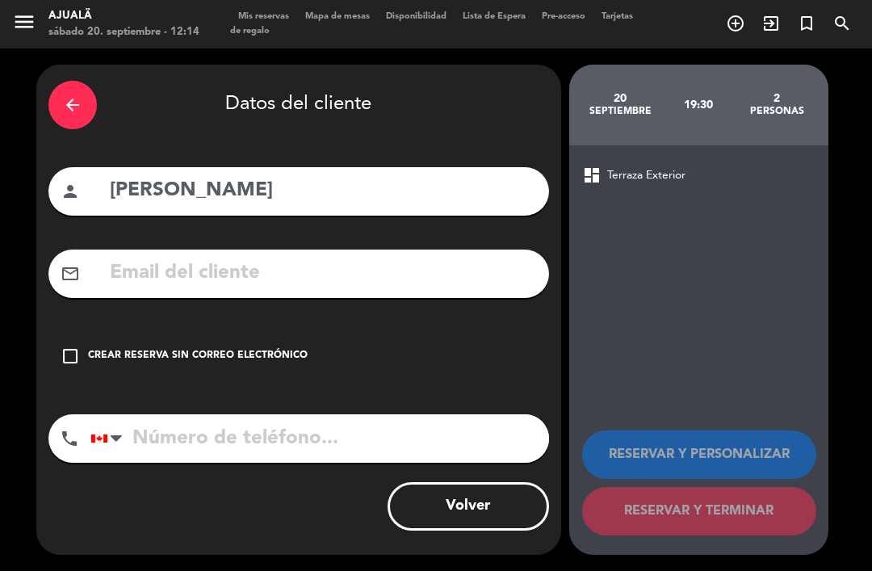
click at [65, 346] on icon "check_box_outline_blank" at bounding box center [70, 355] width 19 height 19
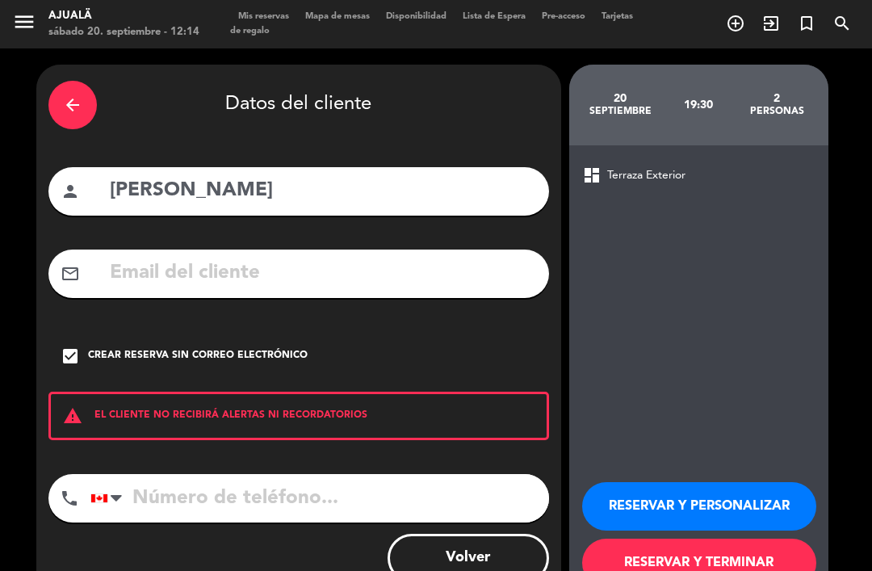
click at [681, 538] on button "RESERVAR Y TERMINAR" at bounding box center [699, 562] width 234 height 48
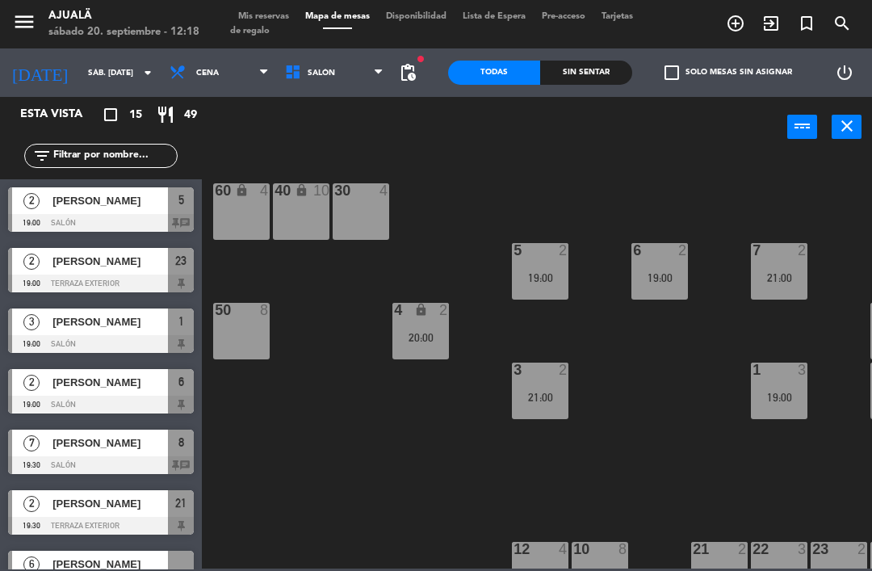
click at [182, 81] on span "Cena" at bounding box center [218, 73] width 115 height 36
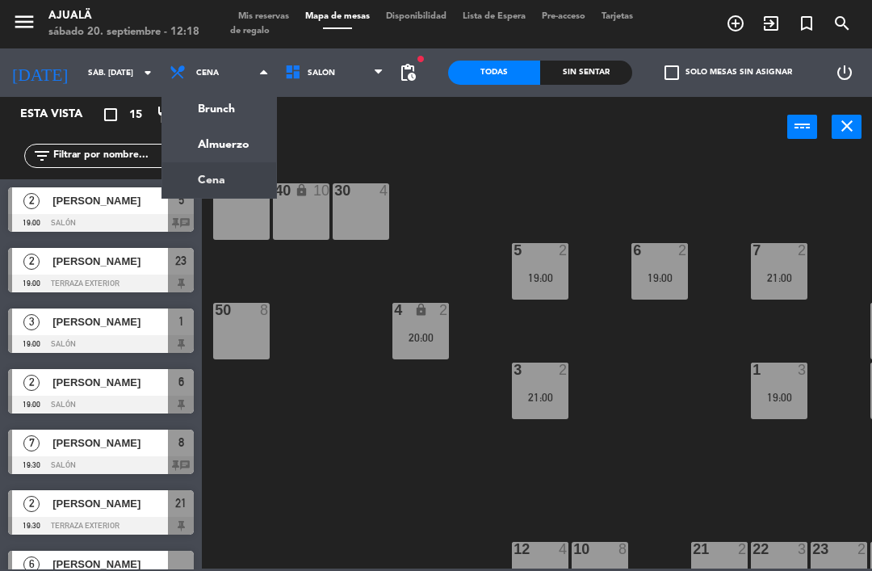
click at [205, 151] on ng-component "menu Ajualä sábado 20. septiembre - 12:18 Mis reservas Mapa de mesas Disponibil…" at bounding box center [436, 284] width 872 height 568
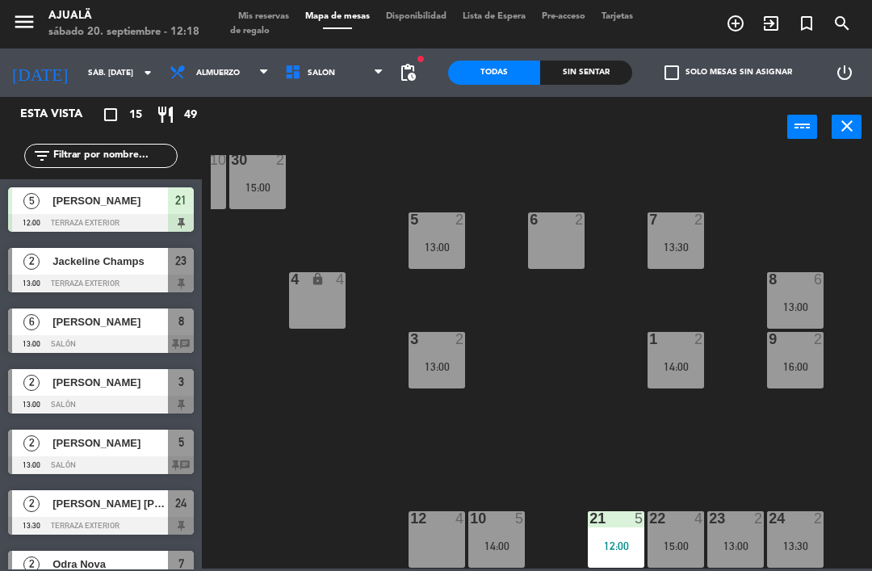
scroll to position [31, 101]
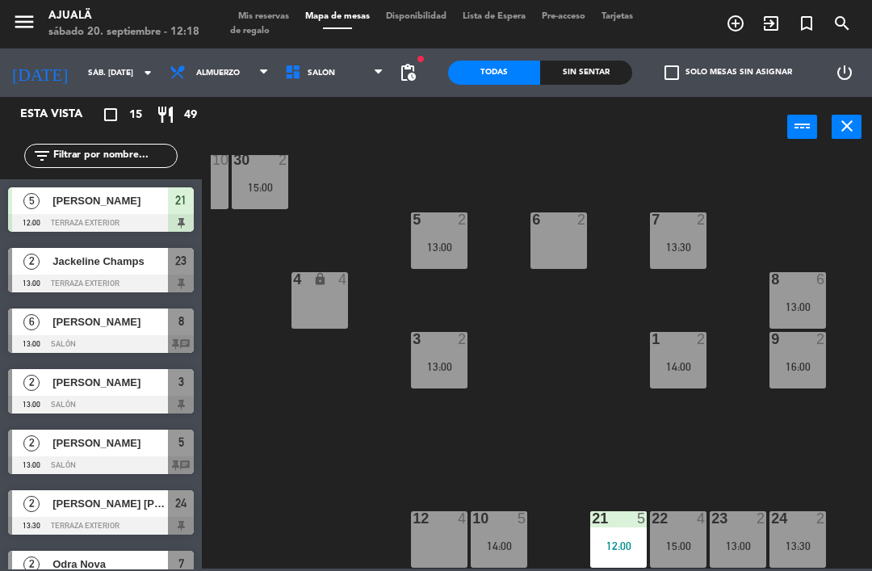
click at [337, 308] on div "4 lock 4" at bounding box center [319, 300] width 57 height 57
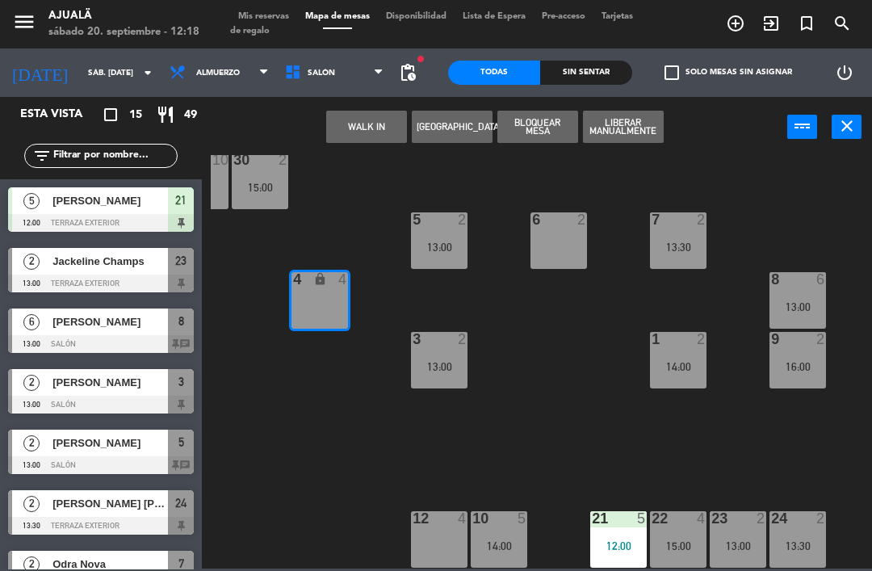
click at [366, 121] on button "WALK IN" at bounding box center [366, 127] width 81 height 32
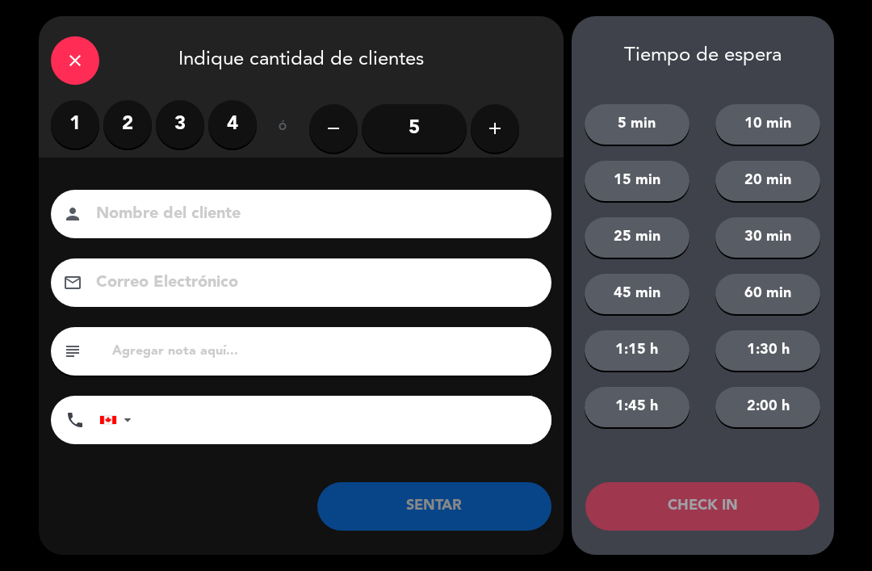
click at [178, 125] on label "3" at bounding box center [180, 124] width 48 height 48
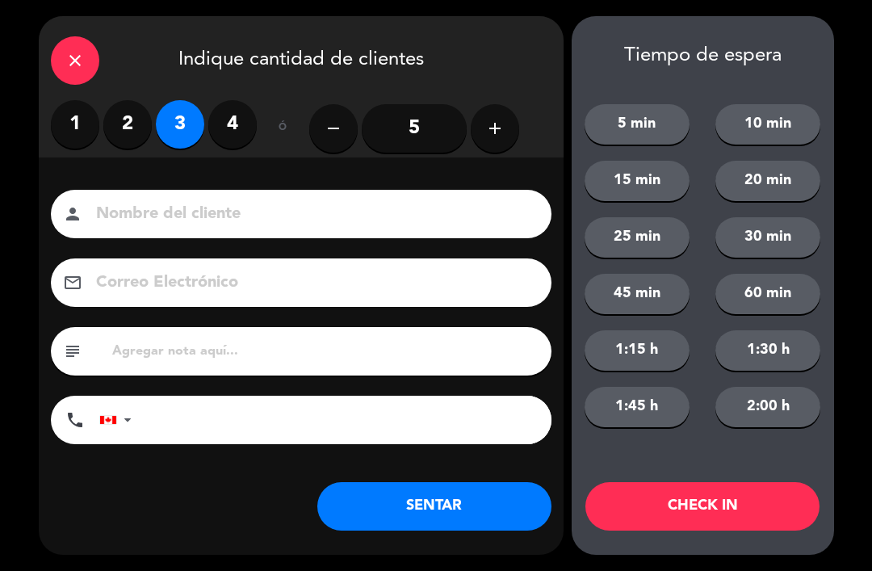
click at [306, 228] on input at bounding box center [312, 214] width 436 height 28
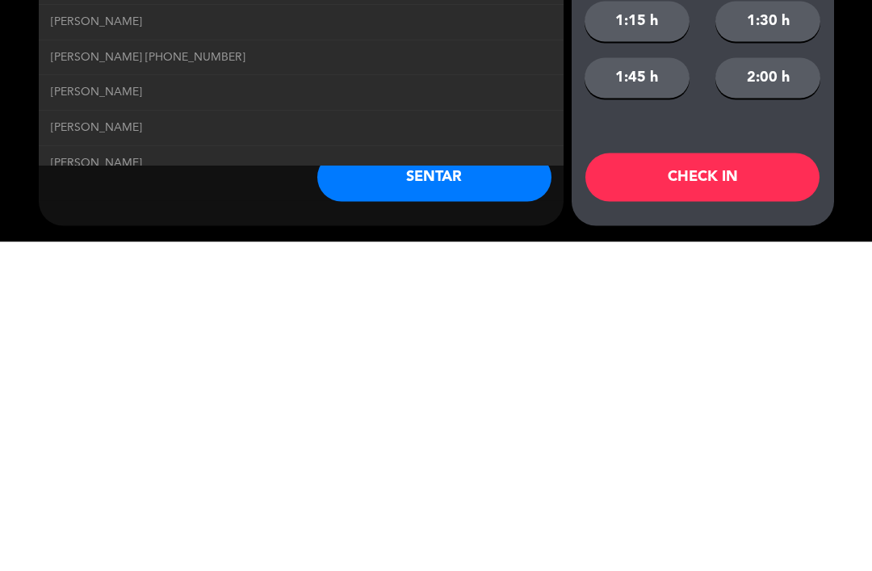
type input "[PERSON_NAME]"
click at [479, 482] on button "SENTAR" at bounding box center [434, 506] width 234 height 48
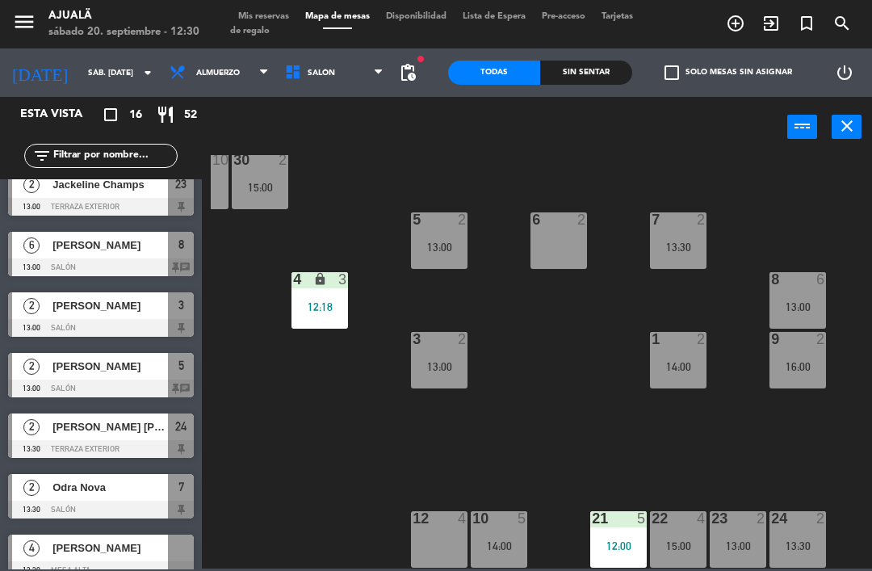
scroll to position [142, 0]
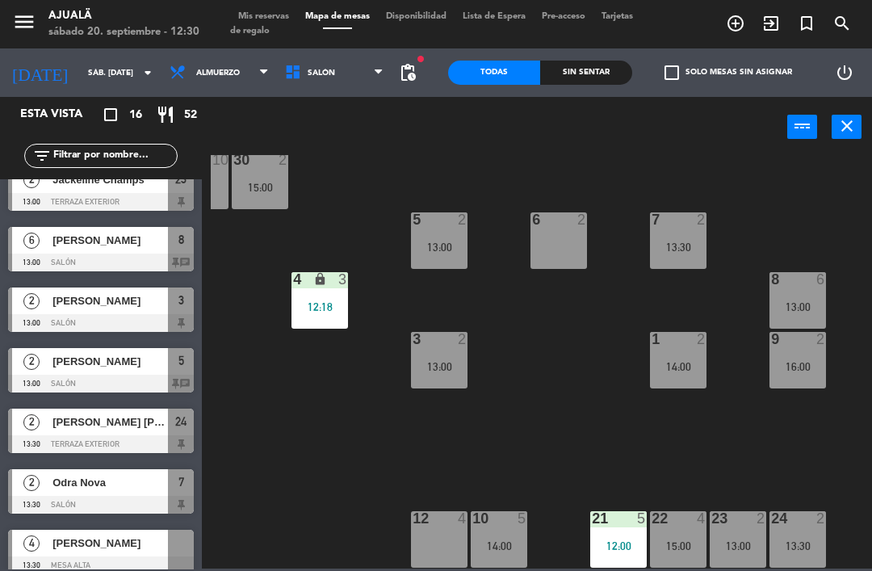
click at [149, 377] on div at bounding box center [101, 384] width 186 height 18
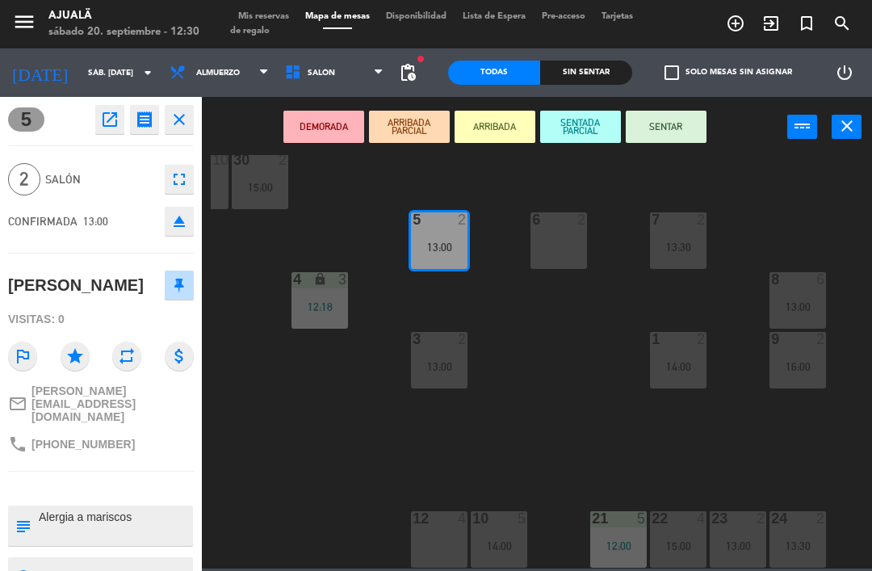
click at [681, 122] on button "SENTAR" at bounding box center [666, 127] width 81 height 32
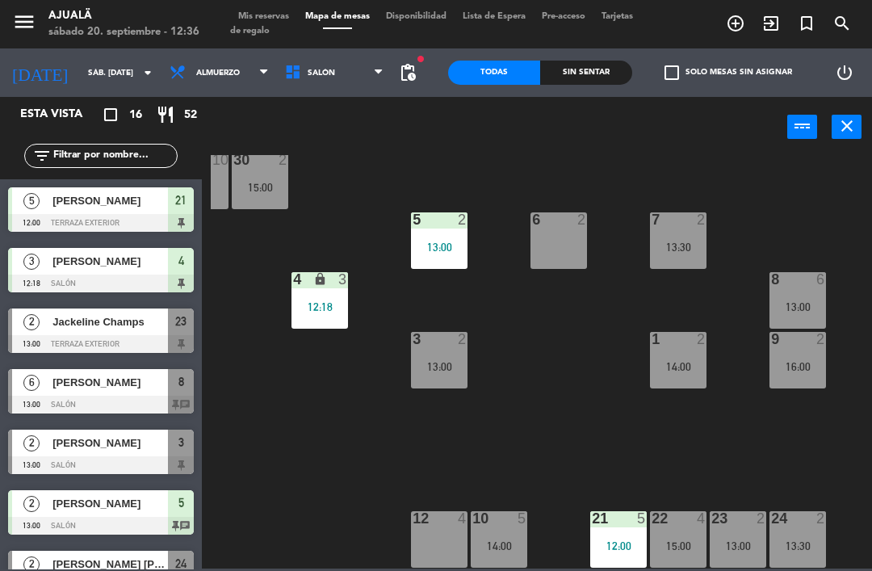
scroll to position [31, 101]
click at [212, 78] on span "Almuerzo" at bounding box center [218, 73] width 44 height 9
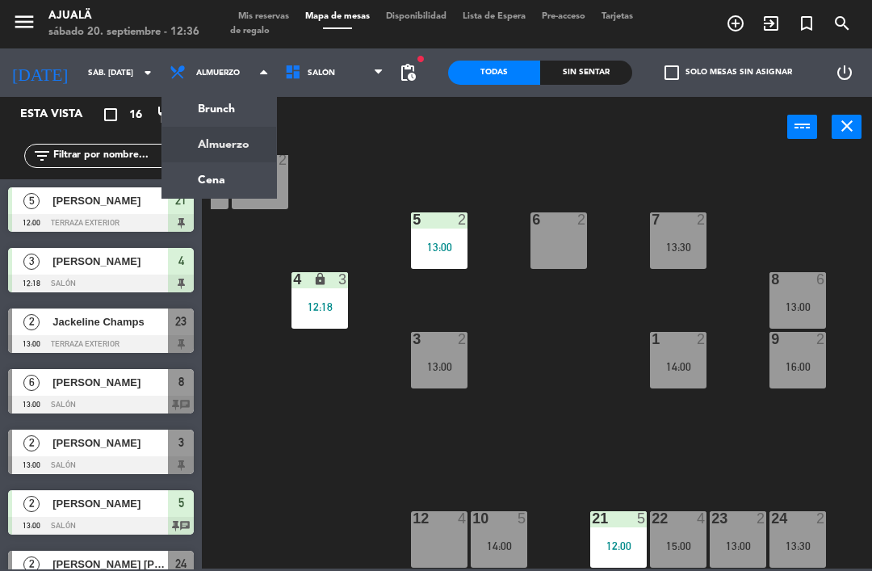
click at [232, 182] on ng-component "menu Ajualä sábado 20. septiembre - 12:36 Mis reservas Mapa de mesas Disponibil…" at bounding box center [436, 284] width 872 height 568
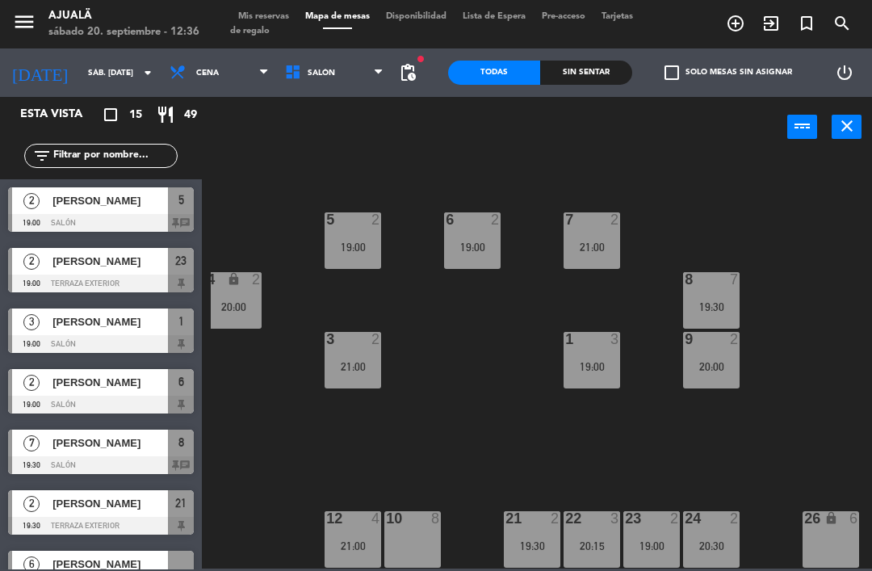
scroll to position [31, 187]
click at [834, 543] on div "26 lock 6" at bounding box center [831, 539] width 57 height 57
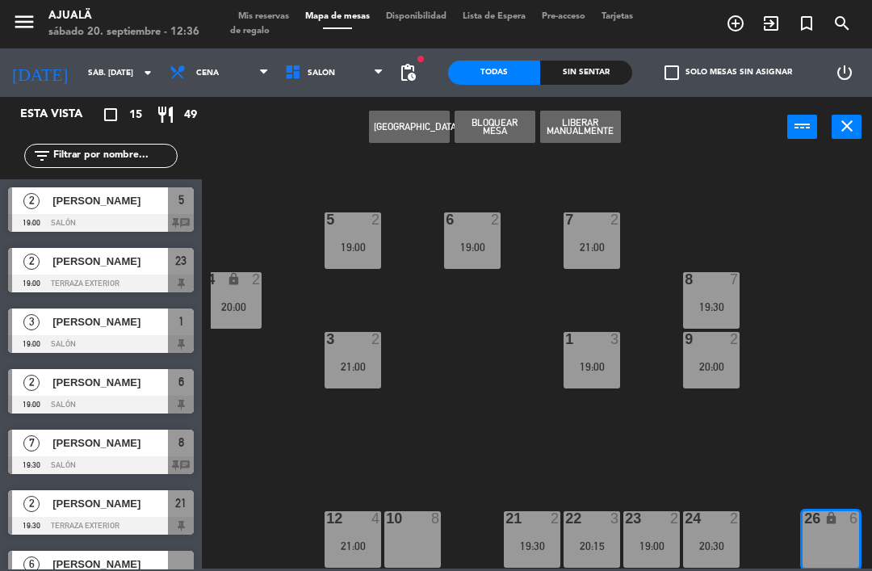
click at [421, 123] on button "[GEOGRAPHIC_DATA]" at bounding box center [409, 127] width 81 height 32
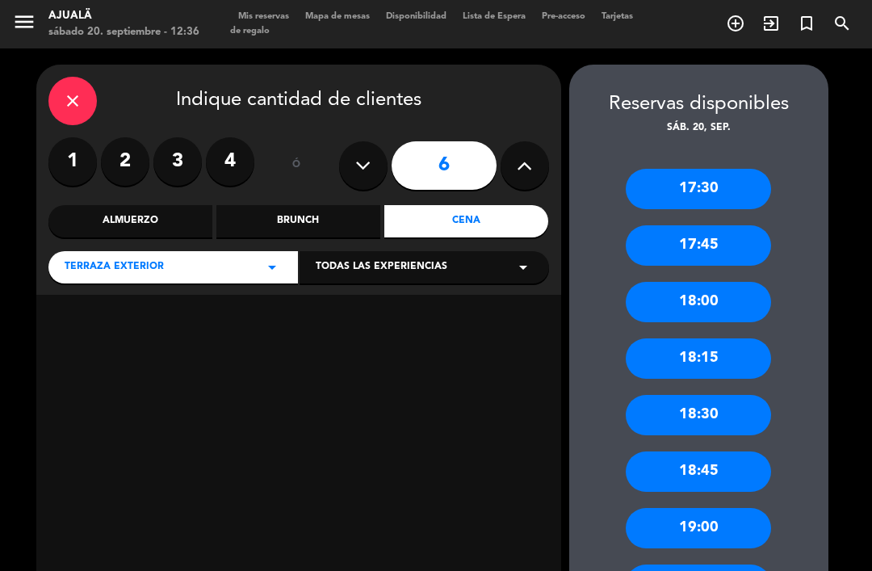
click at [127, 140] on label "2" at bounding box center [125, 161] width 48 height 48
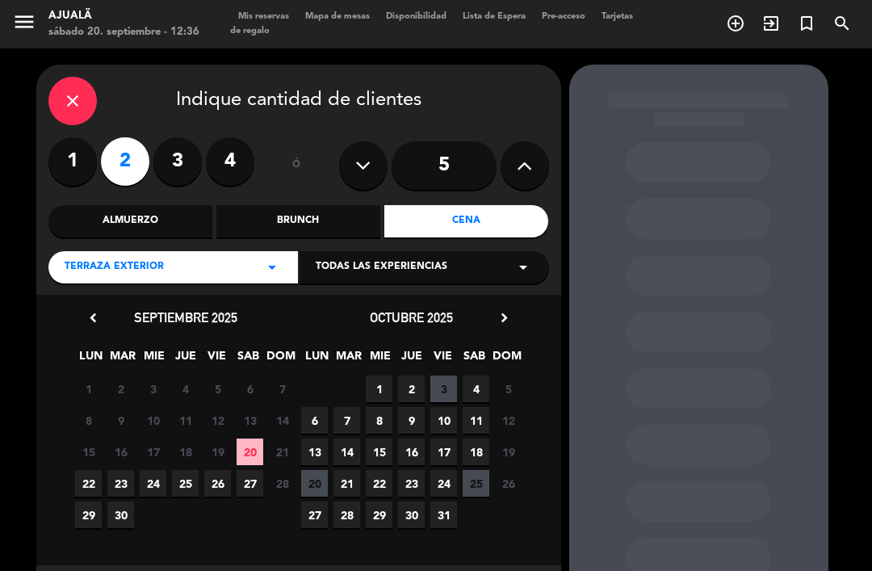
click at [241, 438] on span "20" at bounding box center [250, 451] width 27 height 27
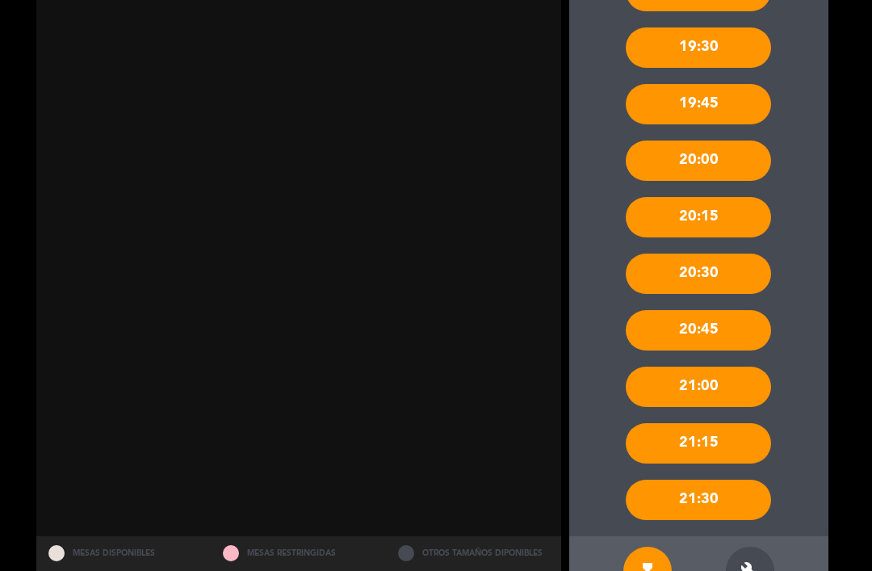
scroll to position [592, 0]
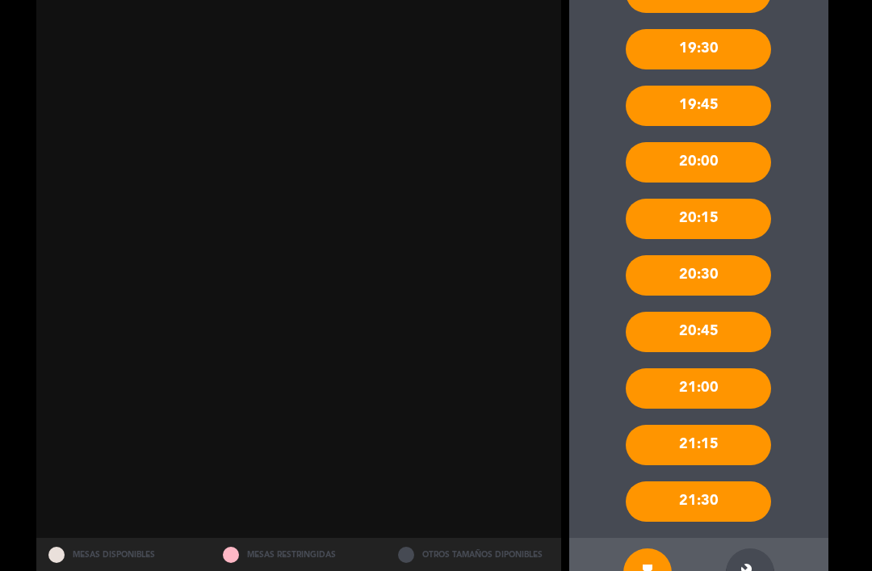
click at [761, 548] on div "build" at bounding box center [750, 572] width 48 height 48
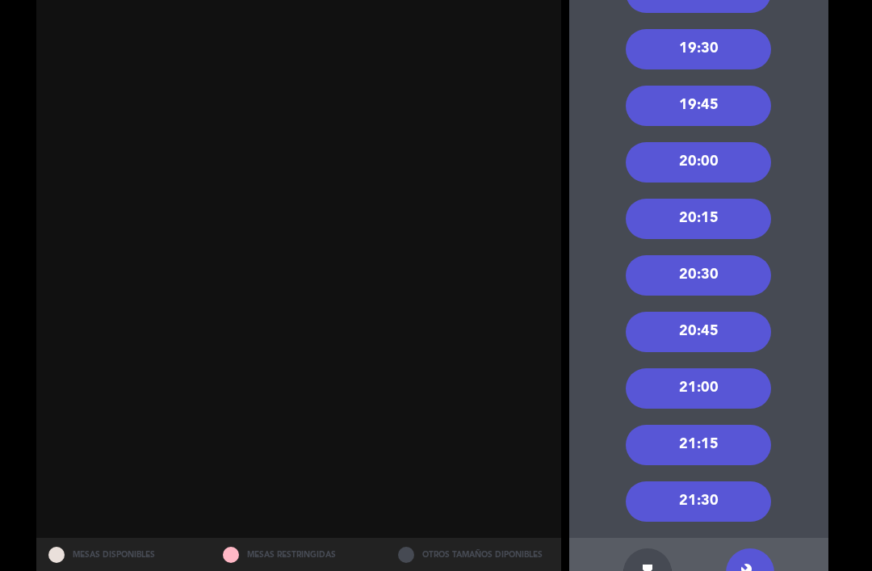
click at [749, 142] on div "20:00" at bounding box center [698, 162] width 145 height 40
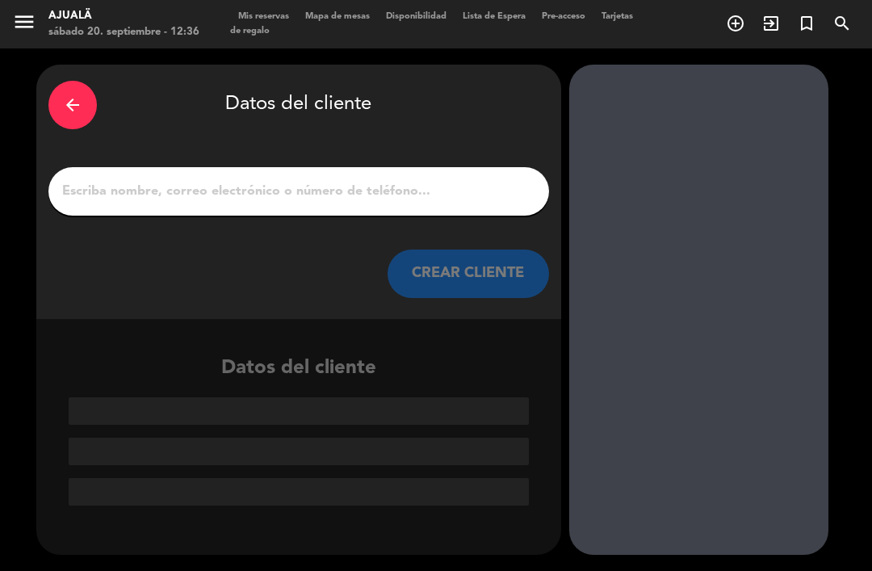
click at [452, 180] on input "1" at bounding box center [299, 191] width 476 height 23
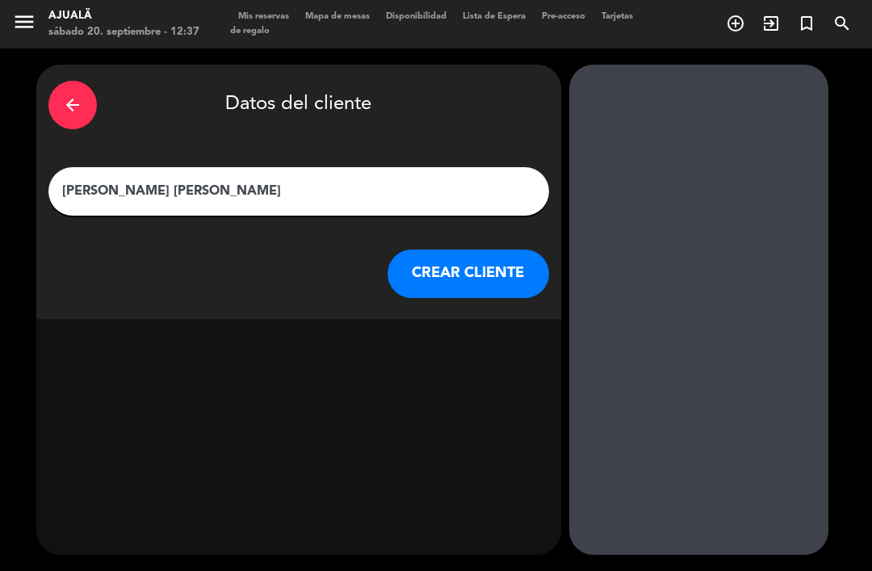
type input "[PERSON_NAME]"
click at [480, 249] on button "CREAR CLIENTE" at bounding box center [468, 273] width 161 height 48
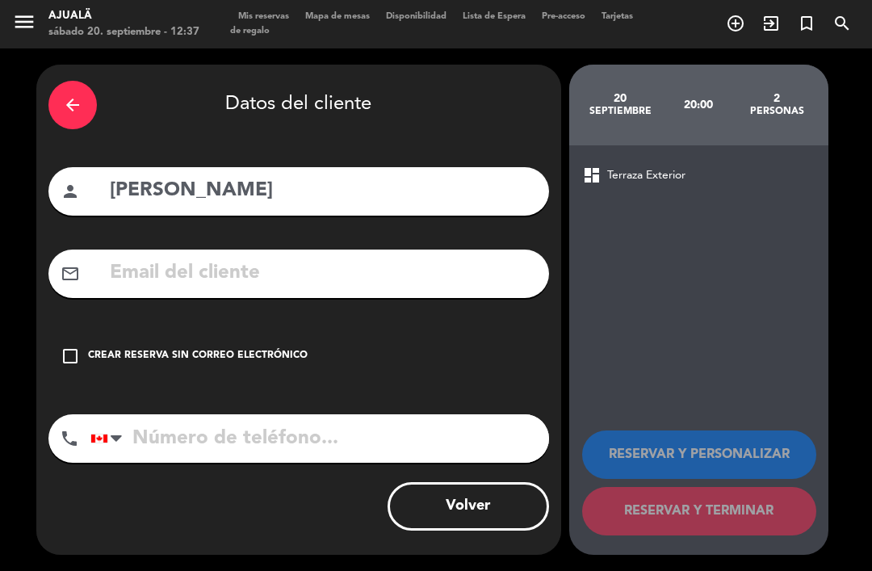
click at [66, 336] on div "check_box_outline_blank Crear reserva sin correo electrónico" at bounding box center [298, 356] width 501 height 48
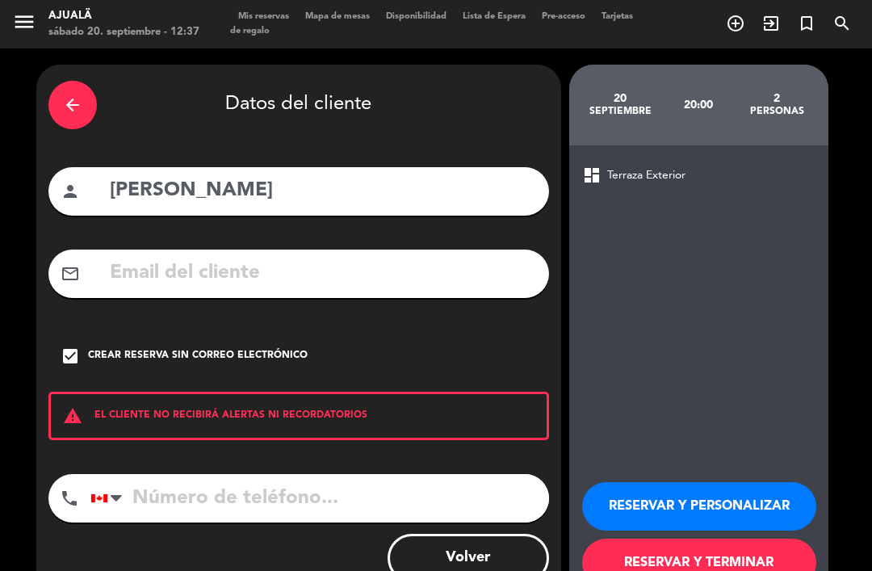
click at [702, 539] on button "RESERVAR Y TERMINAR" at bounding box center [699, 562] width 234 height 48
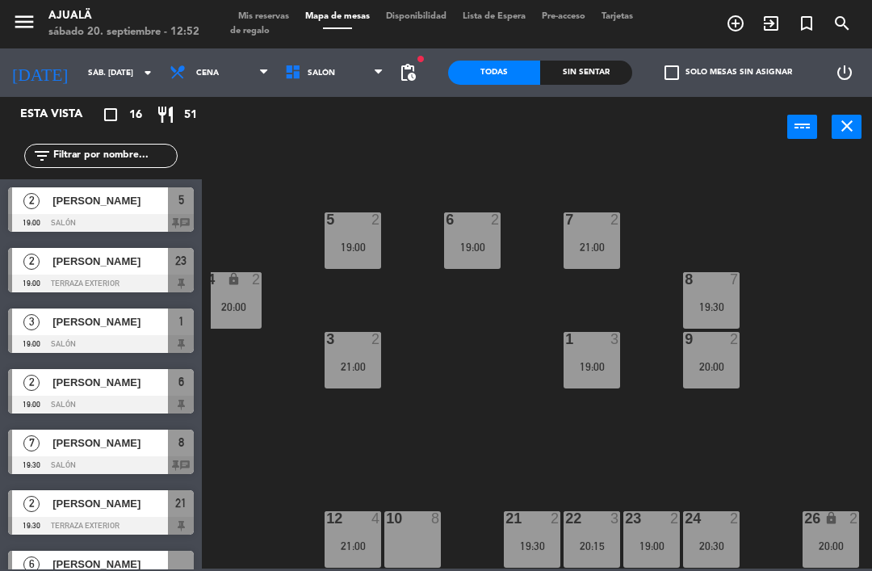
scroll to position [31, 187]
click at [409, 538] on div "10 8" at bounding box center [412, 539] width 57 height 57
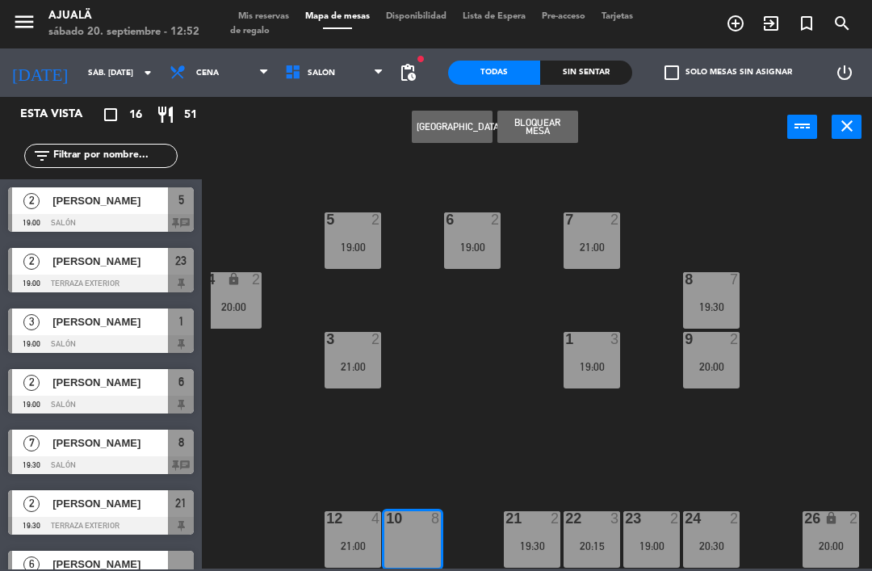
click at [460, 130] on button "[GEOGRAPHIC_DATA]" at bounding box center [452, 127] width 81 height 32
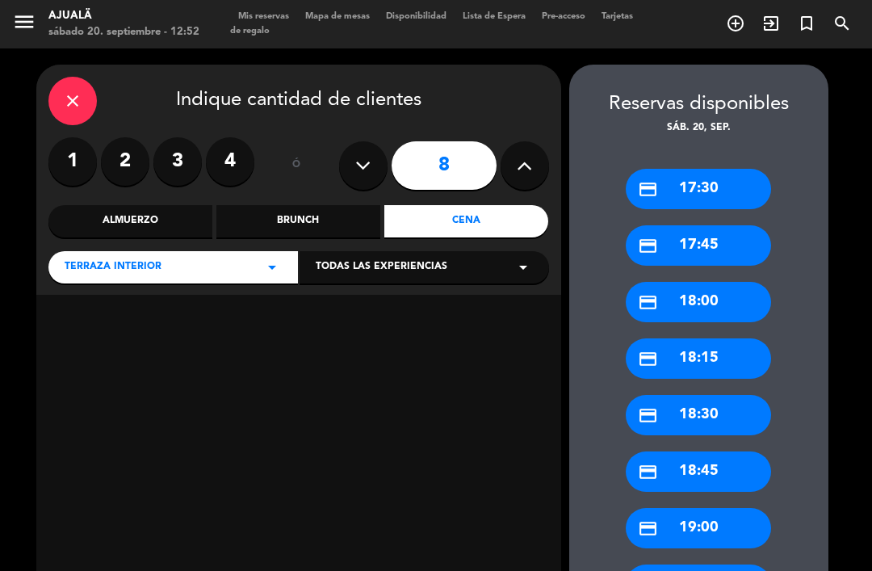
click at [131, 137] on label "2" at bounding box center [125, 161] width 48 height 48
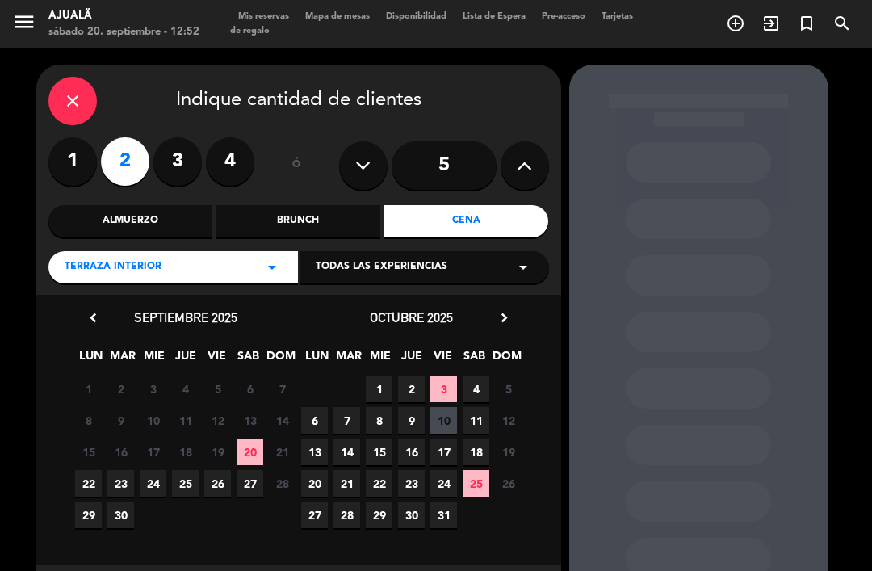
click at [249, 438] on span "20" at bounding box center [250, 451] width 27 height 27
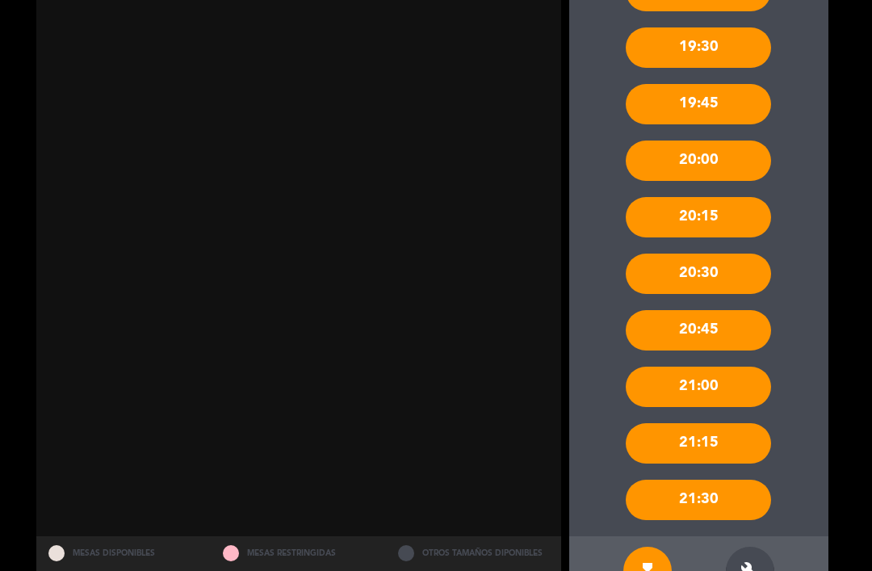
scroll to position [592, 0]
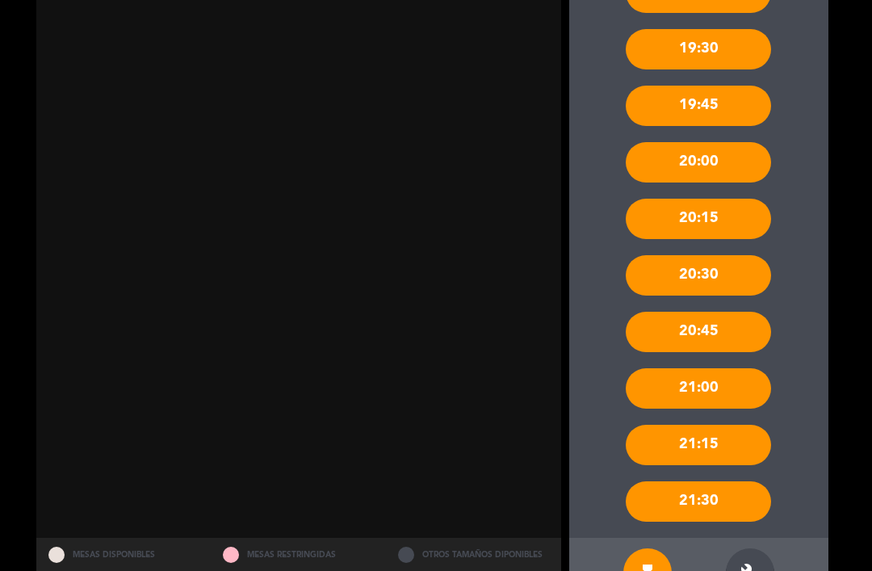
click at [752, 563] on icon "build" at bounding box center [749, 572] width 19 height 19
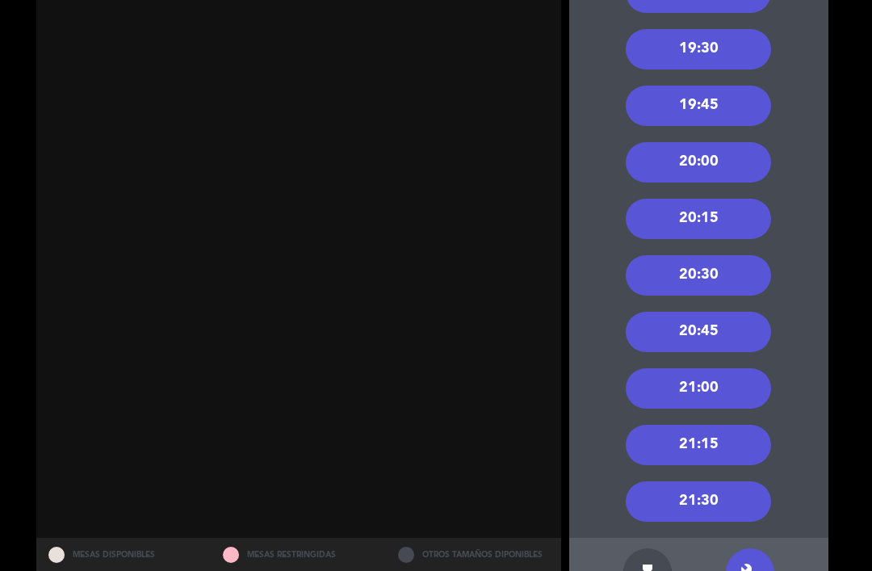
click at [740, 142] on div "20:00" at bounding box center [698, 162] width 145 height 40
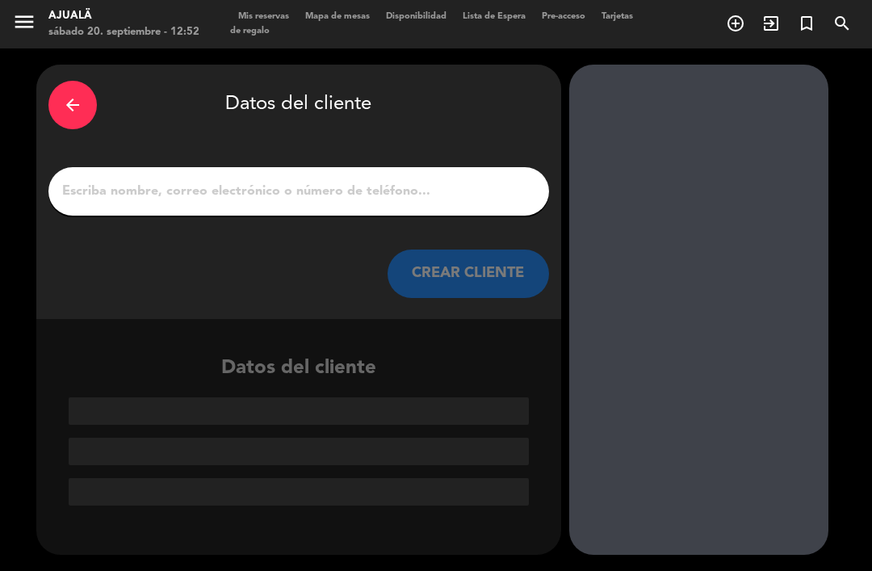
click at [464, 180] on input "1" at bounding box center [299, 191] width 476 height 23
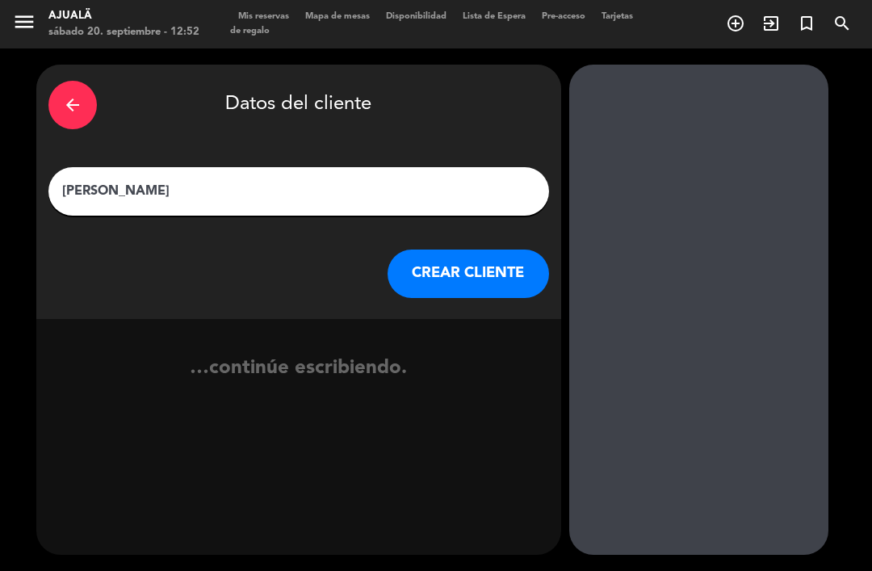
type input "[PERSON_NAME]"
click at [504, 249] on button "CREAR CLIENTE" at bounding box center [468, 273] width 161 height 48
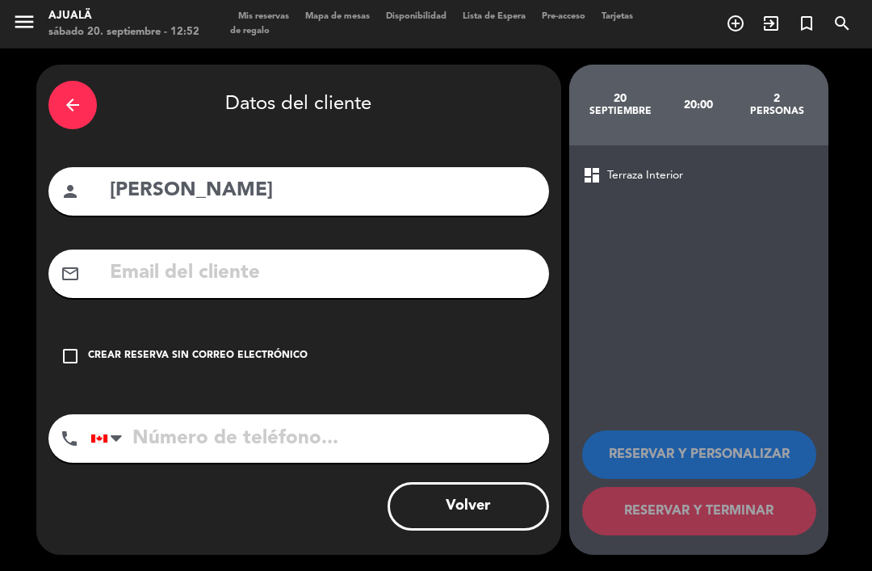
click at [61, 346] on icon "check_box_outline_blank" at bounding box center [70, 355] width 19 height 19
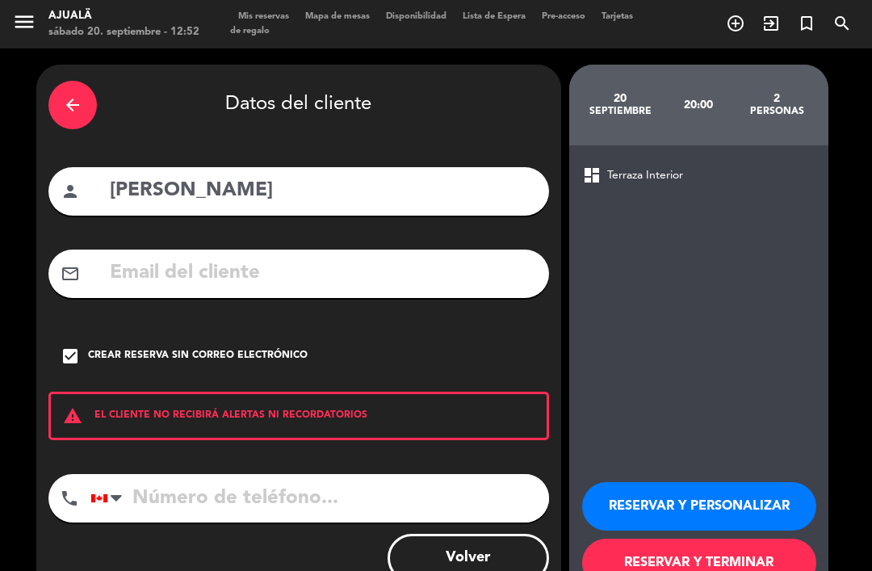
click at [706, 538] on button "RESERVAR Y TERMINAR" at bounding box center [699, 562] width 234 height 48
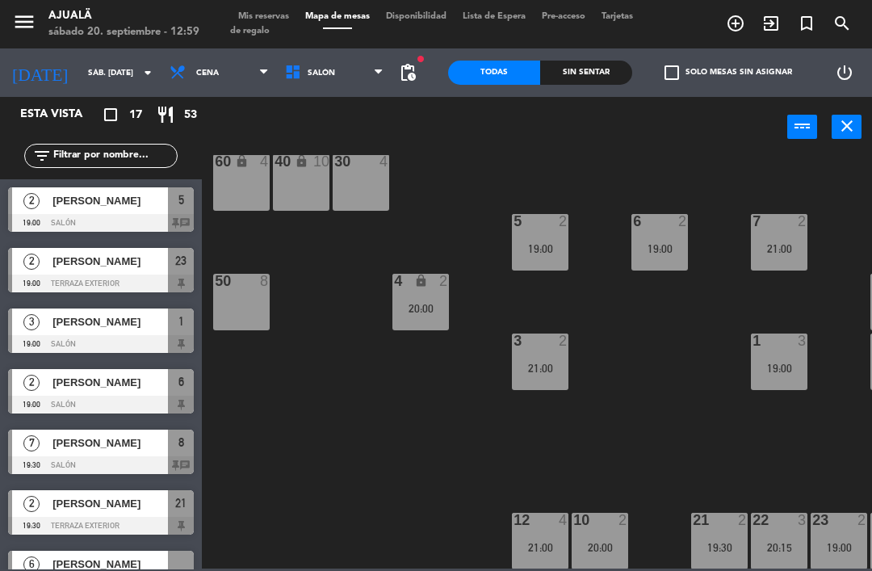
scroll to position [29, 0]
click at [249, 300] on div "50 8" at bounding box center [241, 302] width 57 height 57
click at [384, 417] on div "30 4 40 lock 10 60 lock 4 5 2 19:00 6 2 19:00 7 2 21:00 4 lock 2 20:00 8 7 19:3…" at bounding box center [541, 361] width 661 height 413
click at [206, 67] on span "Cena" at bounding box center [218, 73] width 115 height 36
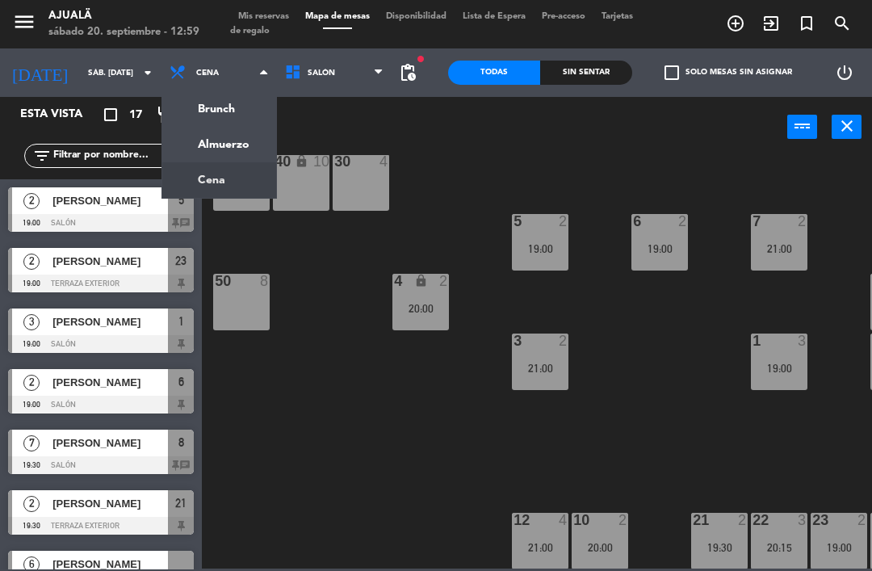
click at [237, 153] on ng-component "menu Ajualä sábado 20. septiembre - 12:59 Mis reservas Mapa de mesas Disponibil…" at bounding box center [436, 284] width 872 height 568
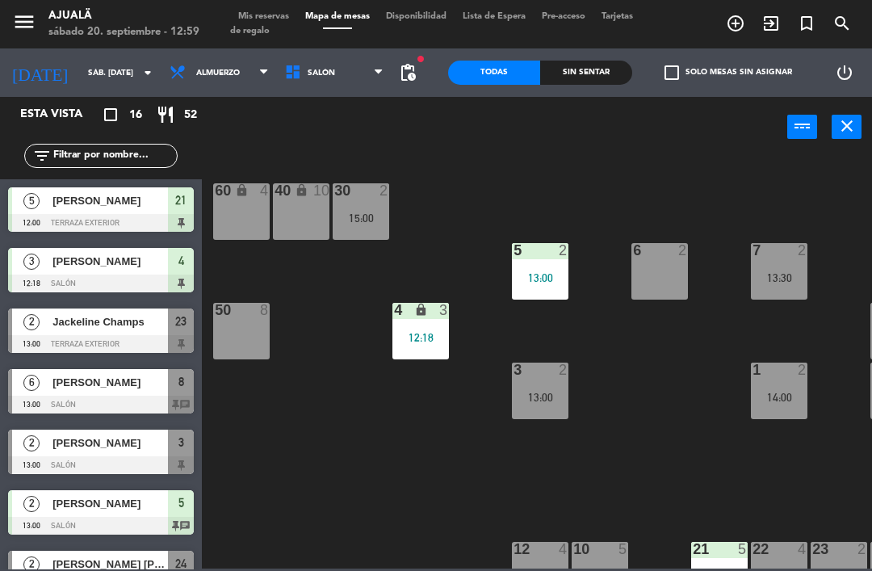
scroll to position [0, 0]
click at [157, 331] on div "Jackeline Champs" at bounding box center [109, 321] width 117 height 27
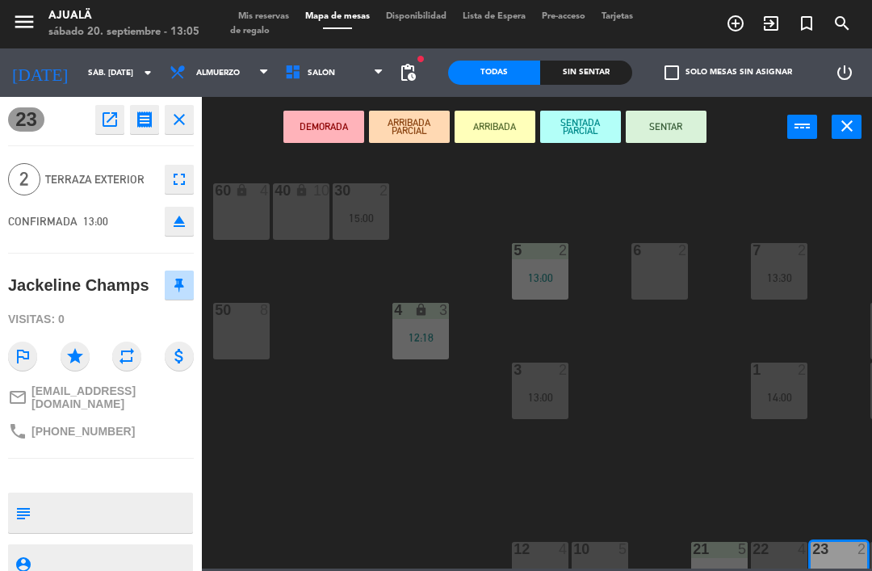
click at [664, 124] on button "SENTAR" at bounding box center [666, 127] width 81 height 32
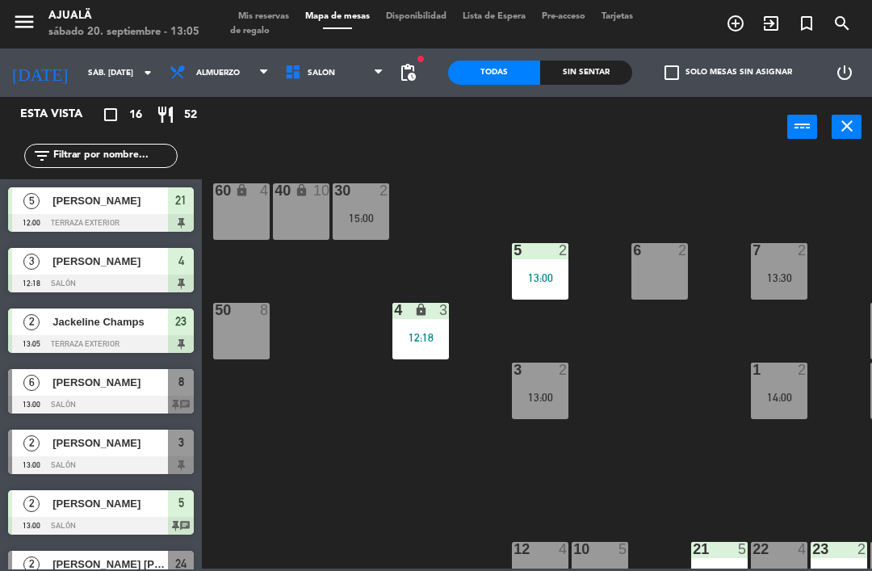
click at [145, 404] on div at bounding box center [101, 405] width 186 height 18
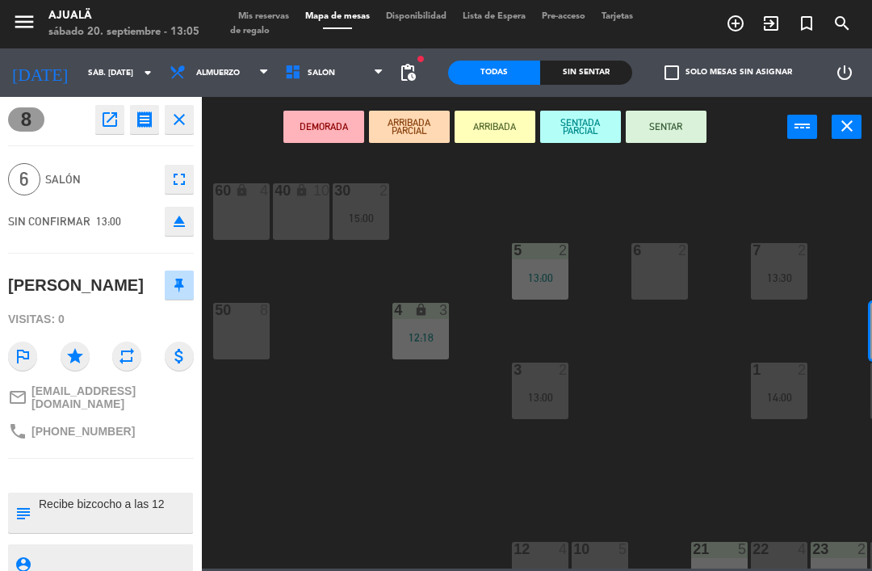
click at [666, 129] on button "SENTAR" at bounding box center [666, 127] width 81 height 32
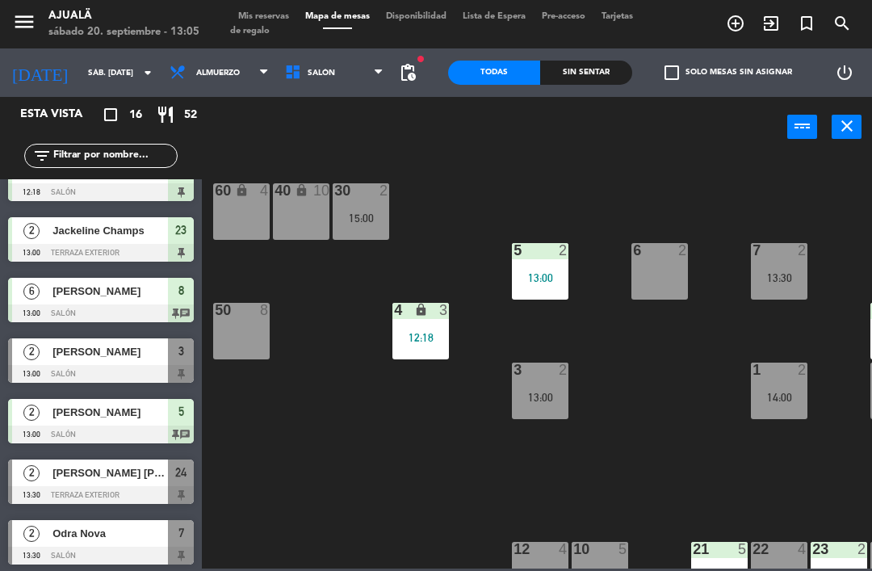
scroll to position [103, 0]
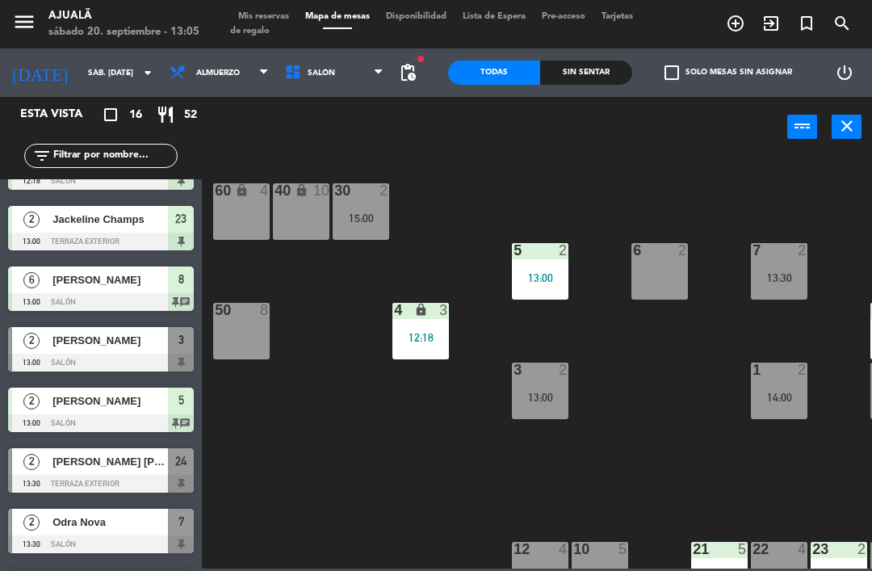
click at [155, 354] on div at bounding box center [101, 363] width 186 height 18
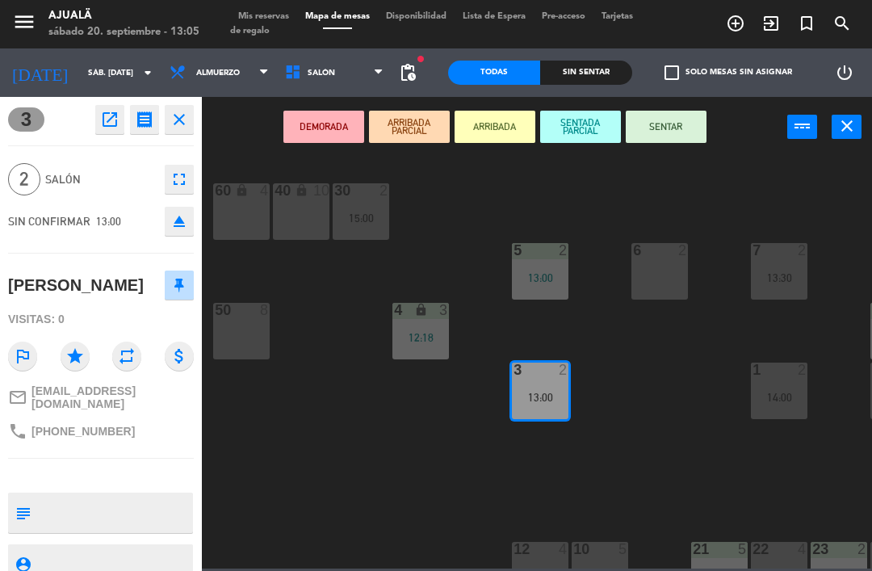
click at [668, 132] on button "SENTAR" at bounding box center [666, 127] width 81 height 32
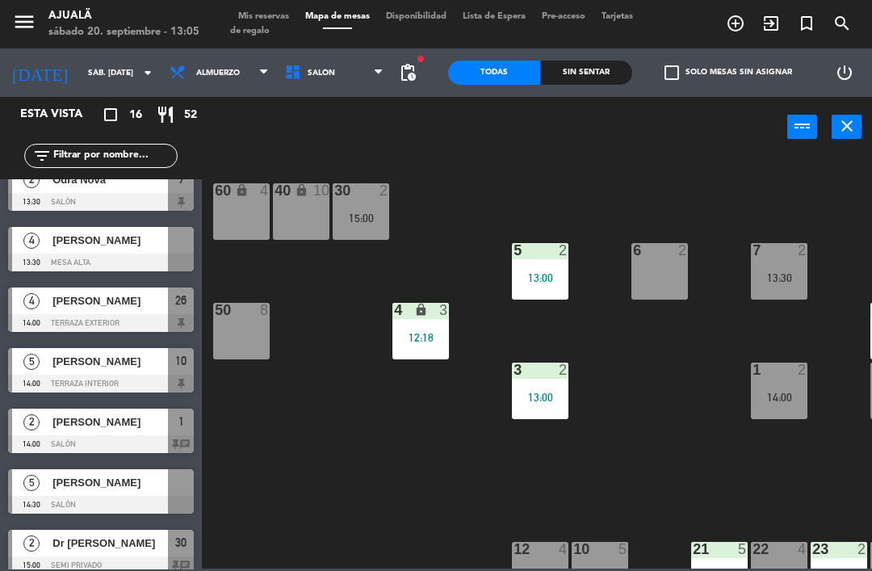
scroll to position [452, 0]
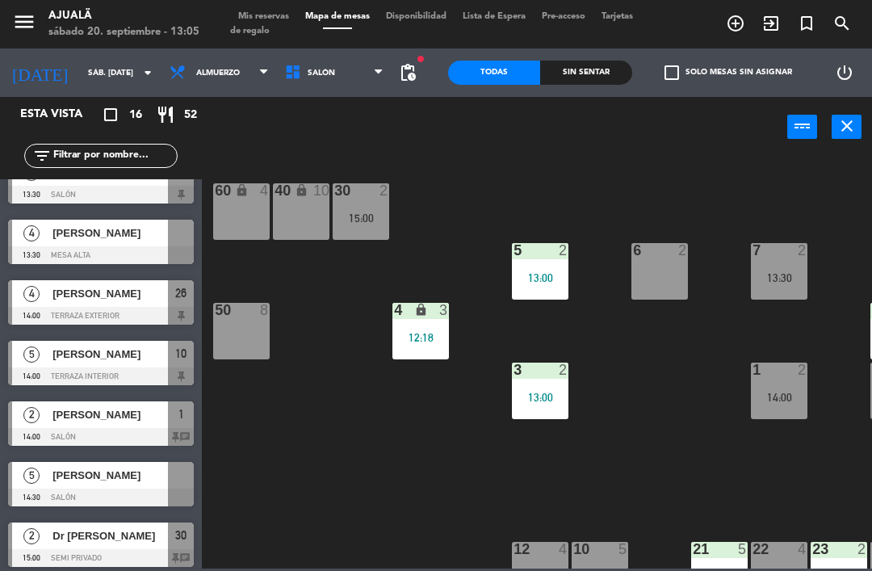
click at [170, 419] on div "1" at bounding box center [181, 414] width 26 height 27
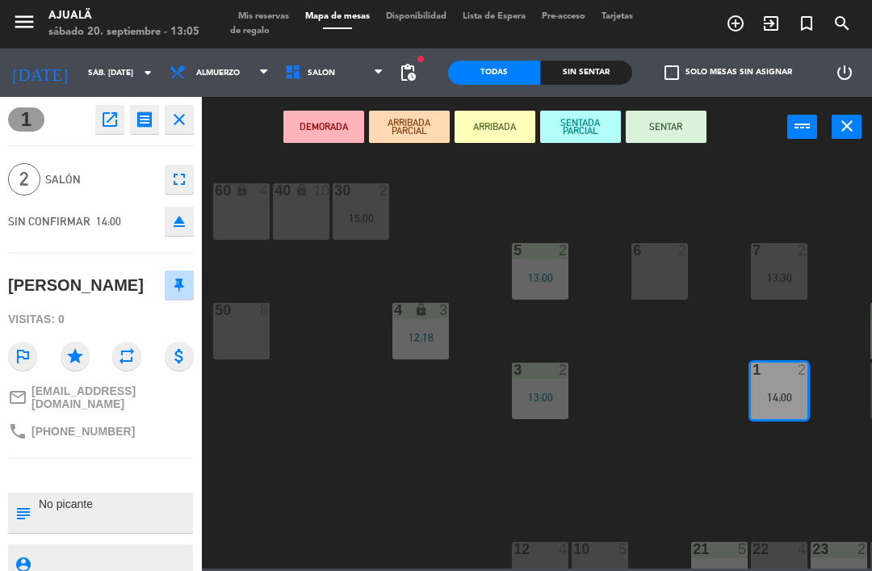
click at [664, 128] on button "SENTAR" at bounding box center [666, 127] width 81 height 32
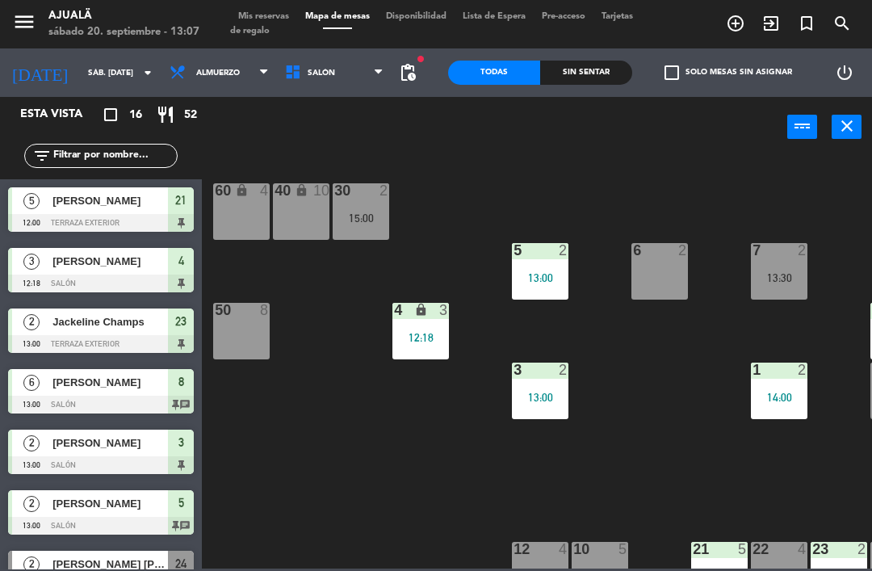
scroll to position [0, 0]
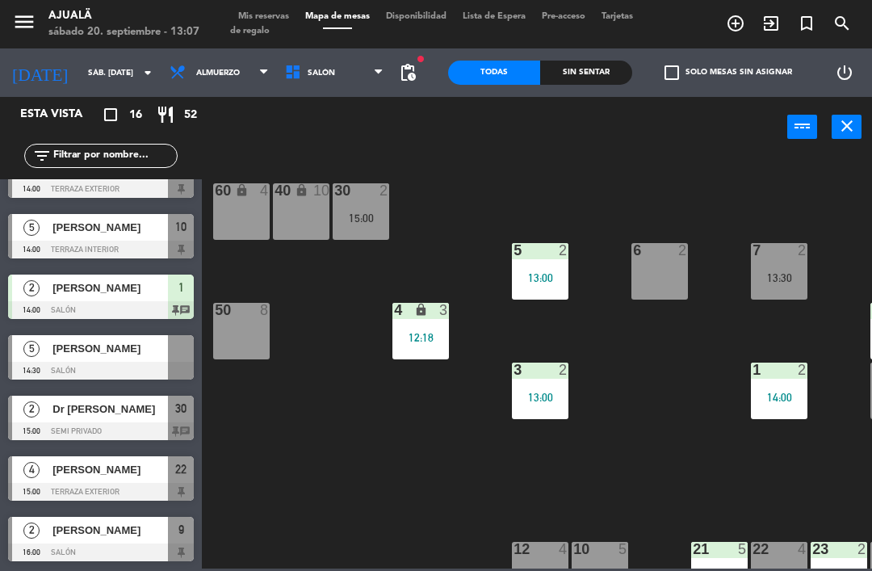
click at [199, 396] on div "2 Dr [PERSON_NAME] 15:00 Semi Privado 30 chat" at bounding box center [101, 418] width 202 height 61
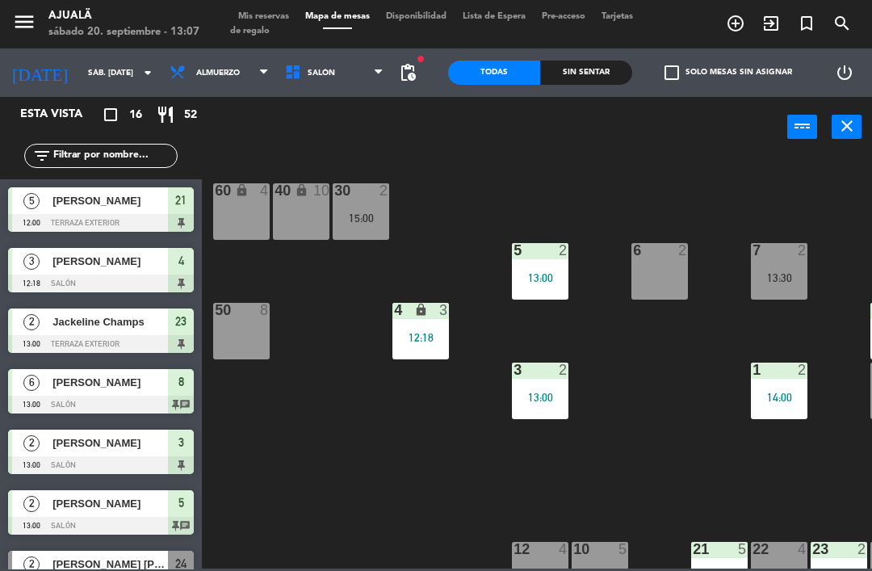
scroll to position [165, 0]
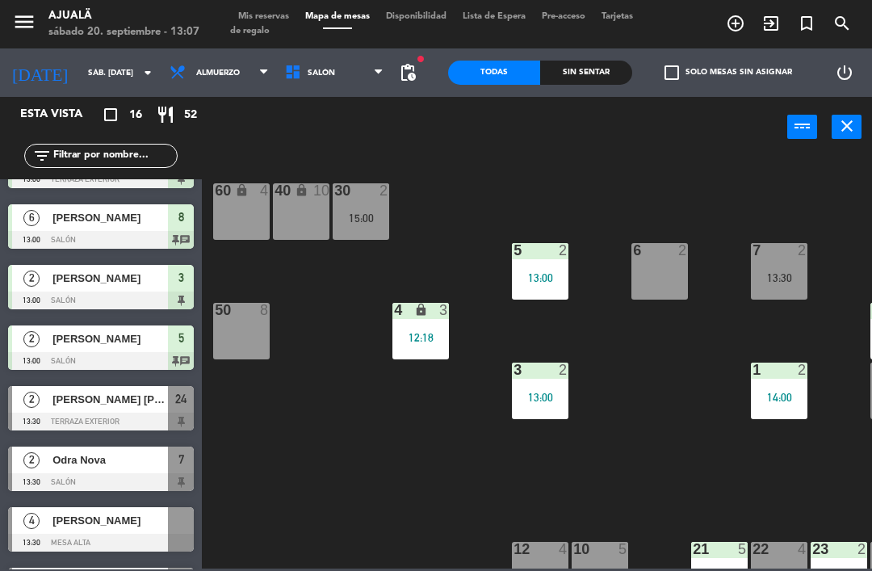
click at [656, 282] on div "6 2" at bounding box center [659, 271] width 57 height 57
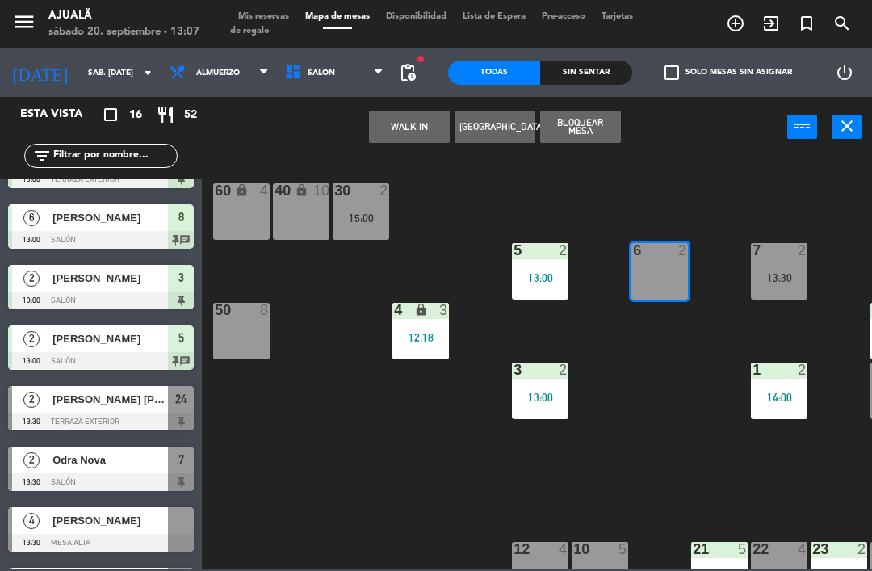
click at [493, 127] on button "[GEOGRAPHIC_DATA]" at bounding box center [495, 127] width 81 height 32
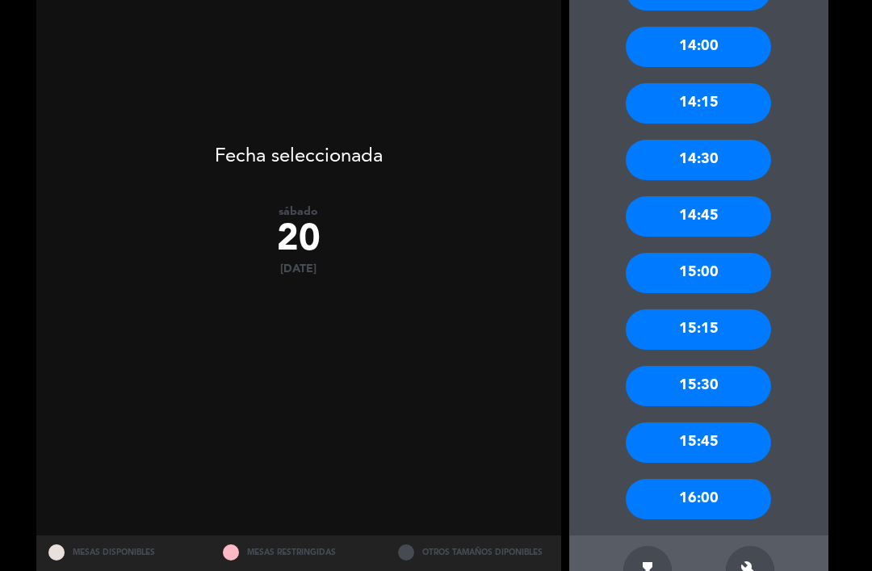
scroll to position [309, 0]
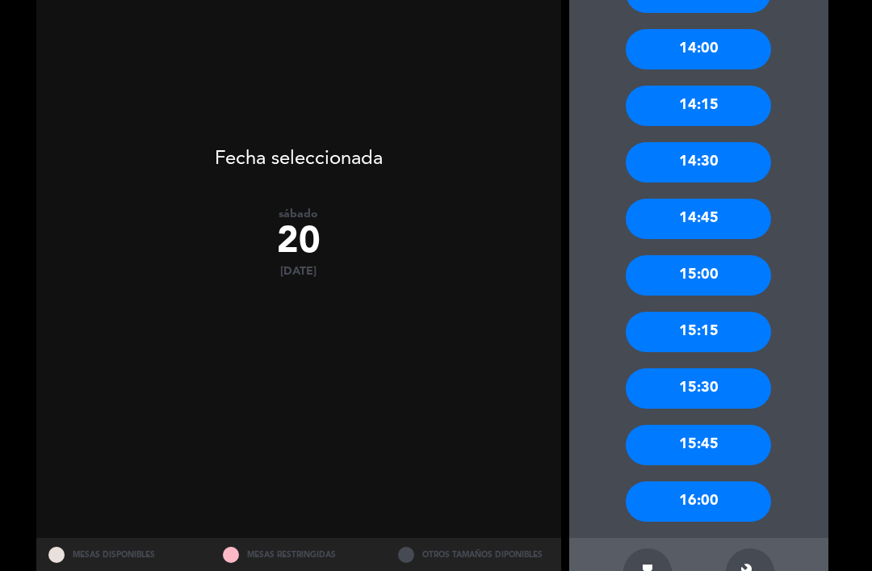
click at [725, 255] on div "15:00" at bounding box center [698, 275] width 145 height 40
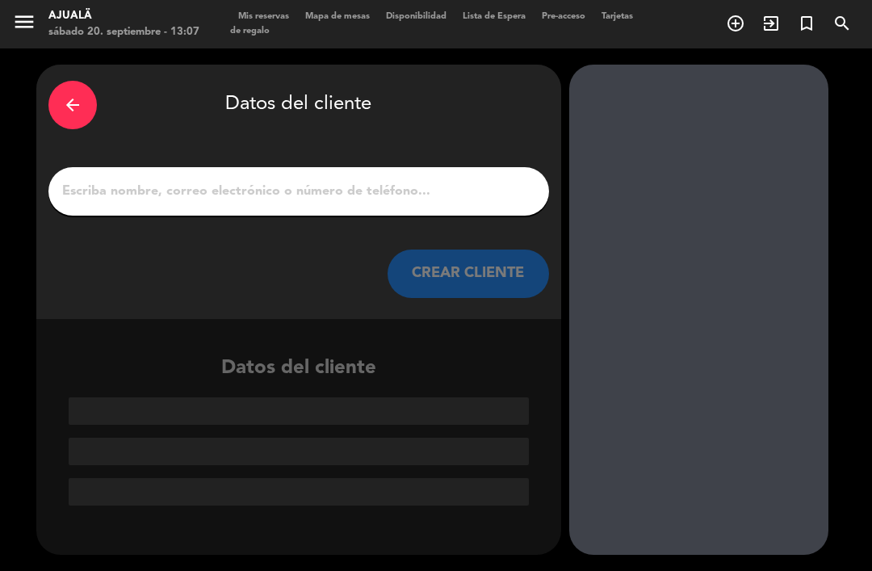
scroll to position [0, 0]
click at [441, 180] on input "1" at bounding box center [299, 191] width 476 height 23
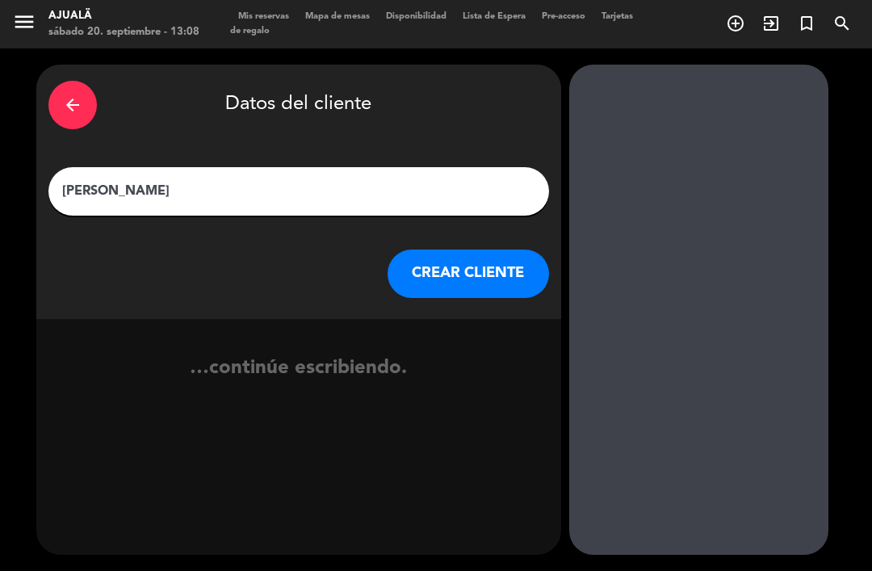
type input "[PERSON_NAME]"
click at [492, 249] on button "CREAR CLIENTE" at bounding box center [468, 273] width 161 height 48
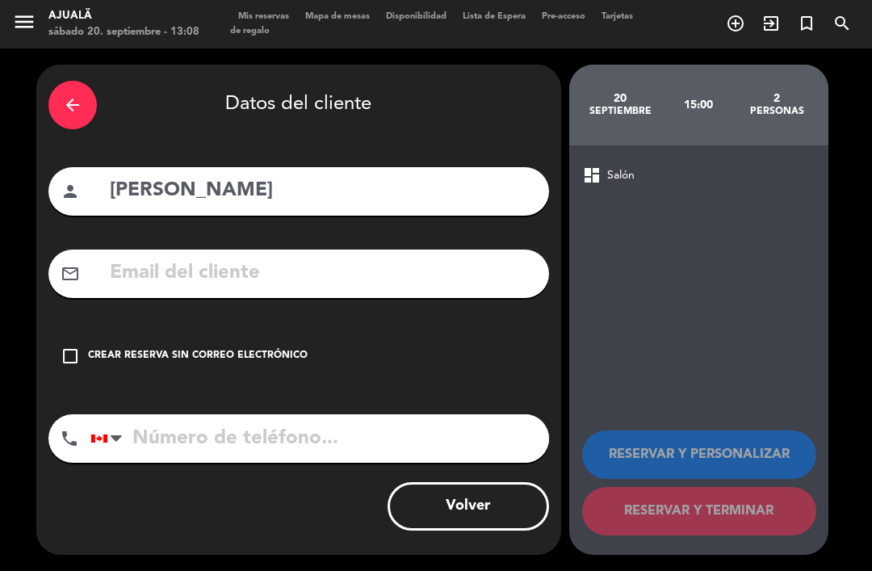
click at [74, 346] on icon "check_box_outline_blank" at bounding box center [70, 355] width 19 height 19
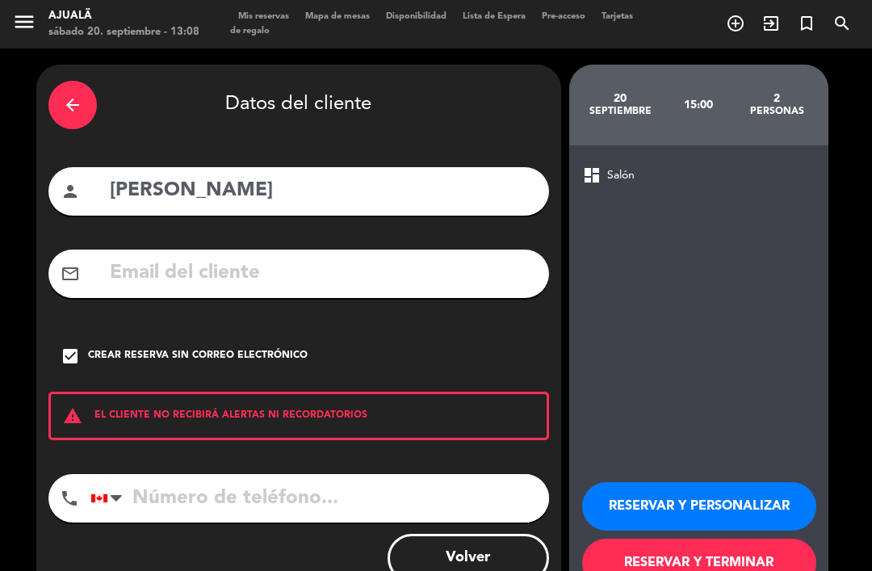
click at [732, 538] on button "RESERVAR Y TERMINAR" at bounding box center [699, 562] width 234 height 48
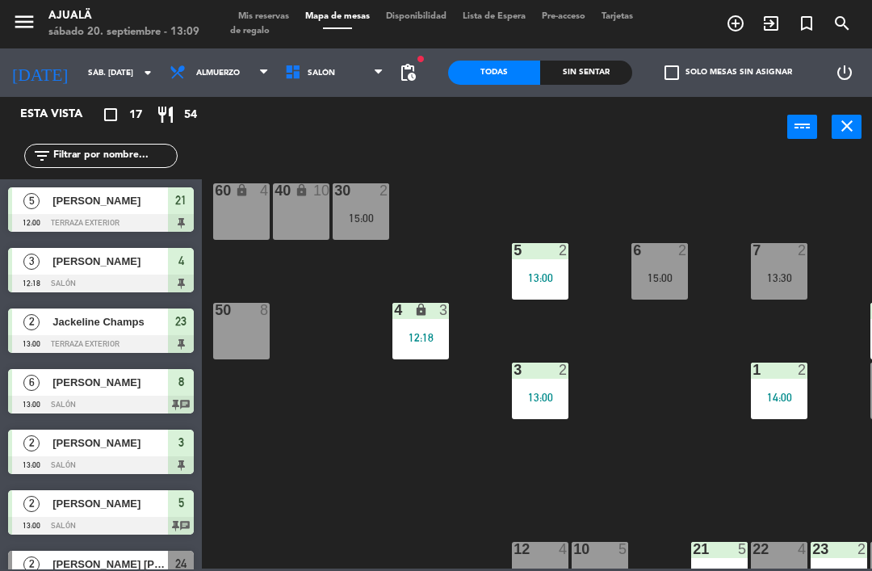
click at [94, 77] on input "sáb. [DATE]" at bounding box center [135, 73] width 111 height 25
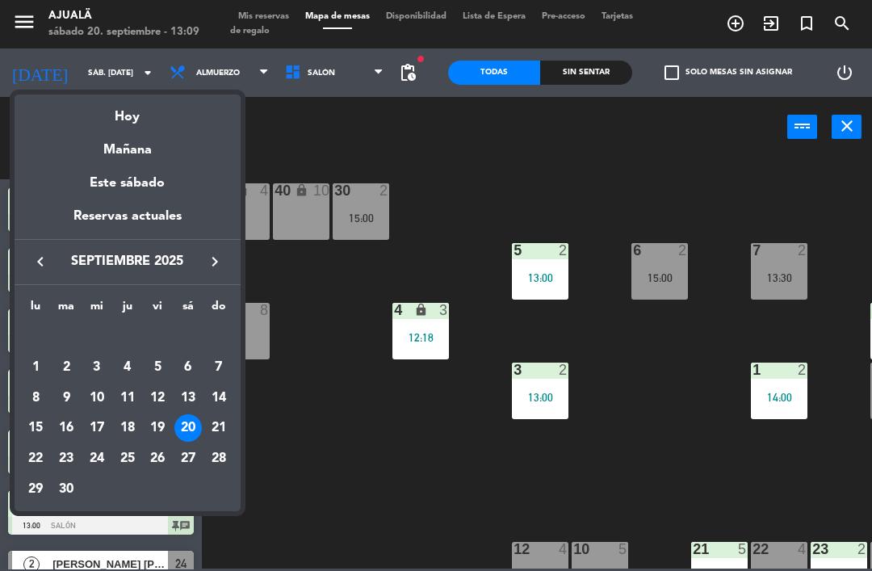
click at [67, 459] on div "23" at bounding box center [65, 458] width 27 height 27
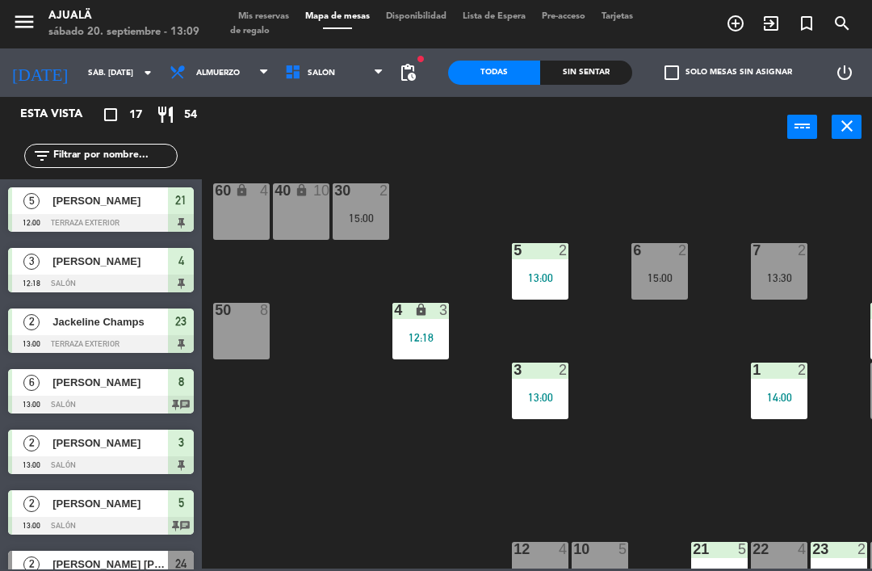
type input "[DATE] sep."
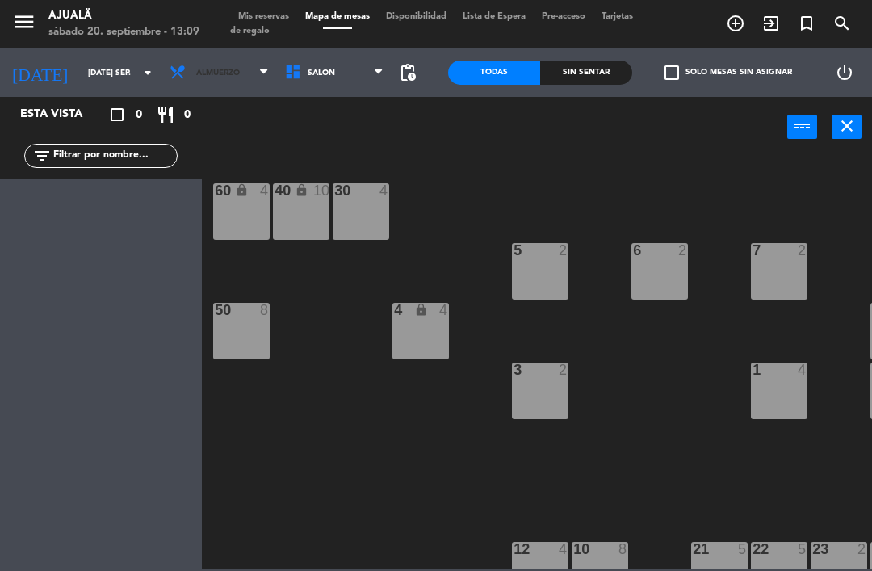
click at [209, 73] on span "Almuerzo" at bounding box center [218, 73] width 44 height 9
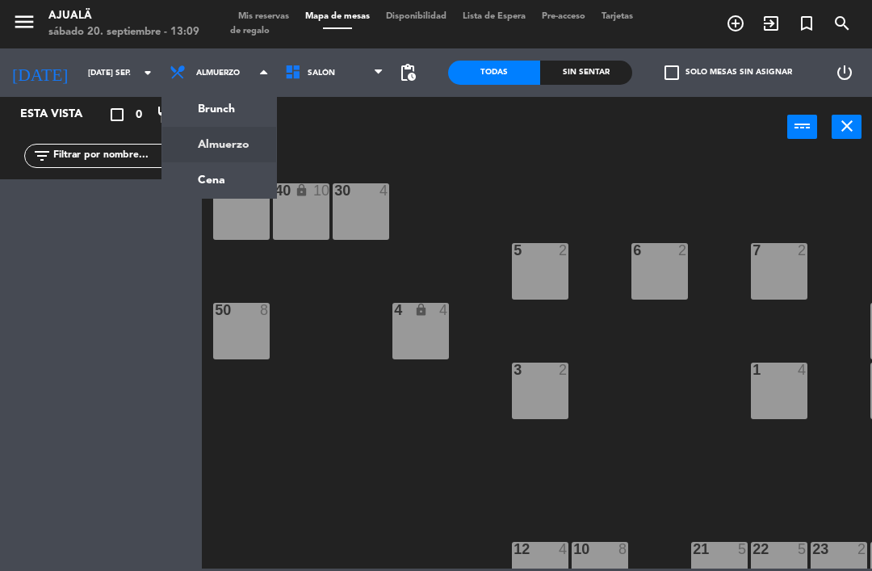
click at [241, 172] on ng-component "menu Ajualä sábado 20. septiembre - 13:09 Mis reservas Mapa de mesas Disponibil…" at bounding box center [436, 284] width 872 height 568
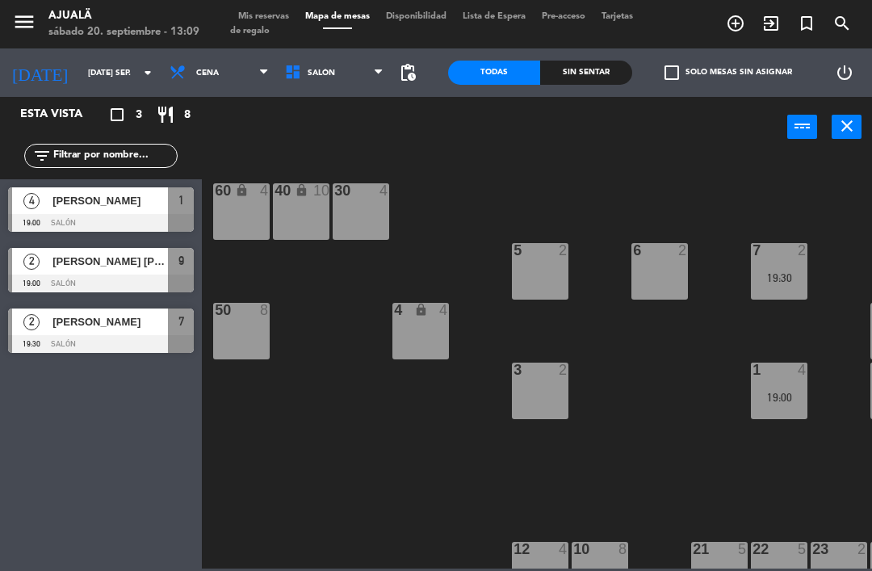
click at [196, 69] on span "Cena" at bounding box center [207, 73] width 23 height 9
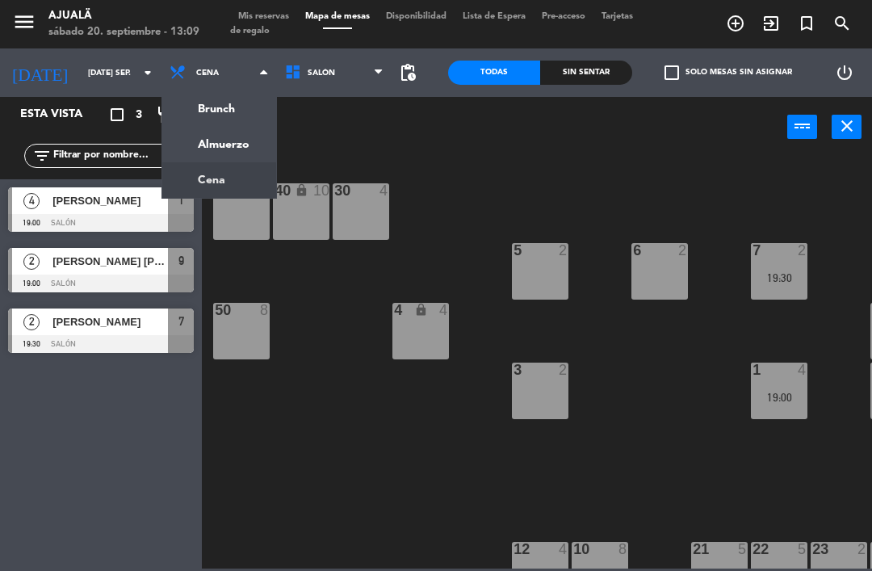
click at [242, 151] on ng-component "menu Ajualä sábado 20. septiembre - 13:09 Mis reservas Mapa de mesas Disponibil…" at bounding box center [436, 284] width 872 height 568
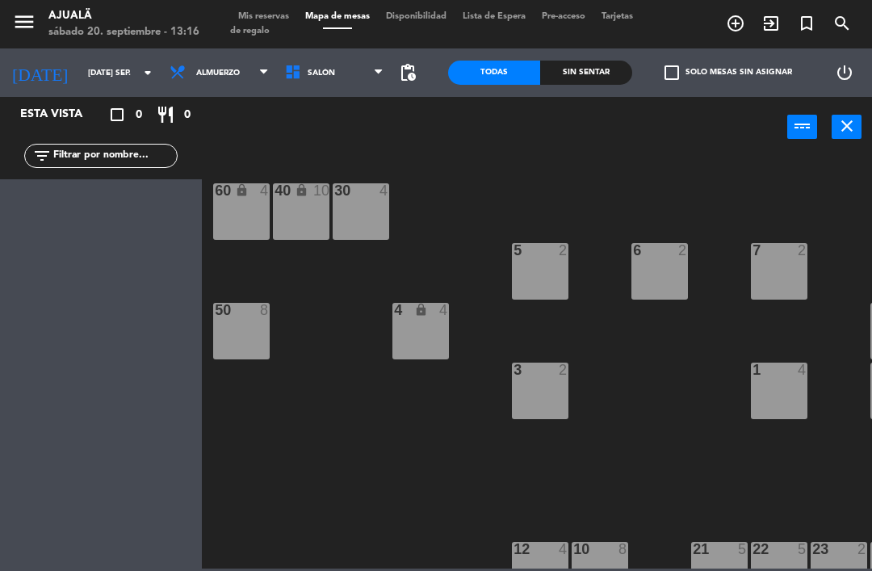
click at [82, 72] on input "[DATE] sep." at bounding box center [135, 73] width 111 height 25
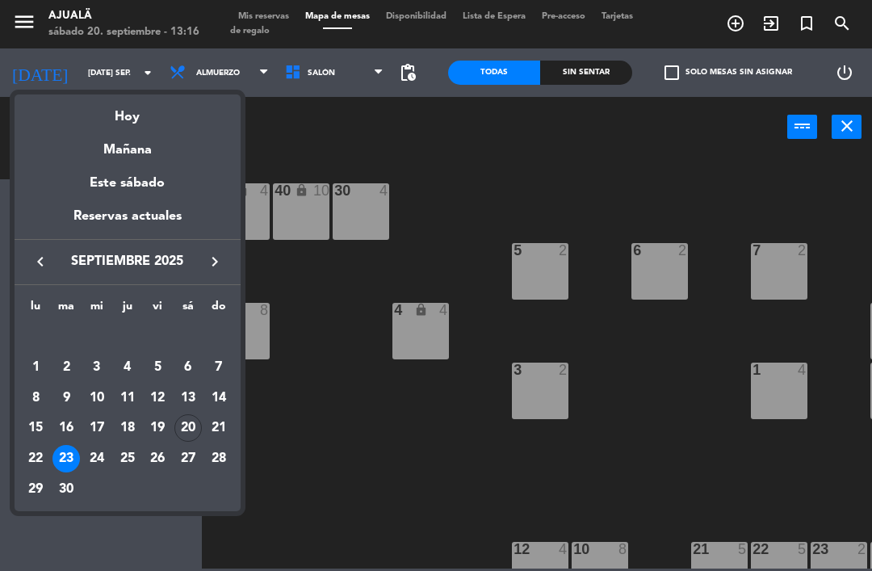
click at [190, 427] on div "20" at bounding box center [187, 427] width 27 height 27
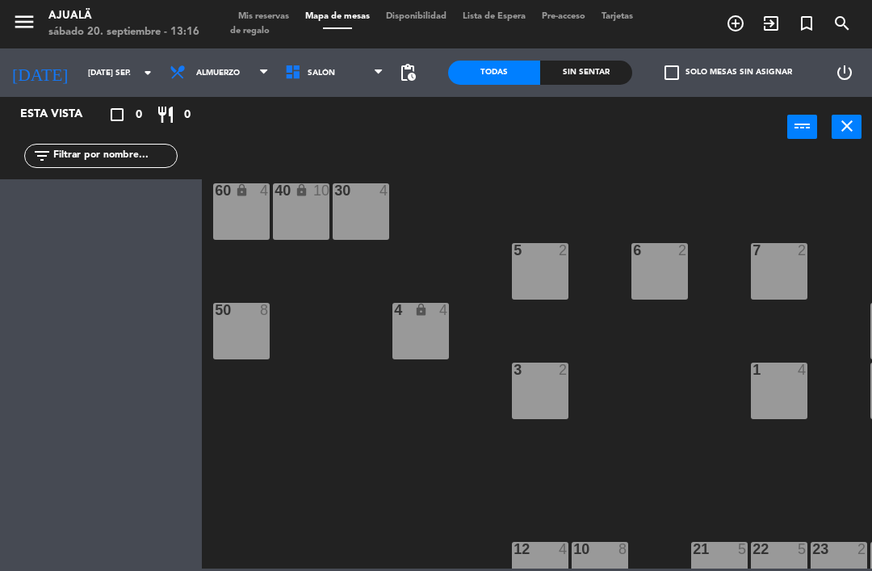
type input "sáb. [DATE]"
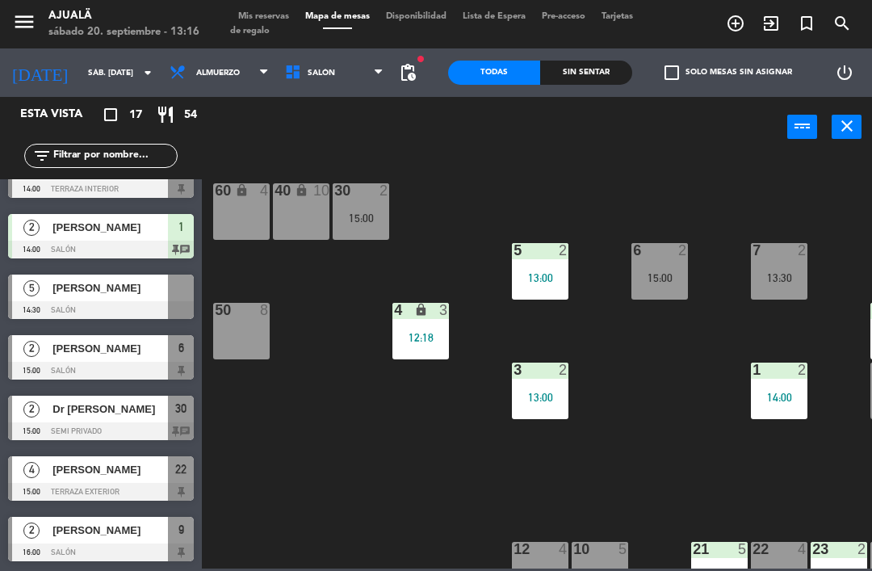
scroll to position [639, 0]
click at [246, 329] on div "50 8" at bounding box center [241, 331] width 57 height 57
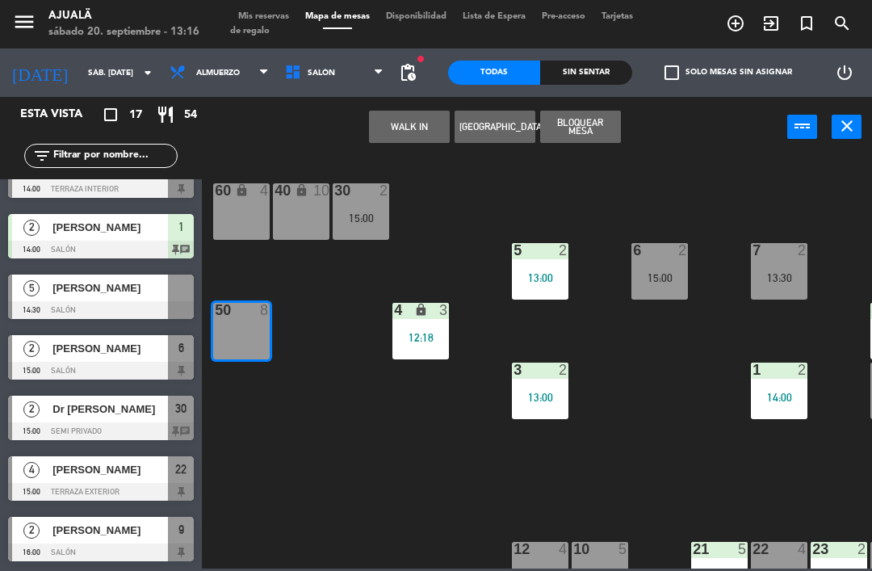
click at [402, 140] on button "WALK IN" at bounding box center [409, 127] width 81 height 32
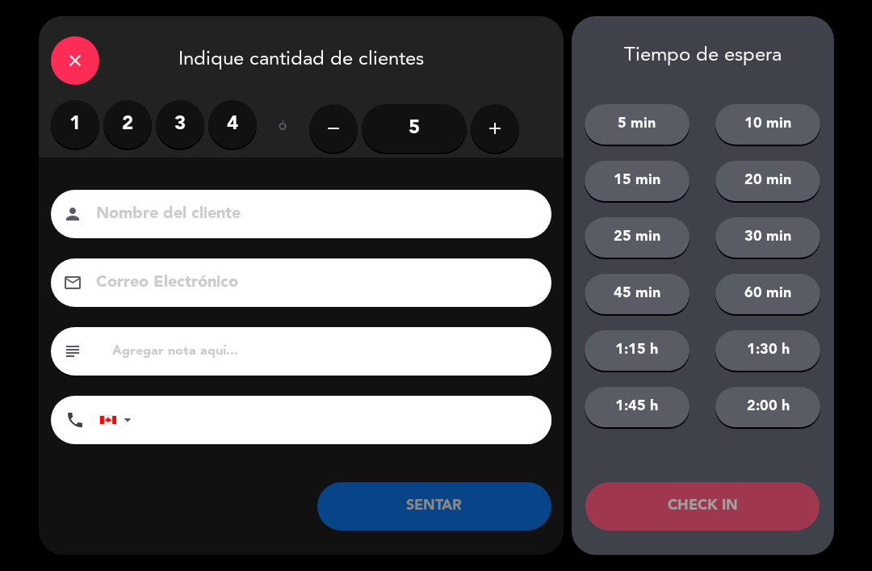
click at [130, 119] on label "2" at bounding box center [127, 124] width 48 height 48
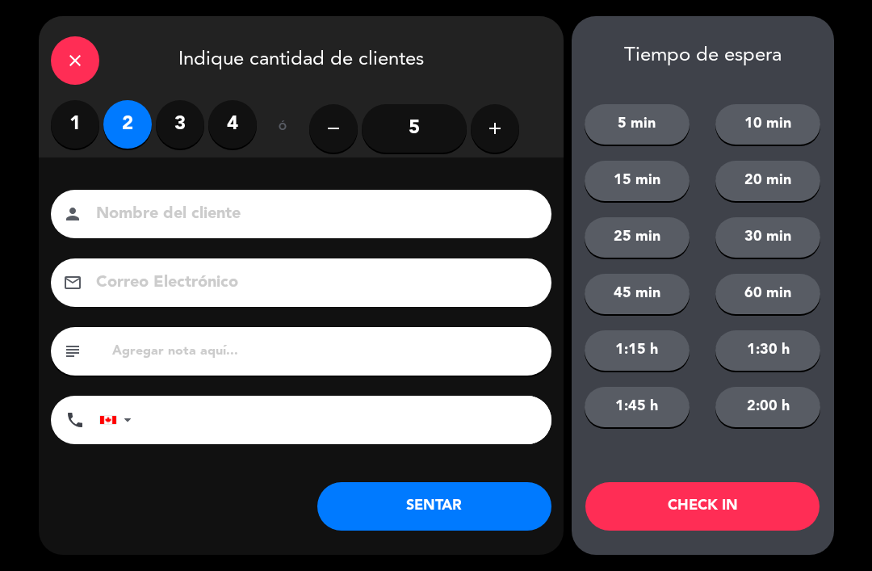
click at [455, 513] on button "SENTAR" at bounding box center [434, 506] width 234 height 48
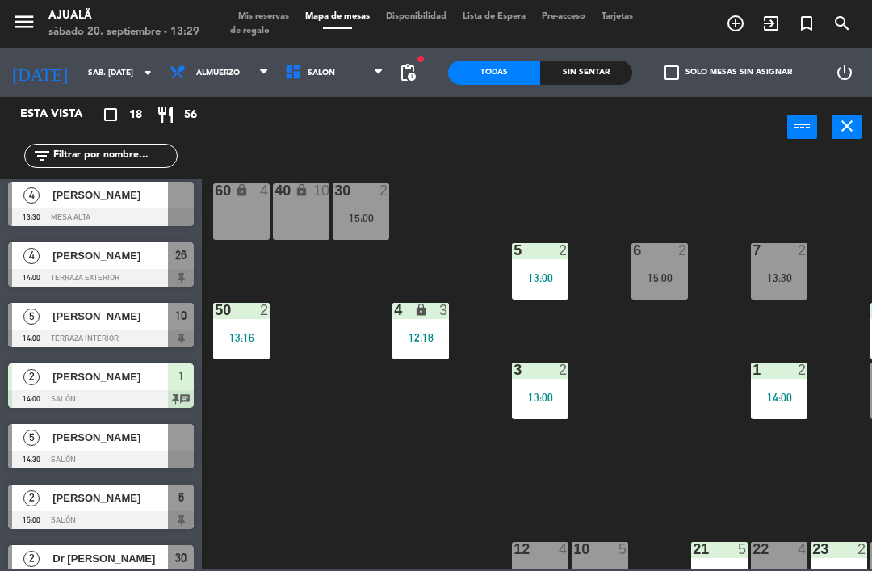
scroll to position [554, 0]
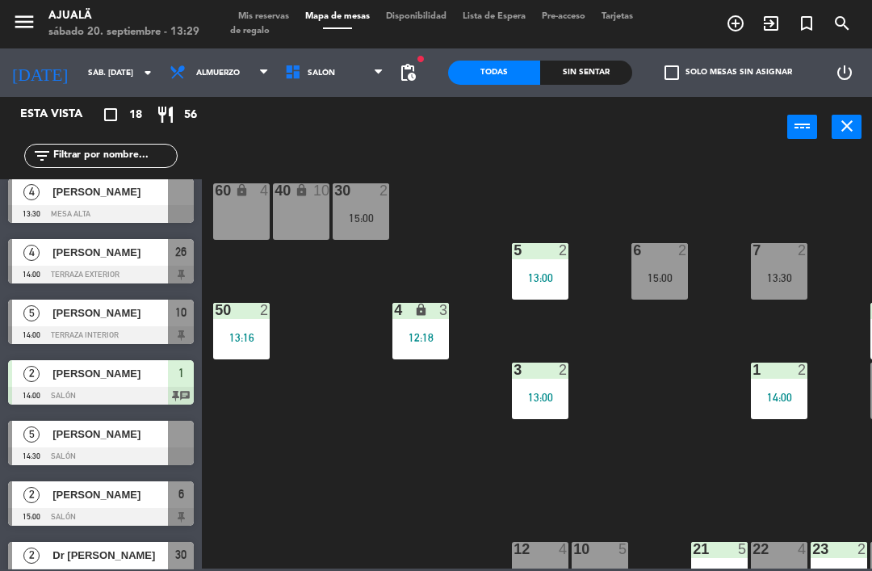
click at [136, 452] on div at bounding box center [101, 456] width 186 height 18
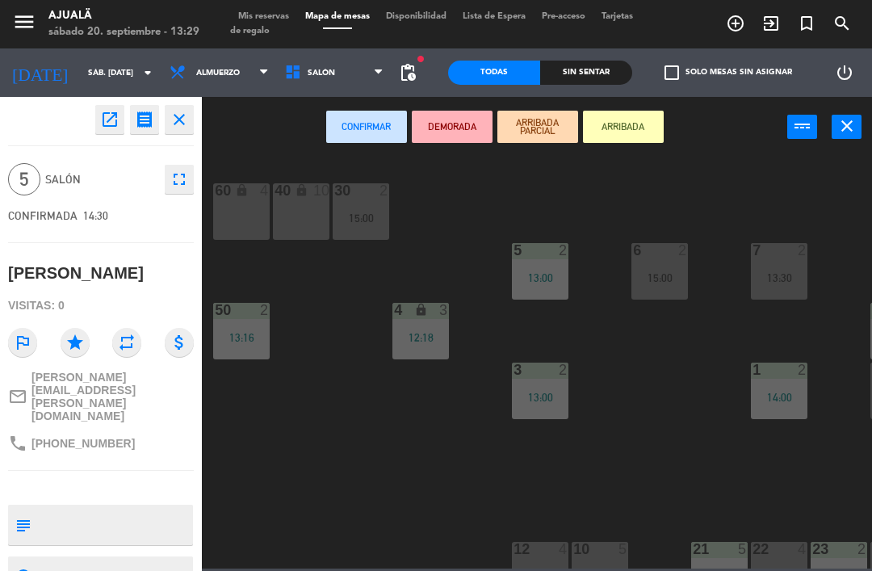
click at [109, 133] on button "open_in_new" at bounding box center [109, 119] width 29 height 29
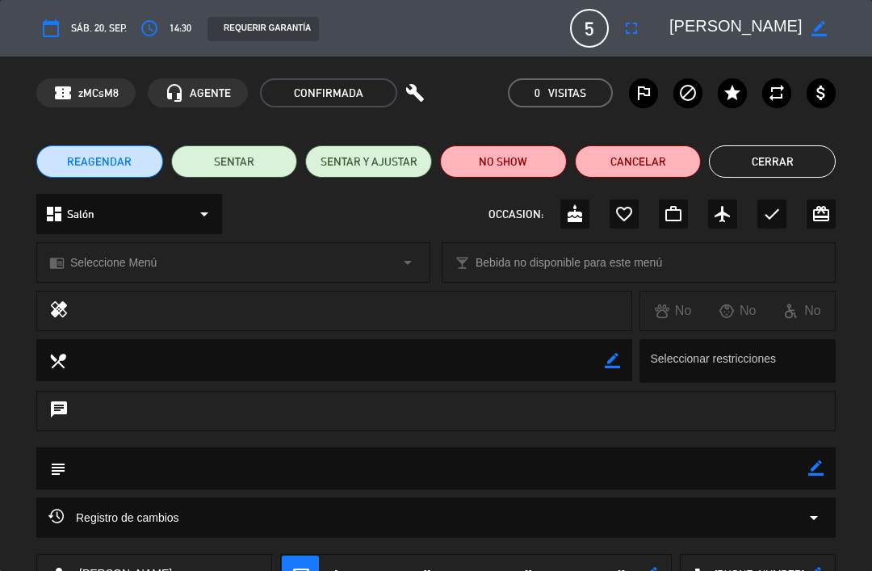
click at [252, 165] on button "SENTAR" at bounding box center [234, 161] width 127 height 32
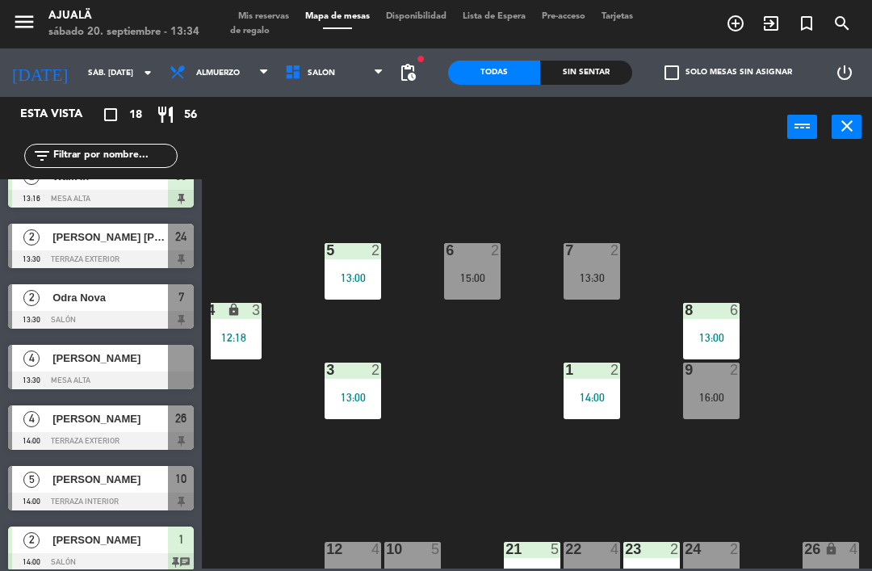
scroll to position [395, 0]
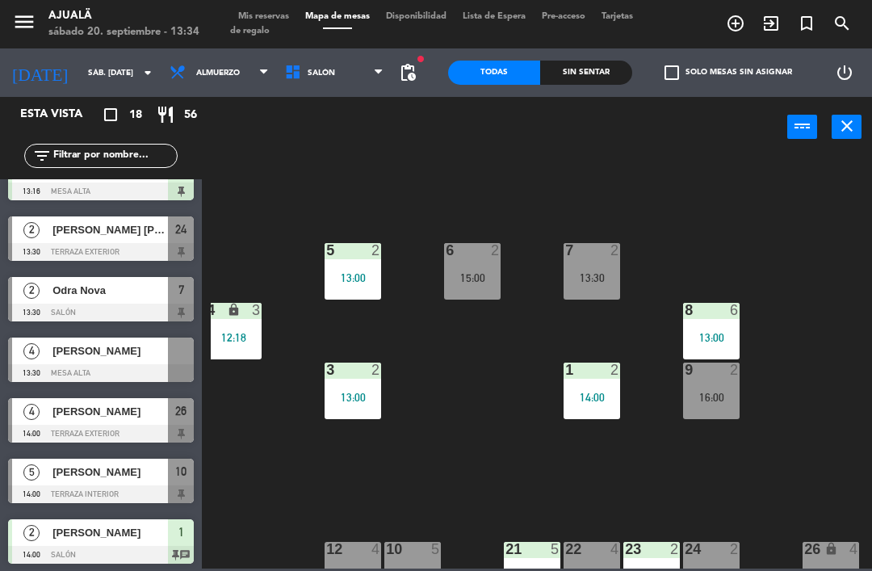
click at [144, 237] on span "[PERSON_NAME] [PERSON_NAME]" at bounding box center [109, 229] width 115 height 17
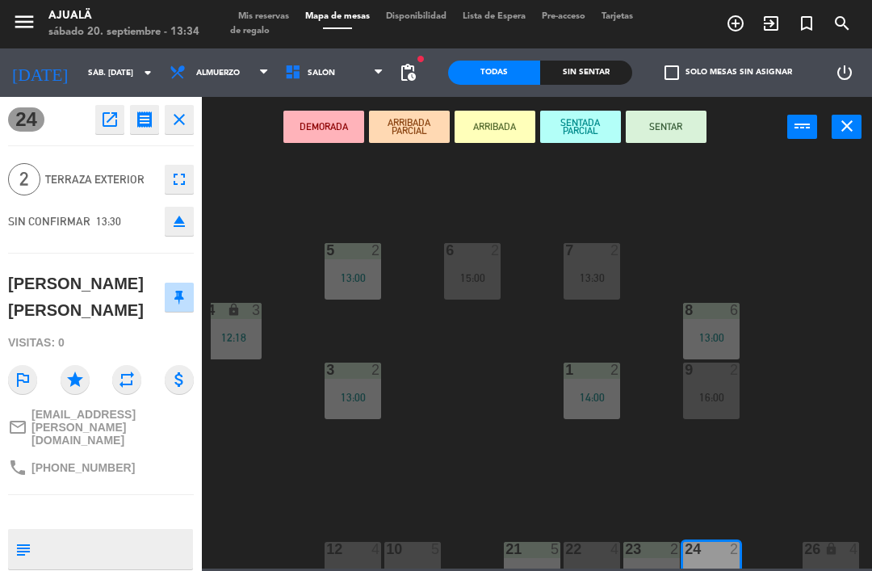
click at [672, 117] on button "SENTAR" at bounding box center [666, 127] width 81 height 32
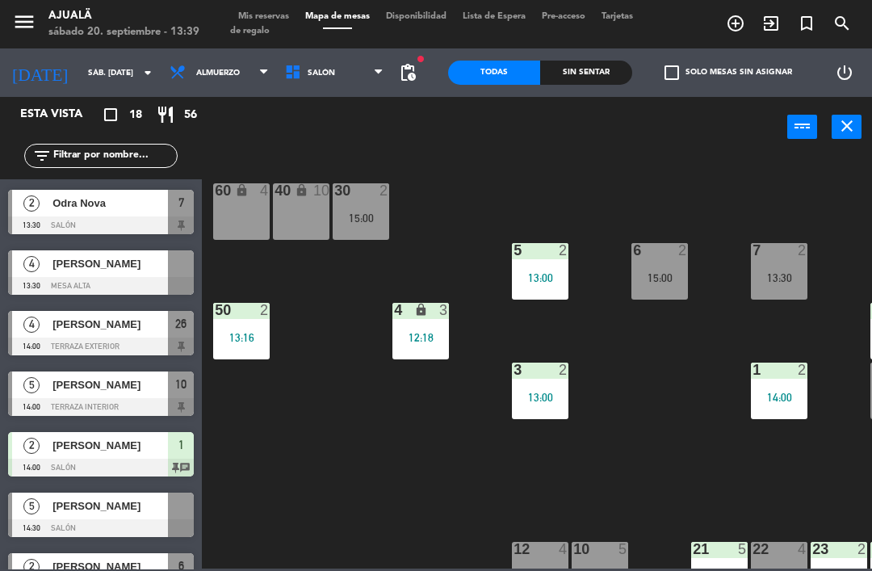
scroll to position [482, 0]
click at [119, 280] on div at bounding box center [101, 286] width 186 height 18
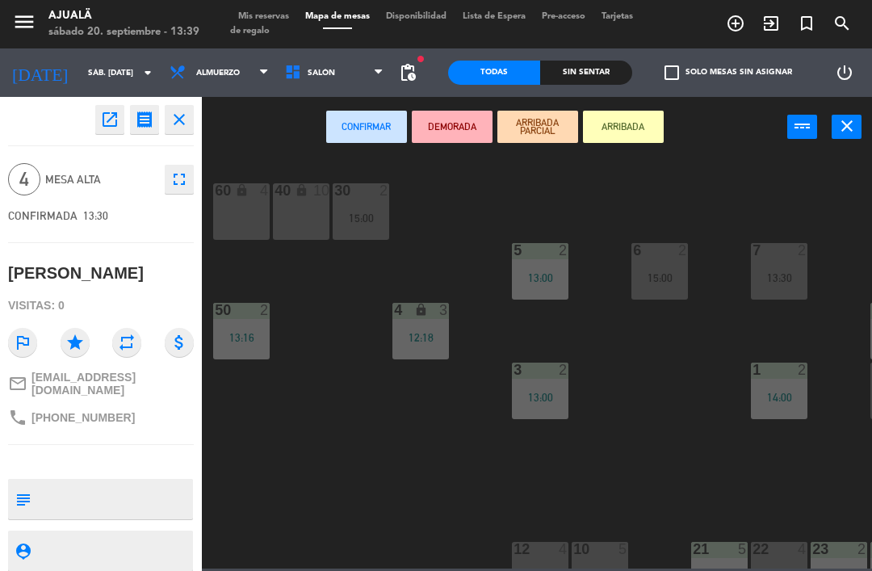
click at [112, 120] on icon "open_in_new" at bounding box center [109, 119] width 19 height 19
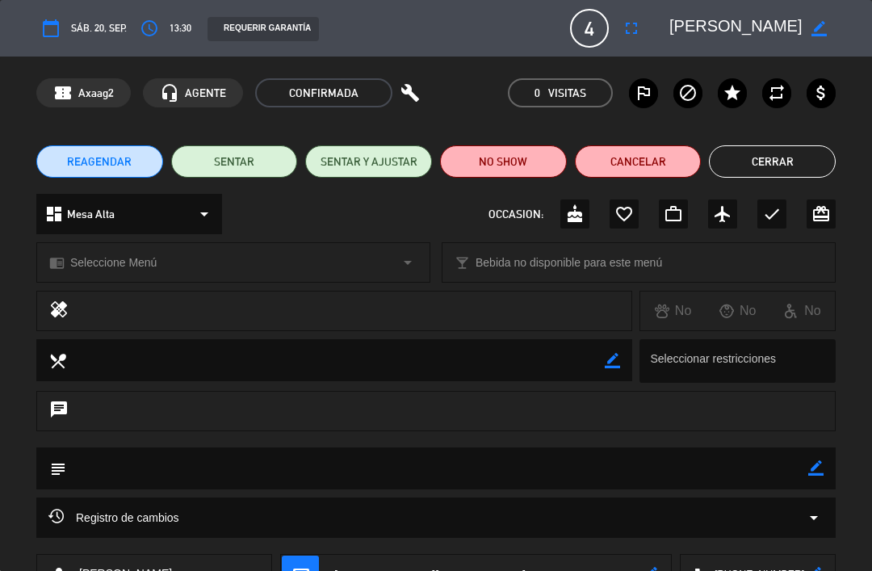
click at [362, 157] on button "SENTAR Y AJUSTAR" at bounding box center [368, 161] width 127 height 32
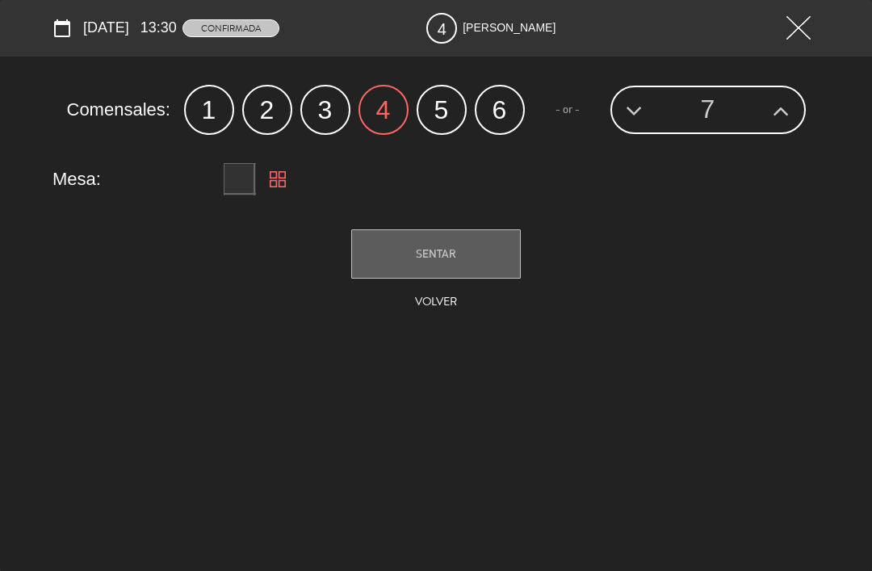
click at [445, 249] on span "SENTAR" at bounding box center [436, 253] width 40 height 13
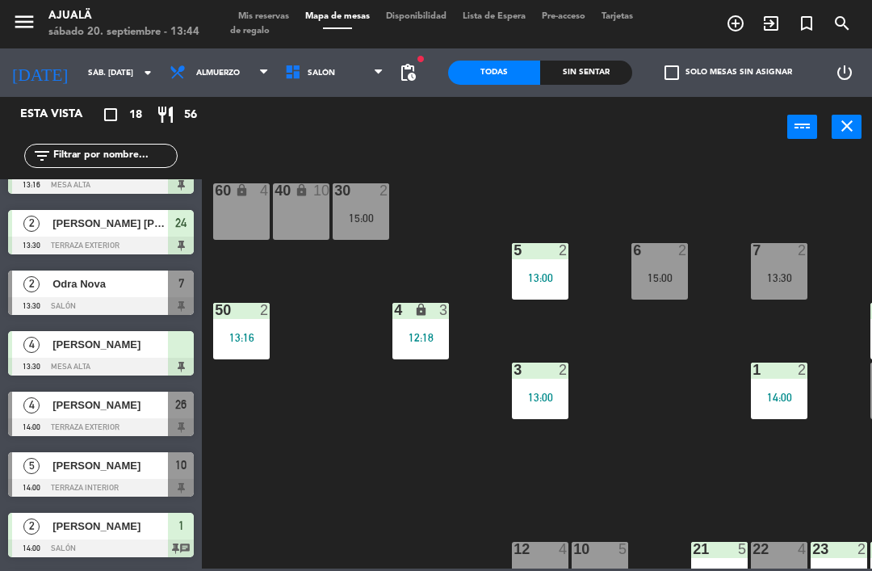
scroll to position [400, 0]
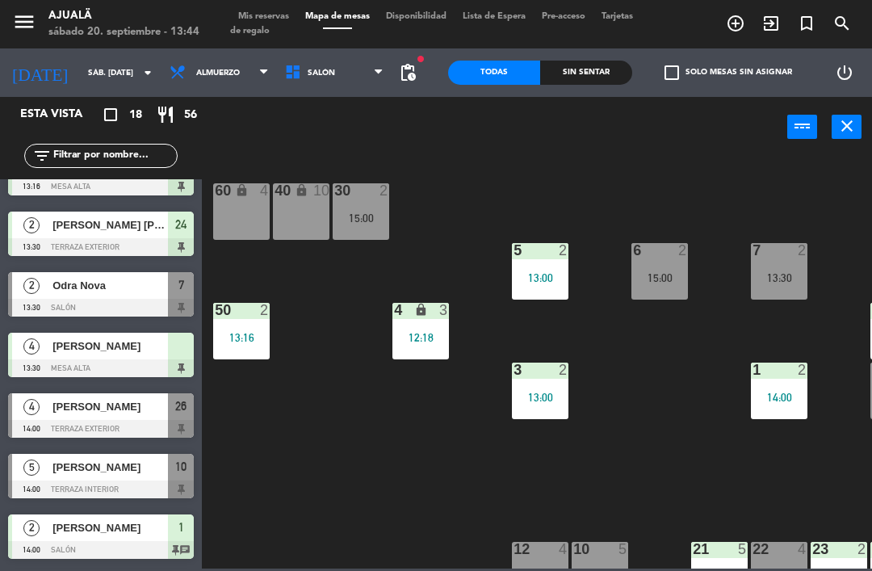
click at [90, 472] on span "[PERSON_NAME]" at bounding box center [109, 467] width 115 height 17
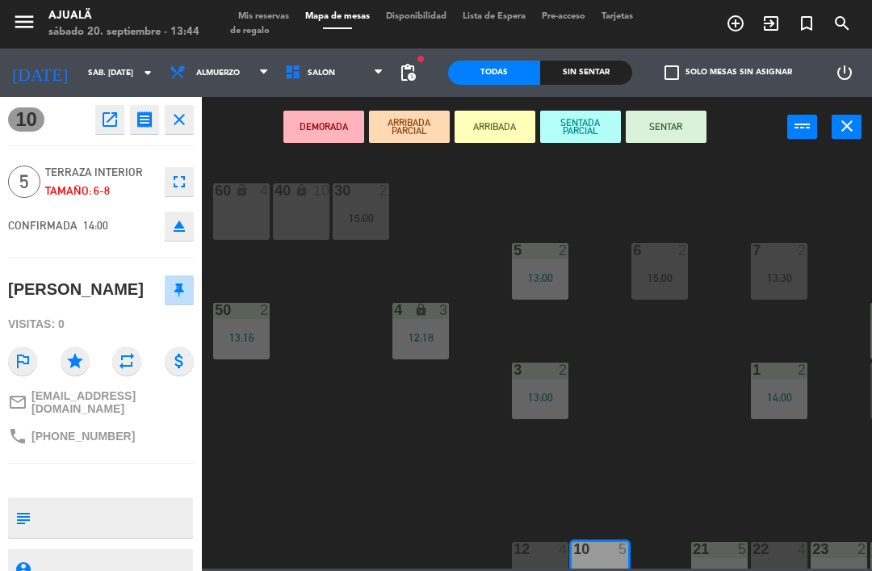
click at [674, 133] on button "SENTAR" at bounding box center [666, 127] width 81 height 32
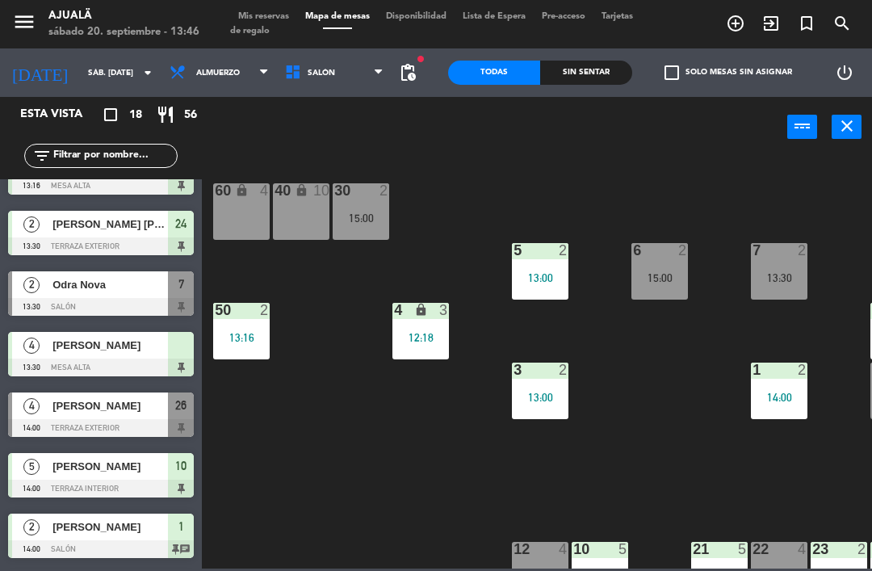
scroll to position [467, 0]
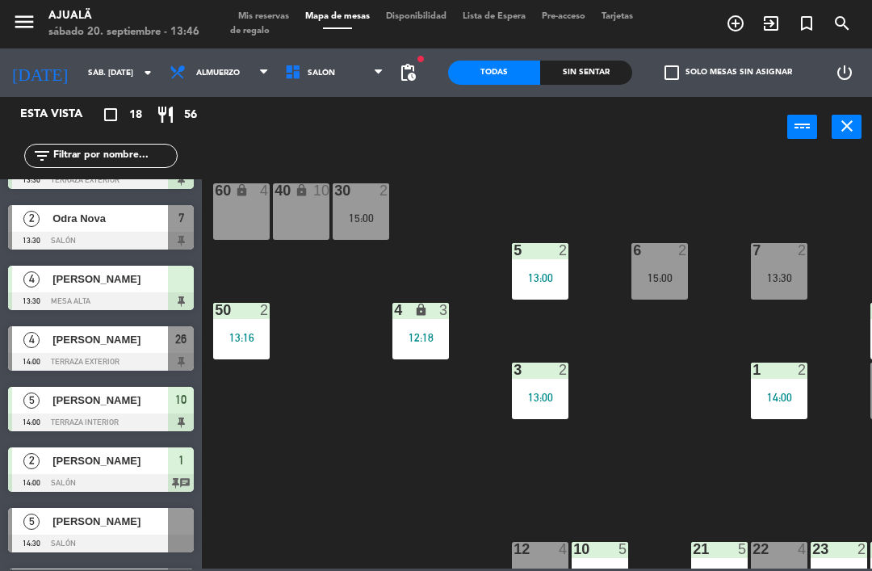
click at [140, 350] on div "[PERSON_NAME]" at bounding box center [109, 339] width 117 height 27
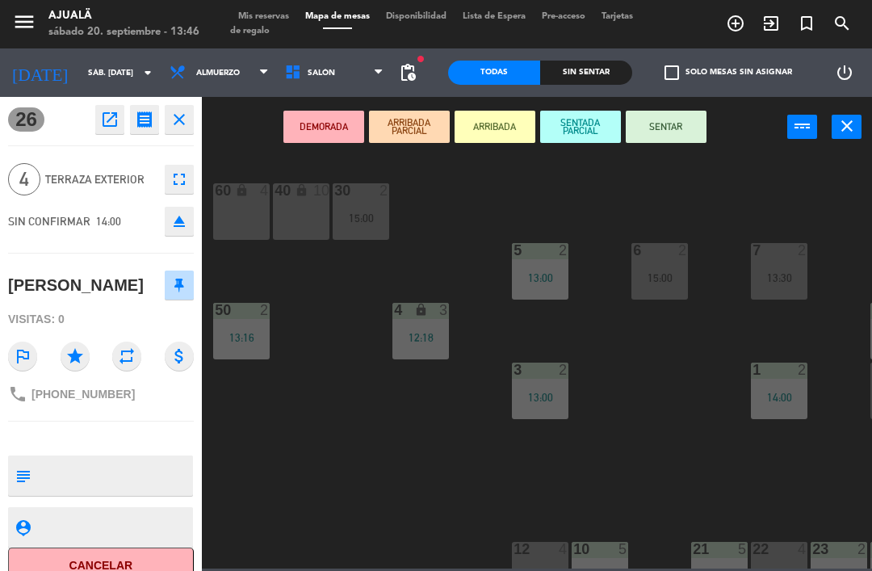
click at [657, 119] on button "SENTAR" at bounding box center [666, 127] width 81 height 32
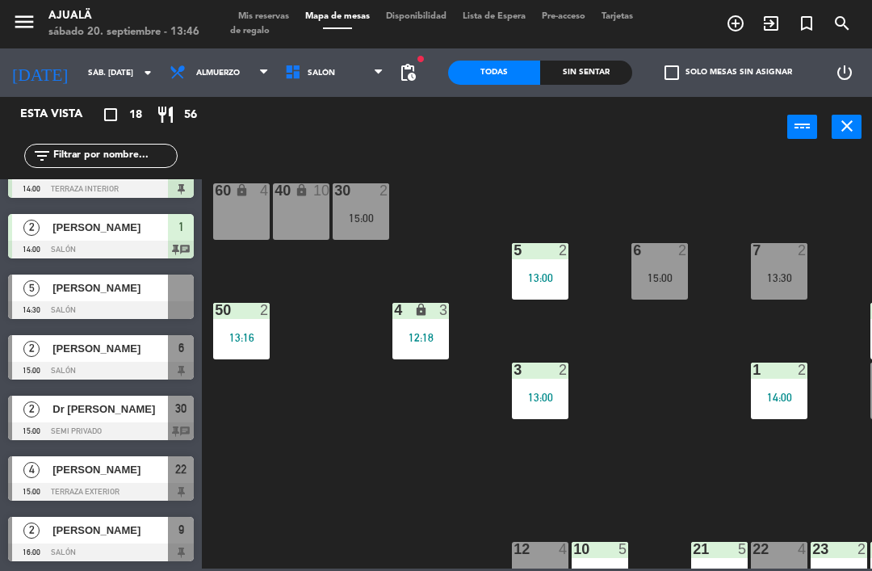
scroll to position [700, 0]
click at [131, 300] on div "[PERSON_NAME]" at bounding box center [109, 287] width 117 height 27
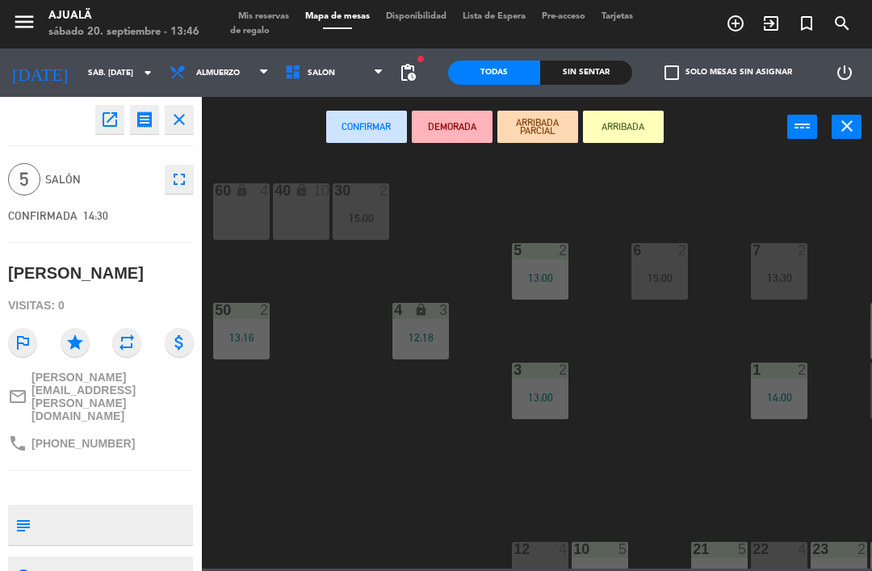
click at [108, 110] on icon "open_in_new" at bounding box center [109, 119] width 19 height 19
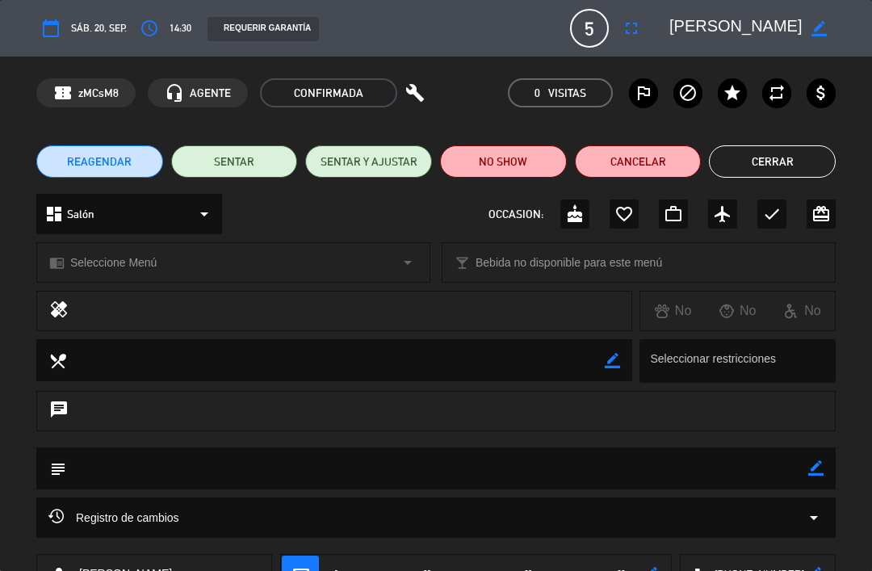
click at [382, 157] on button "SENTAR Y AJUSTAR" at bounding box center [368, 161] width 127 height 32
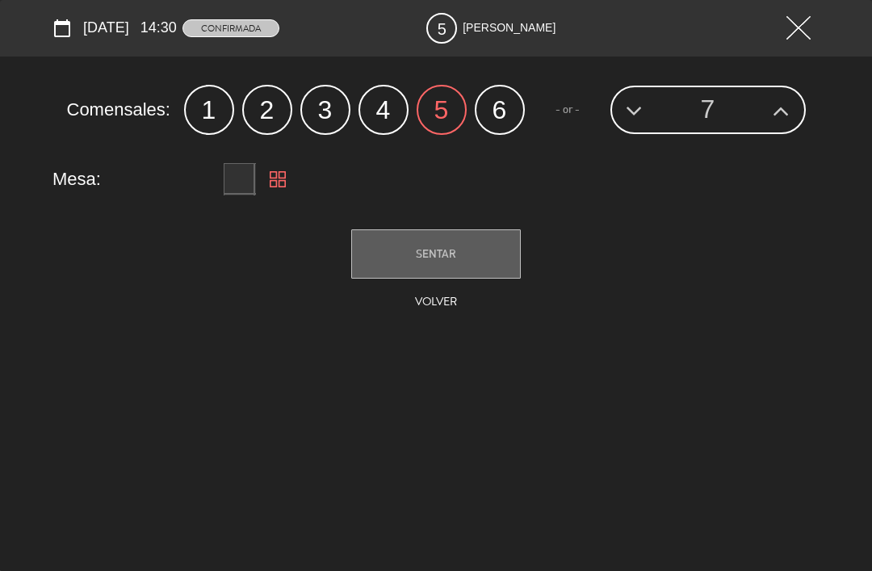
click at [454, 253] on span "SENTAR" at bounding box center [436, 253] width 40 height 13
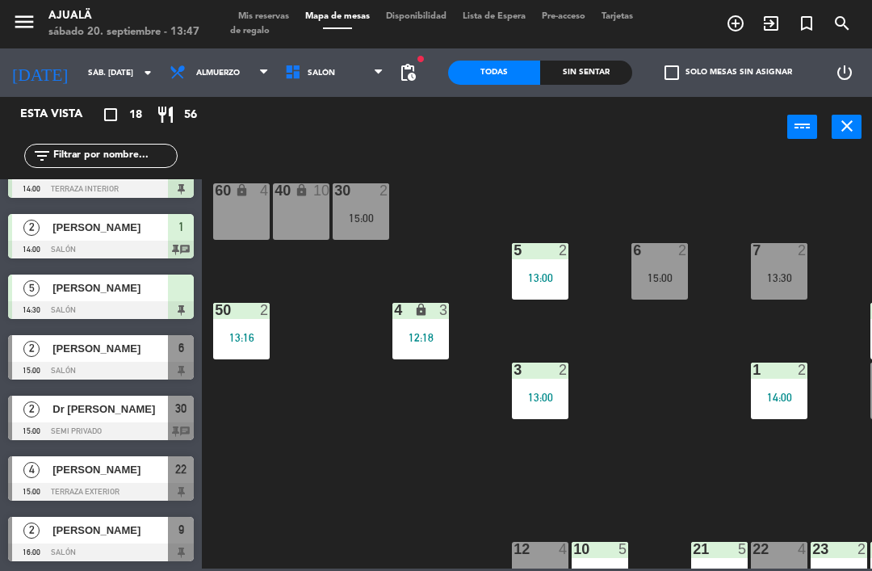
click at [364, 426] on div "30 2 15:00 40 lock 10 60 lock 4 5 2 13:00 6 2 15:00 7 2 13:30 4 lock 3 12:18 8 …" at bounding box center [541, 361] width 661 height 413
click at [329, 471] on div "30 2 15:00 40 lock 10 60 lock 4 5 2 13:00 6 2 15:00 7 2 13:30 4 lock 3 12:18 8 …" at bounding box center [541, 361] width 661 height 413
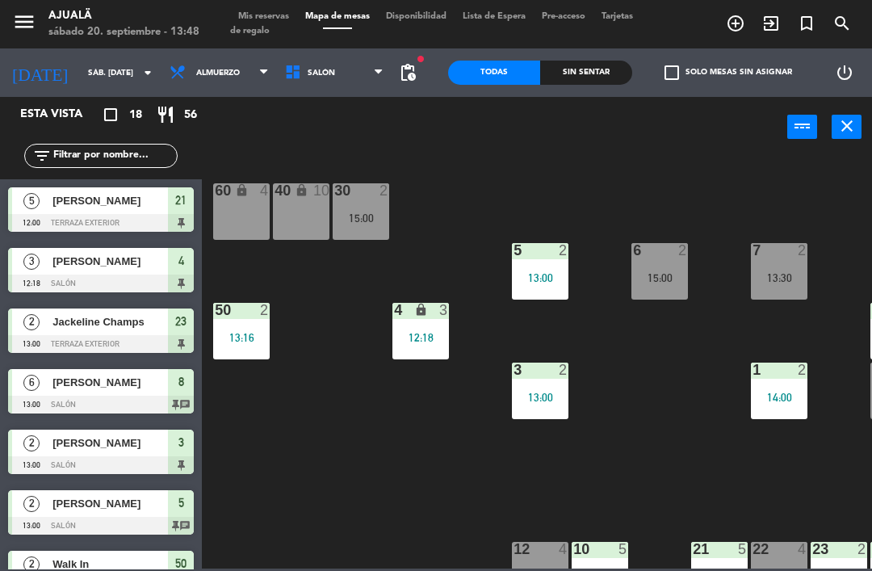
scroll to position [0, 0]
